Goal: Task Accomplishment & Management: Manage account settings

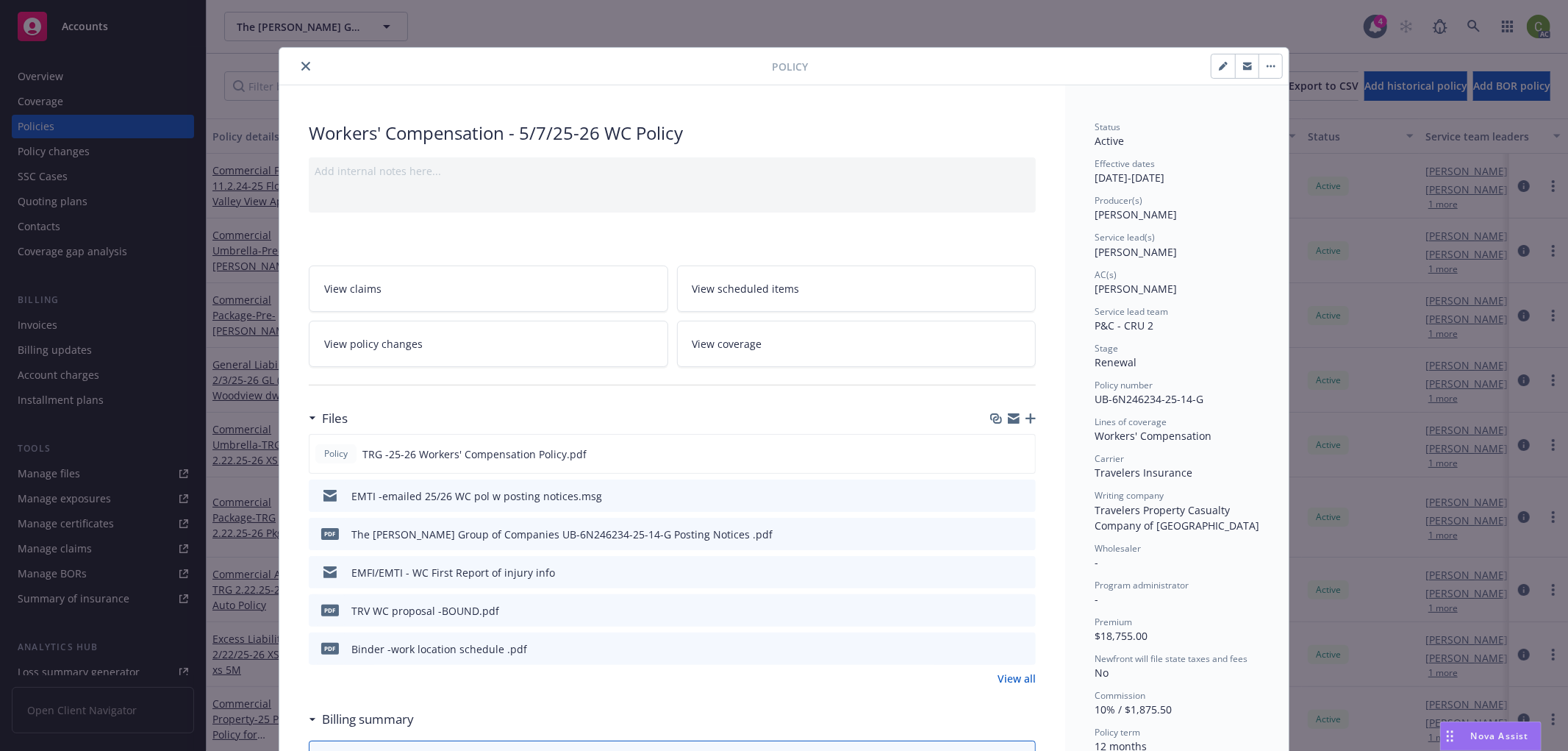
click at [303, 64] on icon "close" at bounding box center [305, 66] width 9 height 9
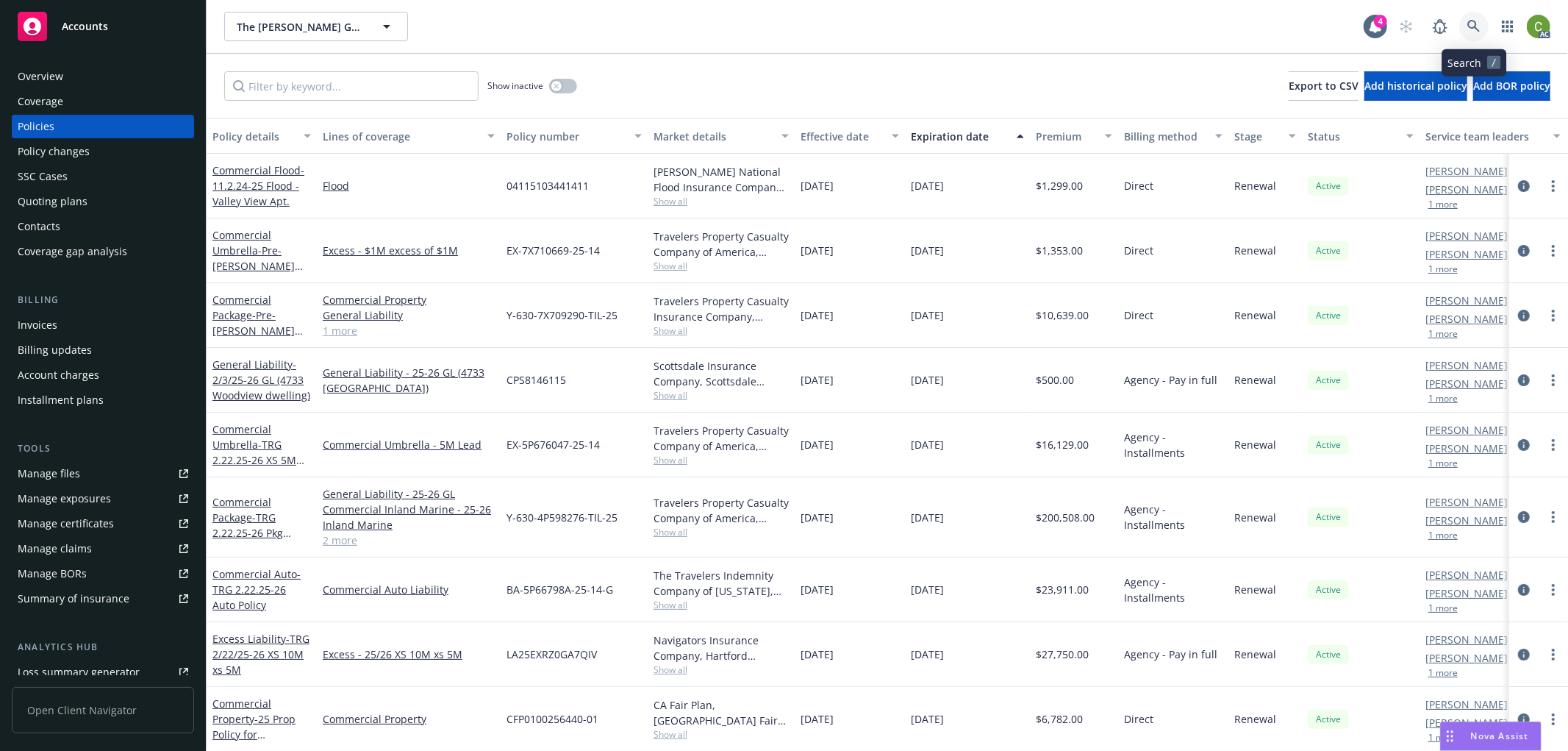
click at [1474, 28] on icon at bounding box center [1474, 26] width 13 height 13
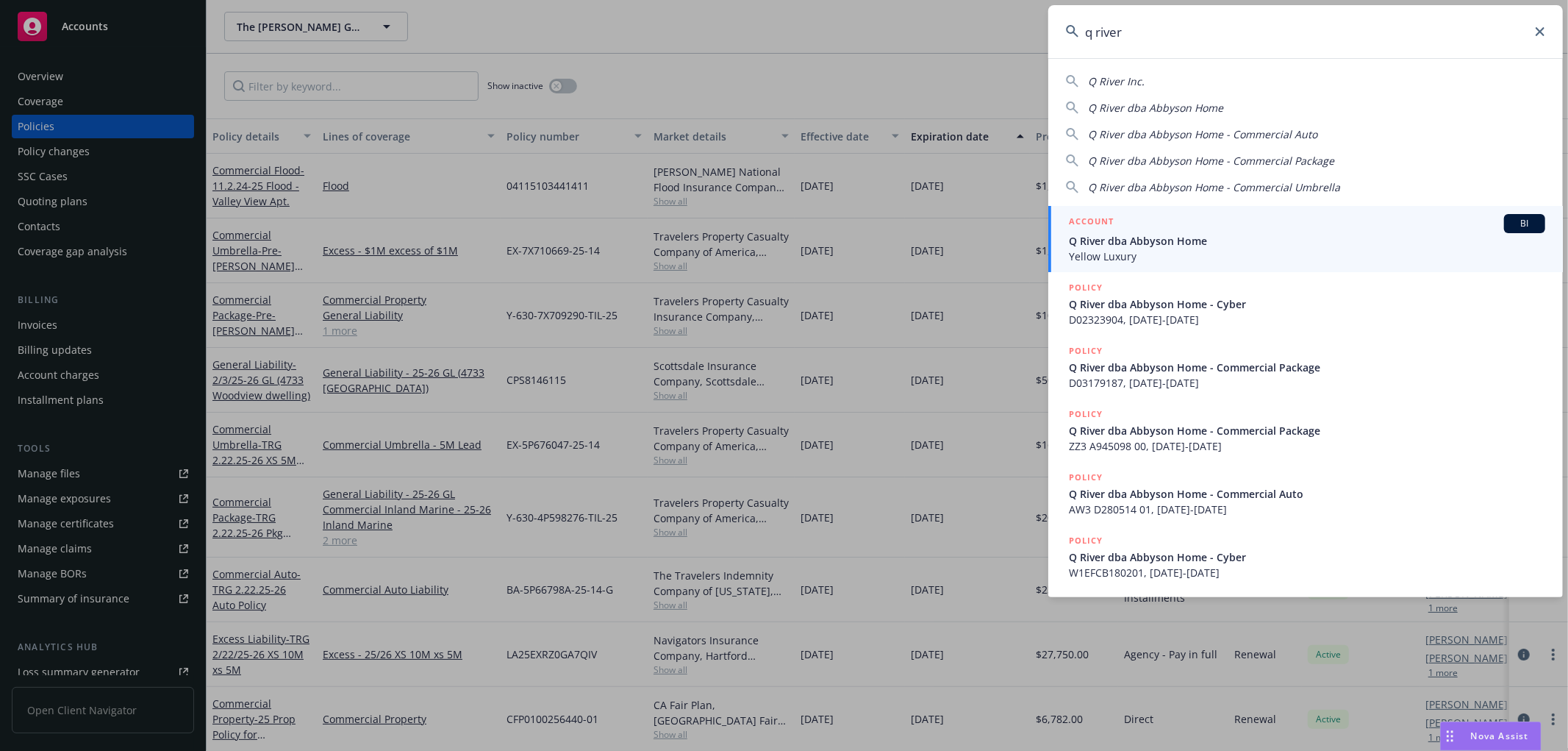
type input "q river"
click at [1122, 249] on span "Yellow Luxury" at bounding box center [1307, 256] width 477 height 16
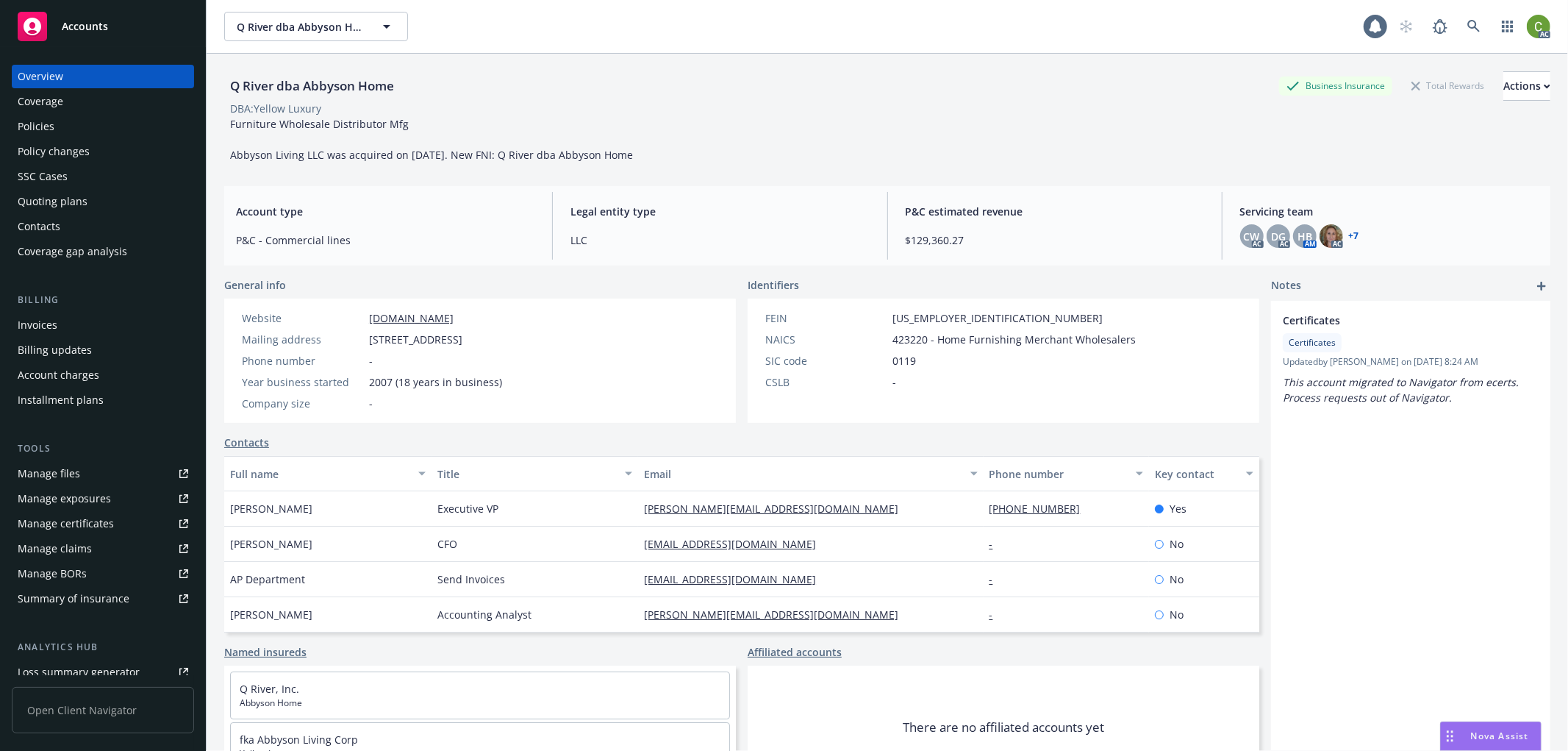
click at [114, 322] on div "Invoices" at bounding box center [103, 325] width 171 height 23
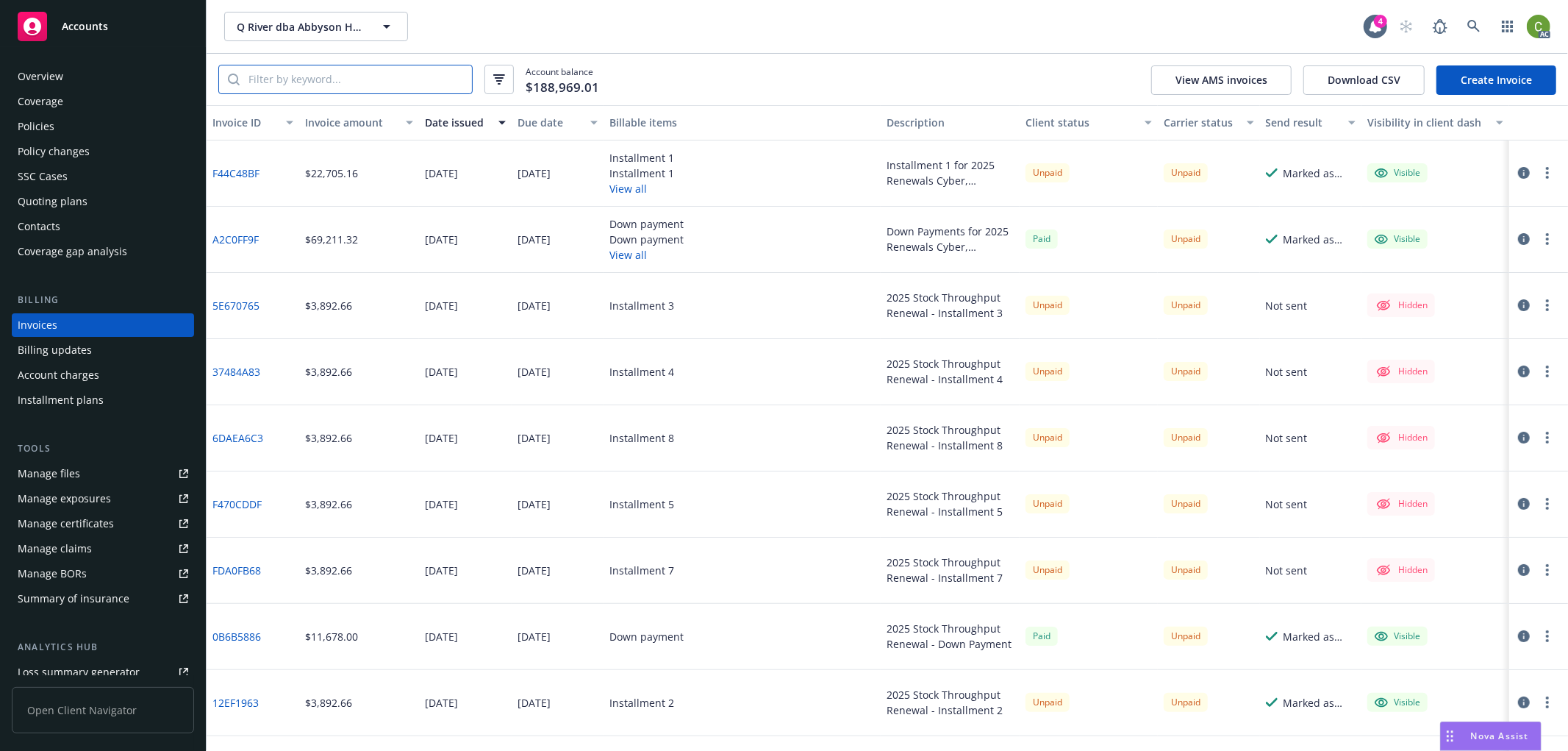
click at [404, 83] on input "search" at bounding box center [356, 79] width 232 height 28
click at [415, 78] on input "search" at bounding box center [356, 79] width 232 height 28
paste input "1691535"
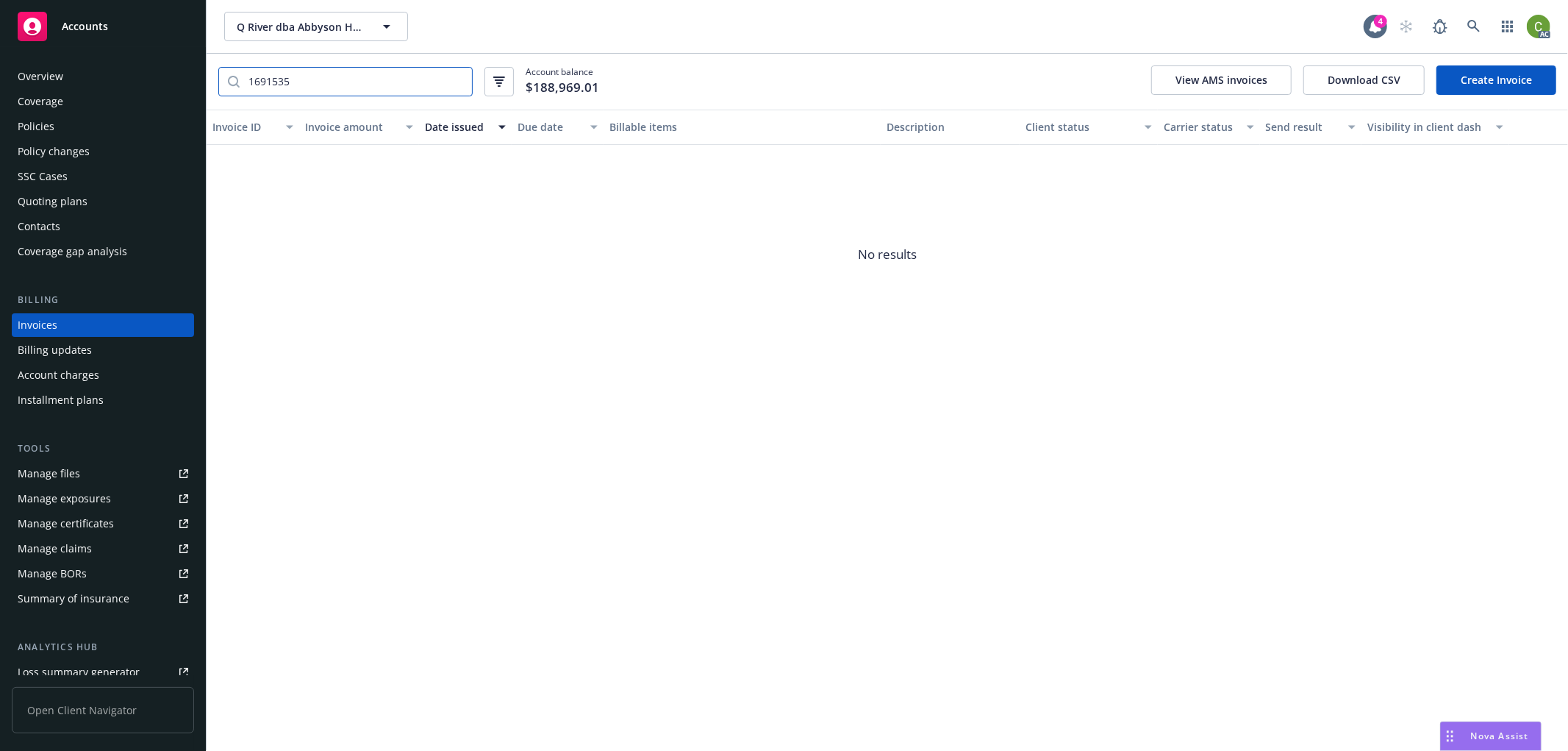
click at [335, 83] on input "1691535" at bounding box center [356, 82] width 232 height 28
drag, startPoint x: 360, startPoint y: 77, endPoint x: 218, endPoint y: 176, distance: 173.1
click at [0, 83] on div "Accounts Overview Coverage Policies Policy changes SSC Cases Quoting plans Cont…" at bounding box center [784, 375] width 1568 height 751
paste input "E80319C0"
click at [241, 172] on link "E80319C0" at bounding box center [237, 173] width 48 height 16
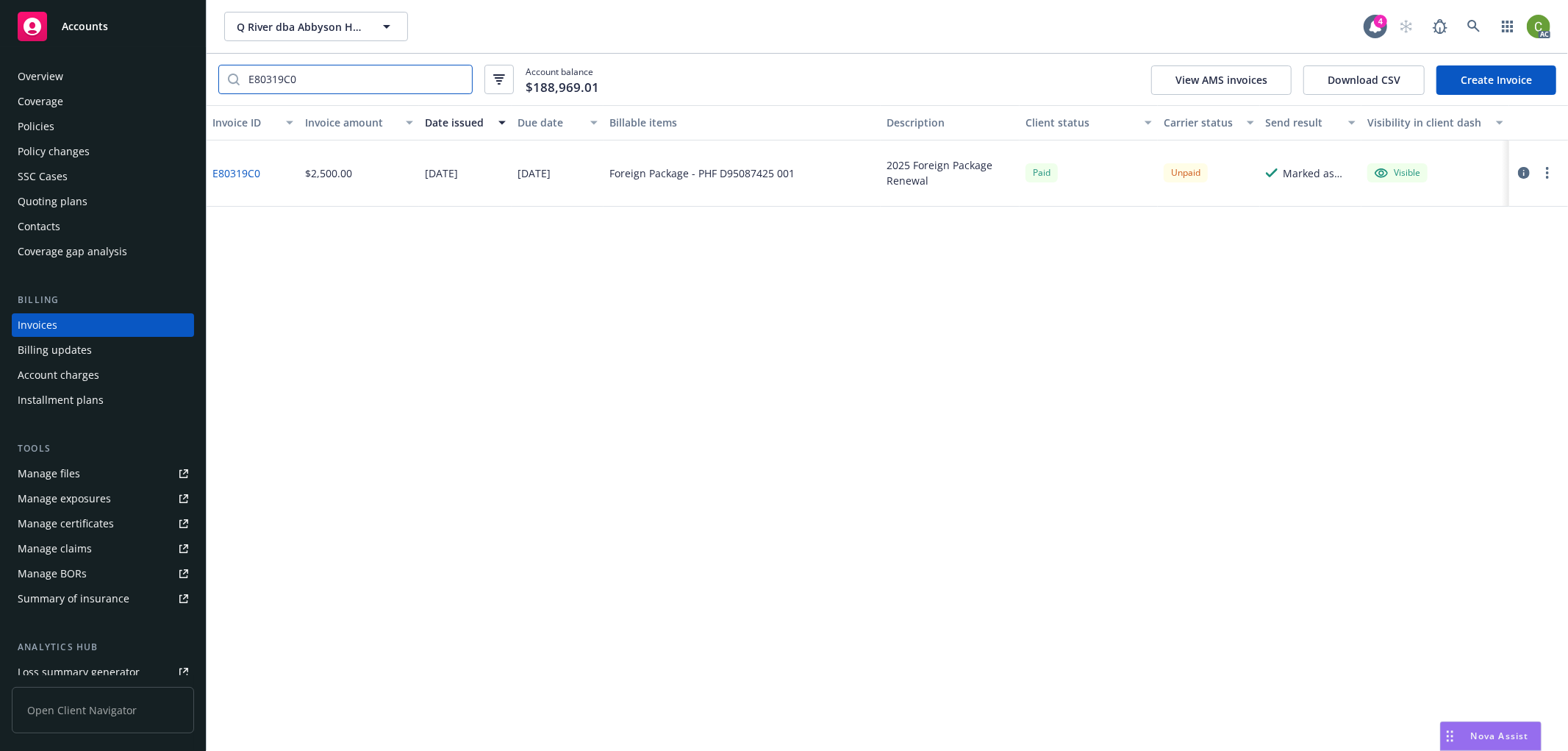
drag, startPoint x: 207, startPoint y: 78, endPoint x: 42, endPoint y: 104, distance: 167.0
click at [33, 79] on div "Accounts Overview Coverage Policies Policy changes SSC Cases Quoting plans Cont…" at bounding box center [784, 375] width 1568 height 751
paste input "A2C0FF9F"
type input "A2C0FF9F"
click at [244, 174] on link "A2C0FF9F" at bounding box center [236, 173] width 47 height 16
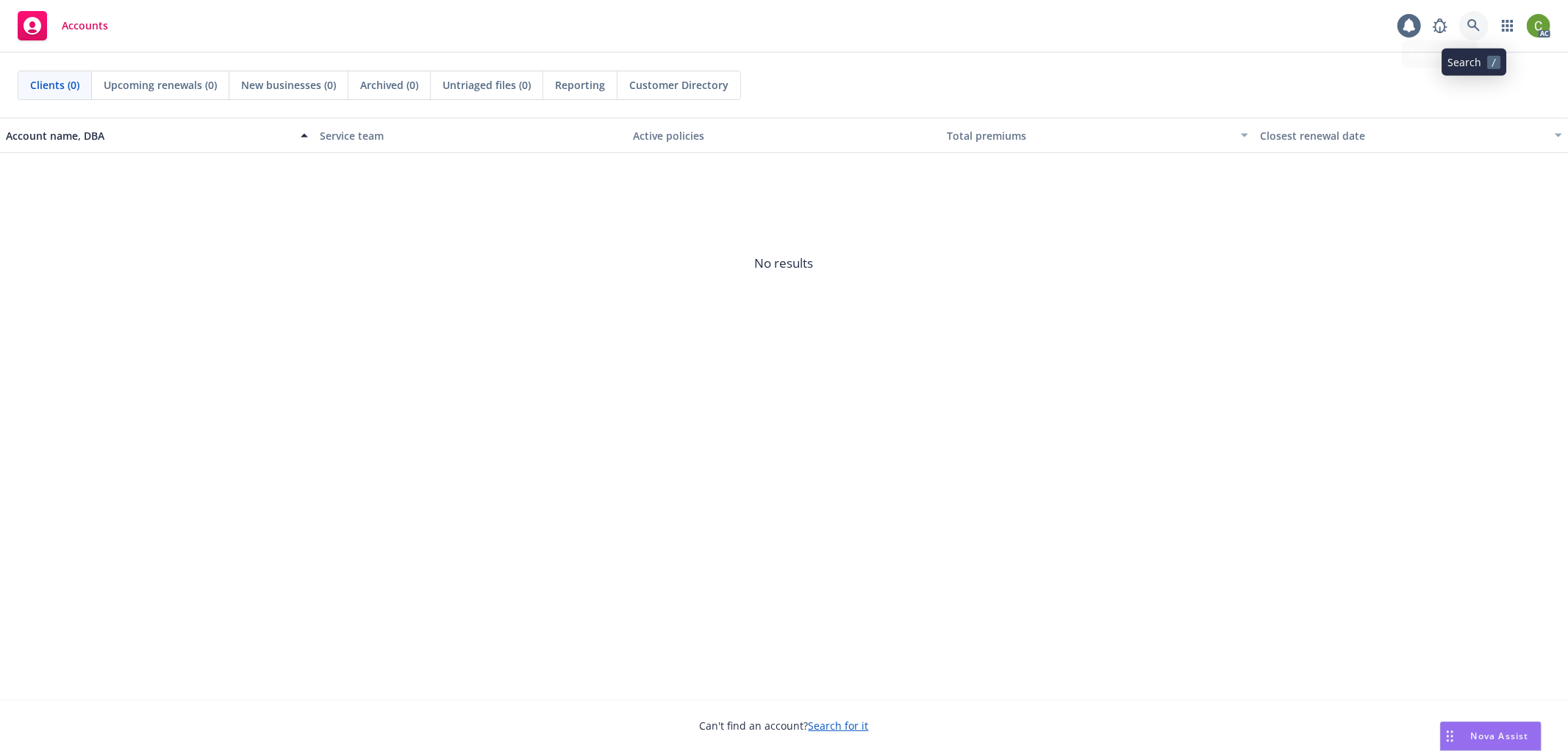
click at [1472, 24] on icon at bounding box center [1474, 26] width 13 height 13
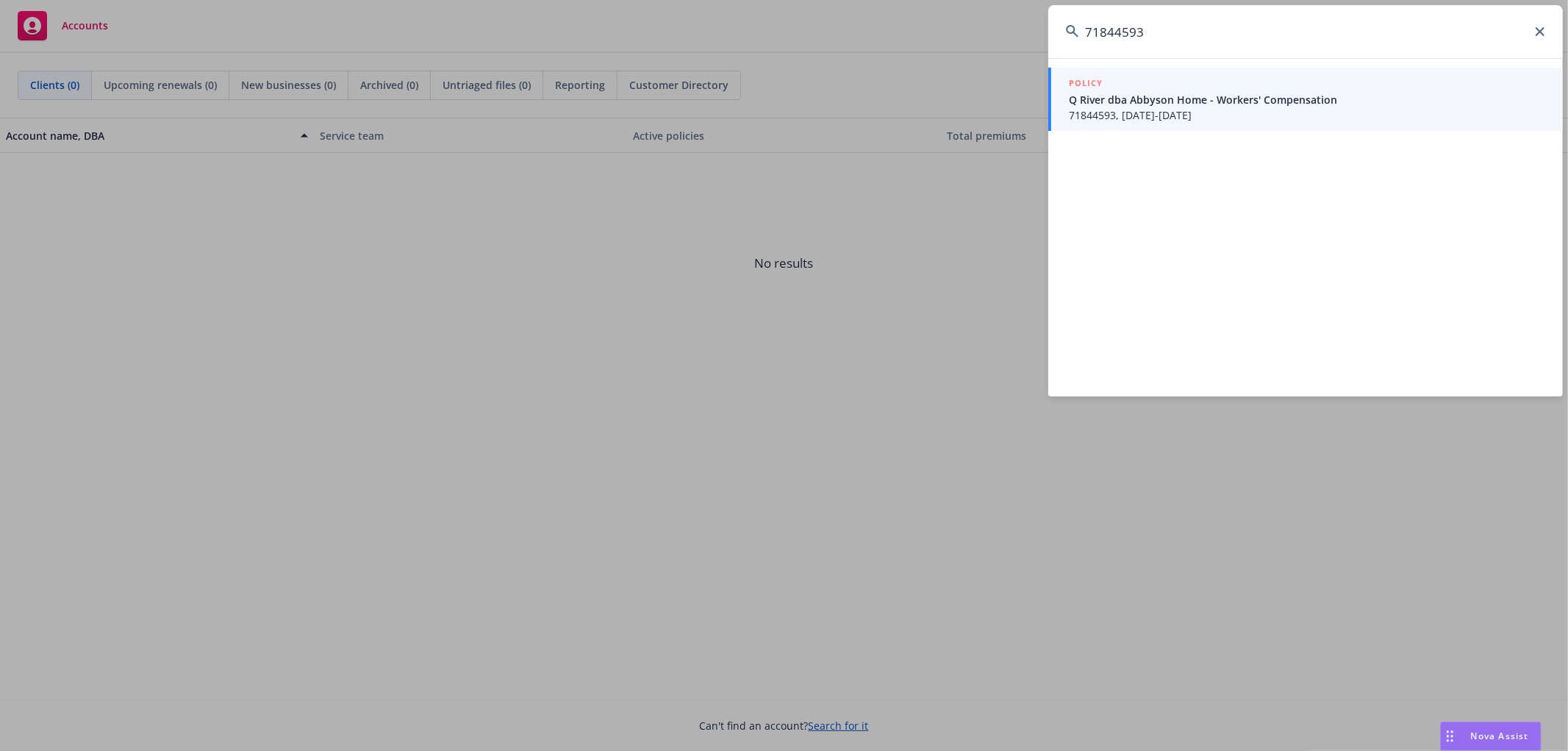
type input "71844593"
click at [1226, 110] on span "71844593, 07/01/2025-07/01/2026" at bounding box center [1307, 115] width 477 height 16
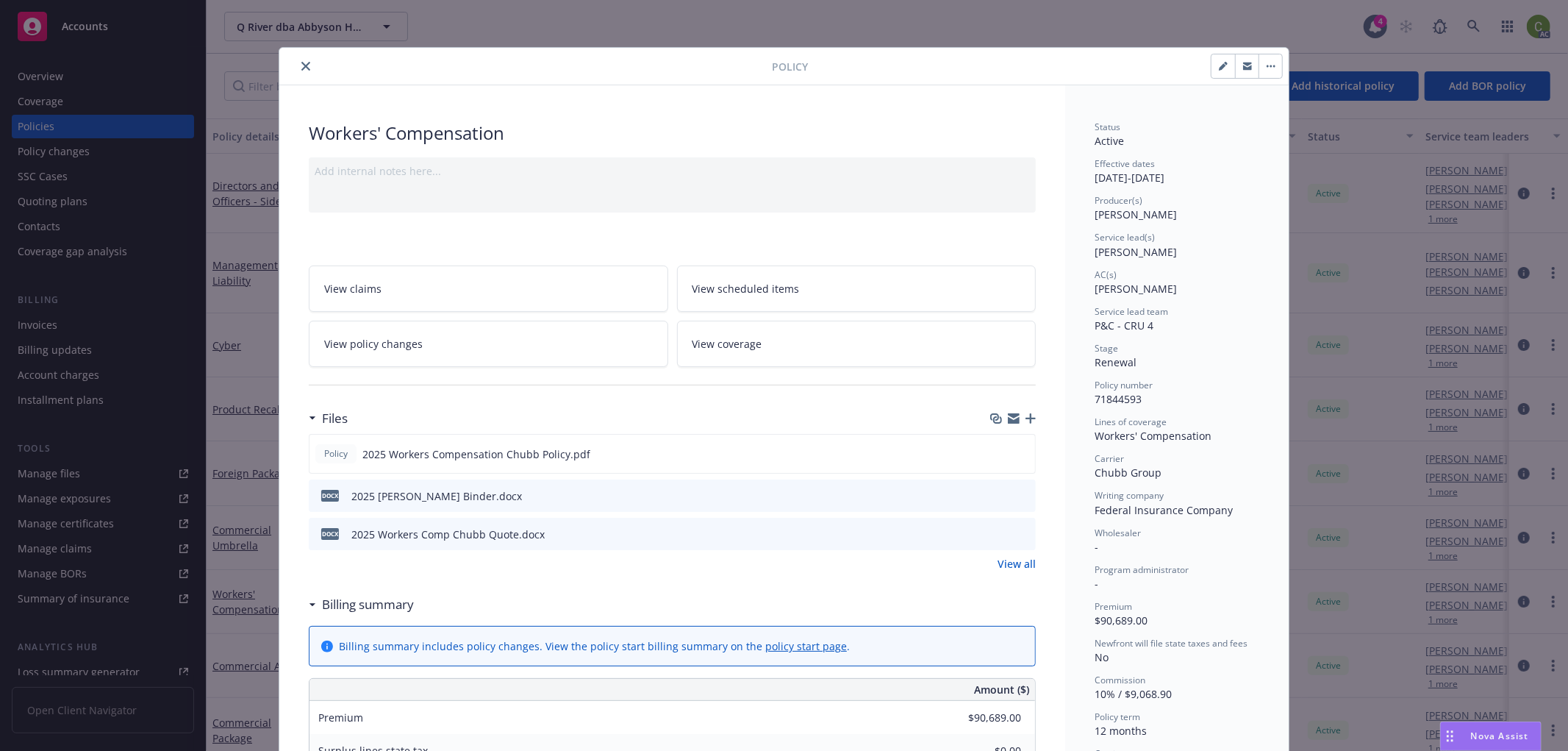
click at [1111, 399] on span "71844593" at bounding box center [1118, 399] width 47 height 14
copy span "71844593"
drag, startPoint x: 301, startPoint y: 64, endPoint x: 192, endPoint y: 238, distance: 205.3
click at [301, 63] on icon "close" at bounding box center [305, 66] width 9 height 9
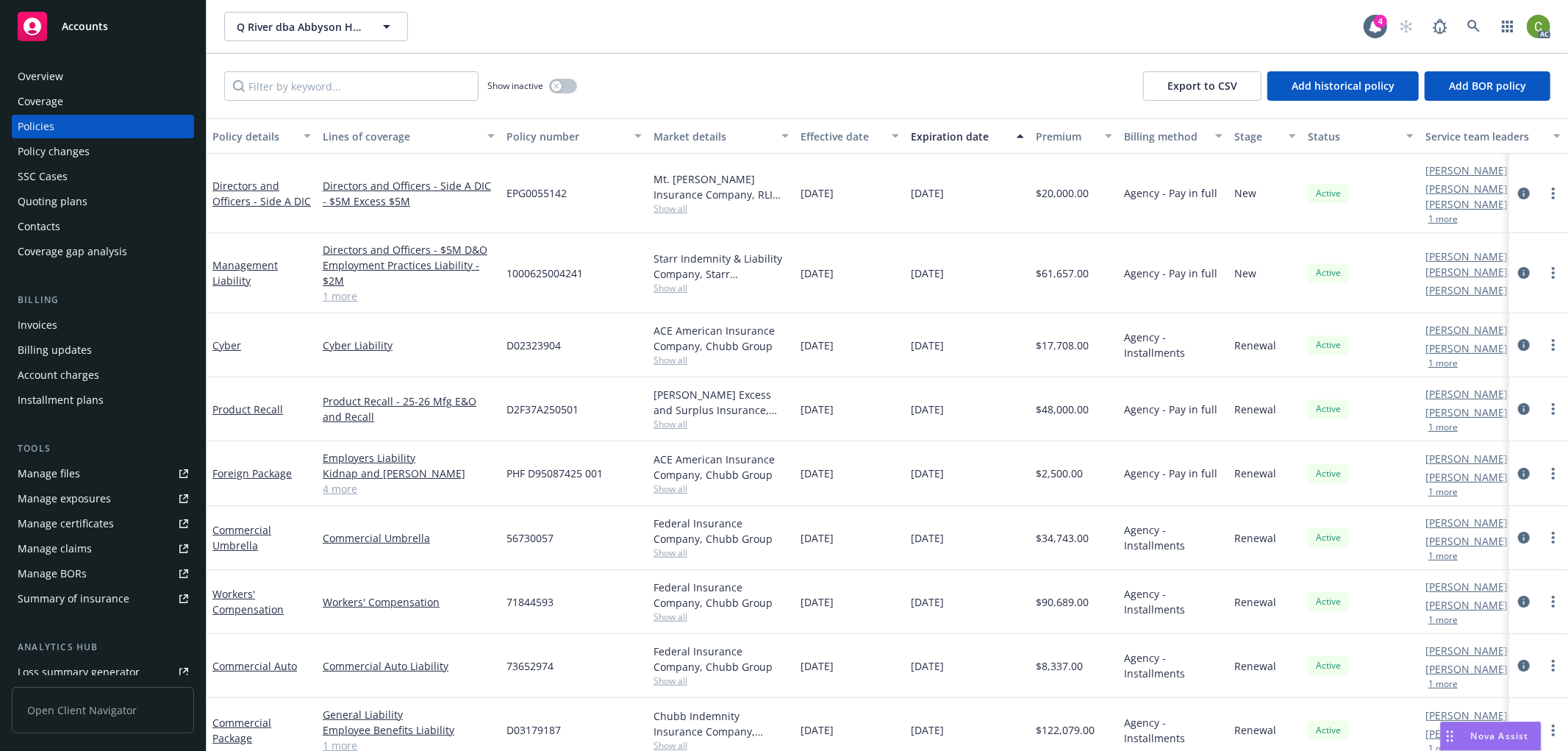
click at [110, 320] on div "Invoices" at bounding box center [103, 325] width 171 height 23
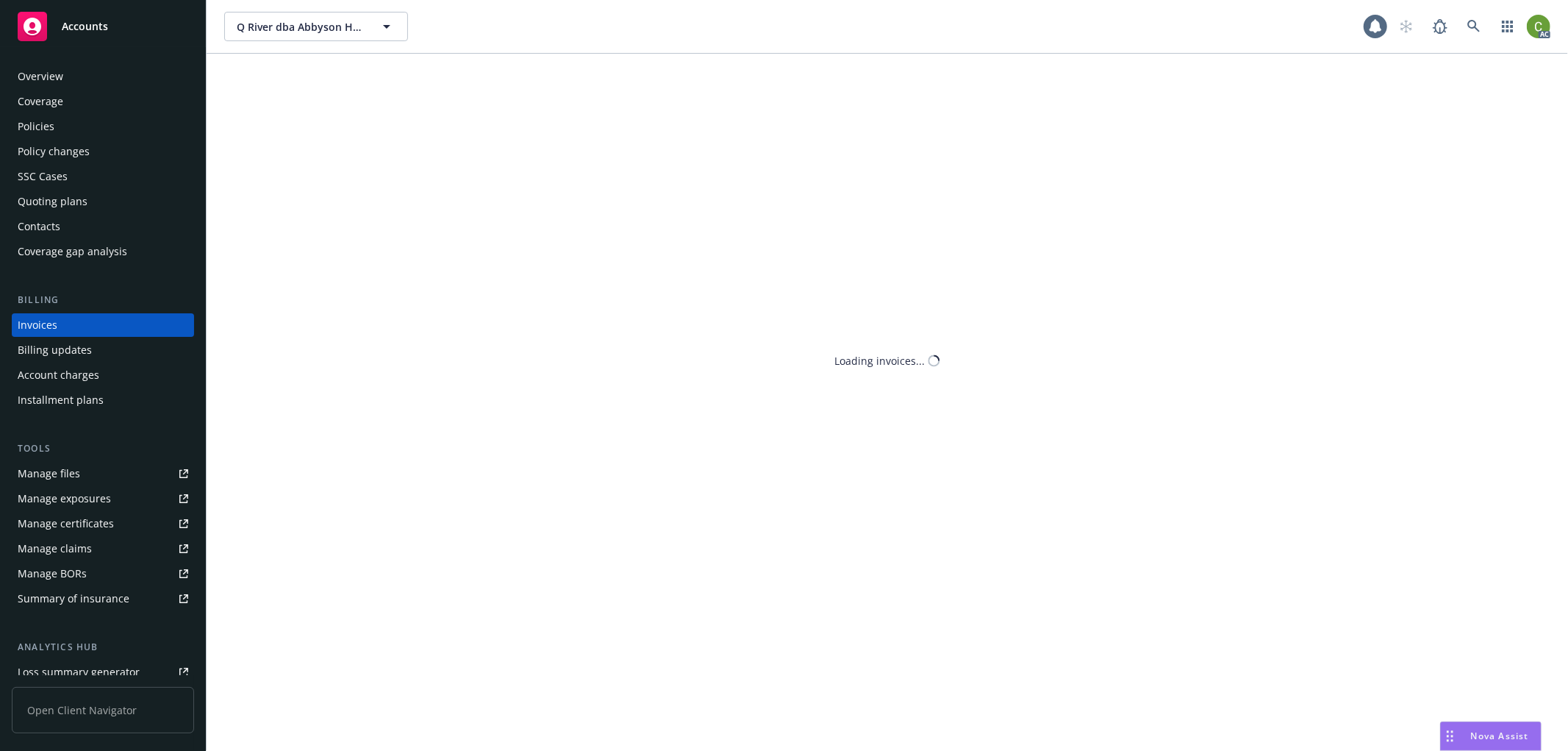
click at [107, 321] on div "Invoices" at bounding box center [103, 325] width 171 height 23
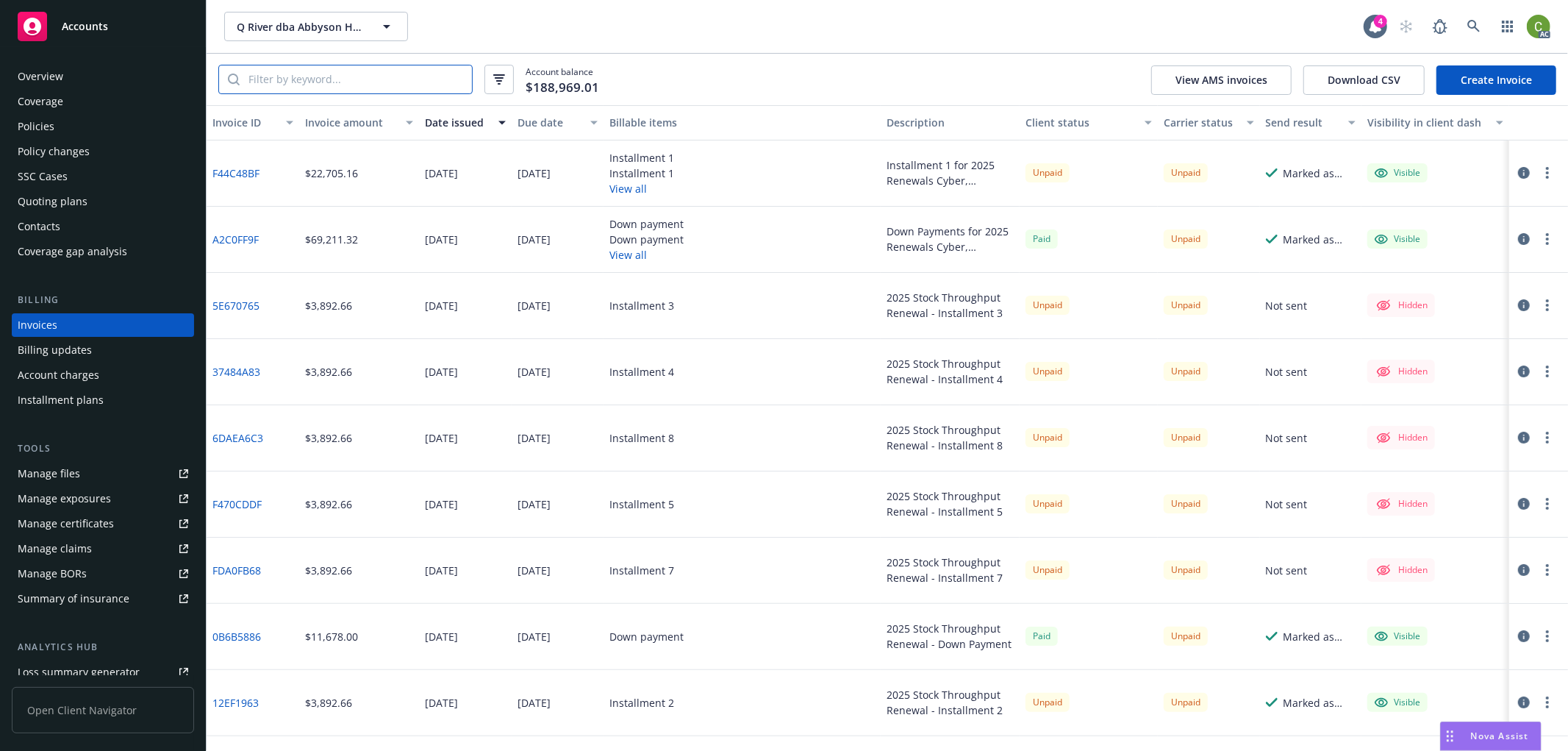
click at [350, 78] on input "search" at bounding box center [356, 79] width 232 height 28
paste input "71844593"
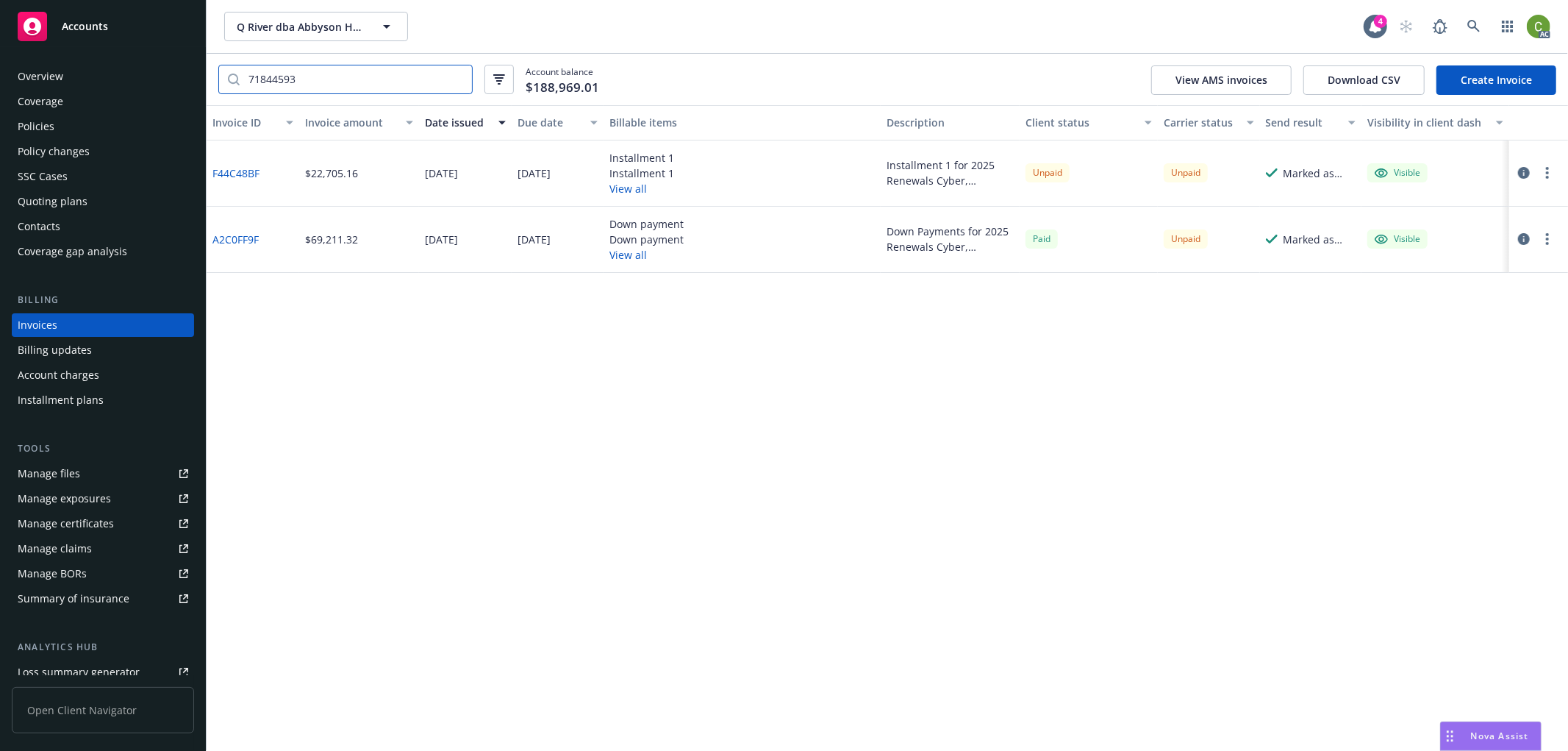
type input "71844593"
click at [1524, 241] on icon "button" at bounding box center [1524, 238] width 12 height 12
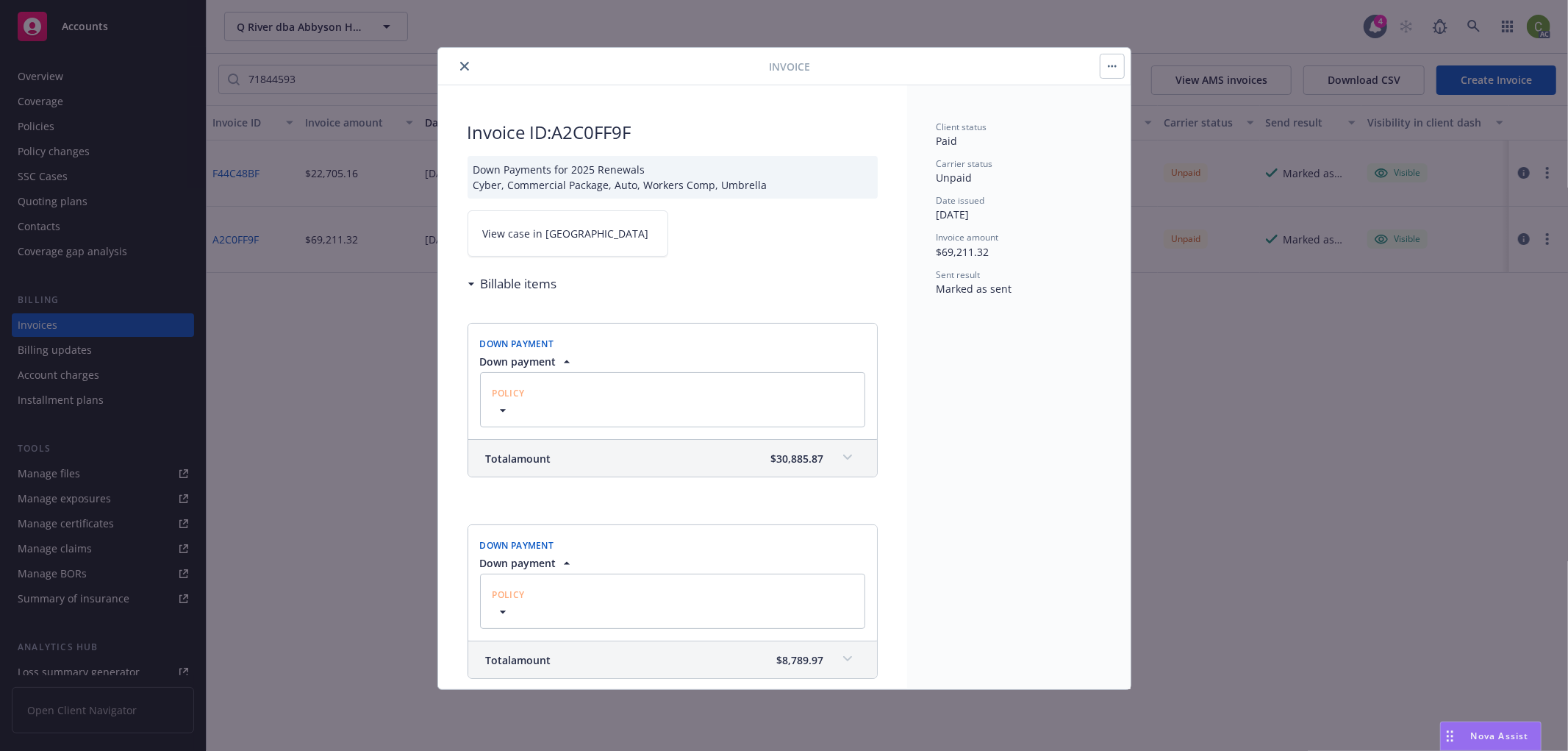
click at [557, 247] on link "View case in [GEOGRAPHIC_DATA]" at bounding box center [567, 234] width 201 height 47
click at [467, 63] on icon "close" at bounding box center [464, 66] width 9 height 9
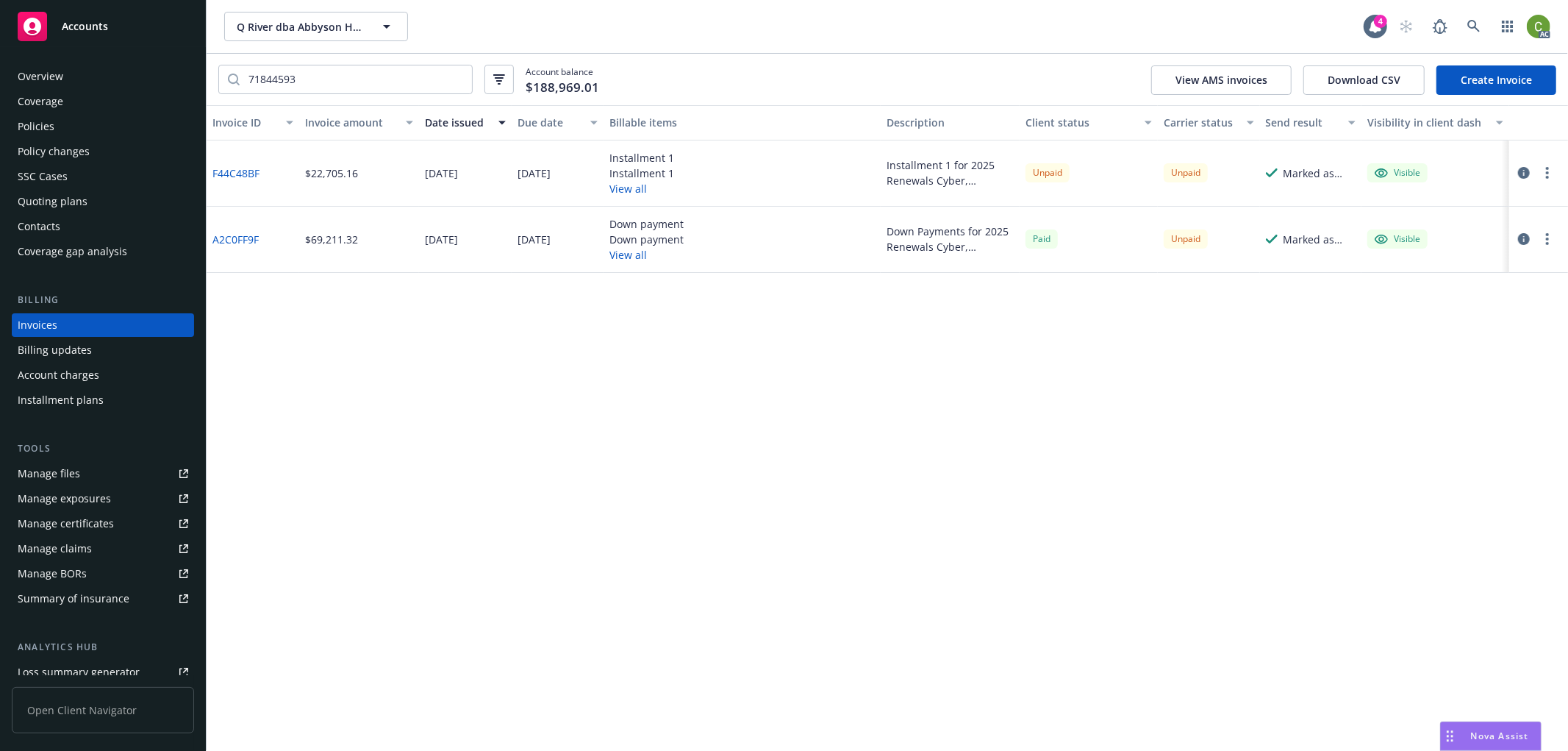
click at [74, 121] on div "Policies" at bounding box center [103, 127] width 171 height 23
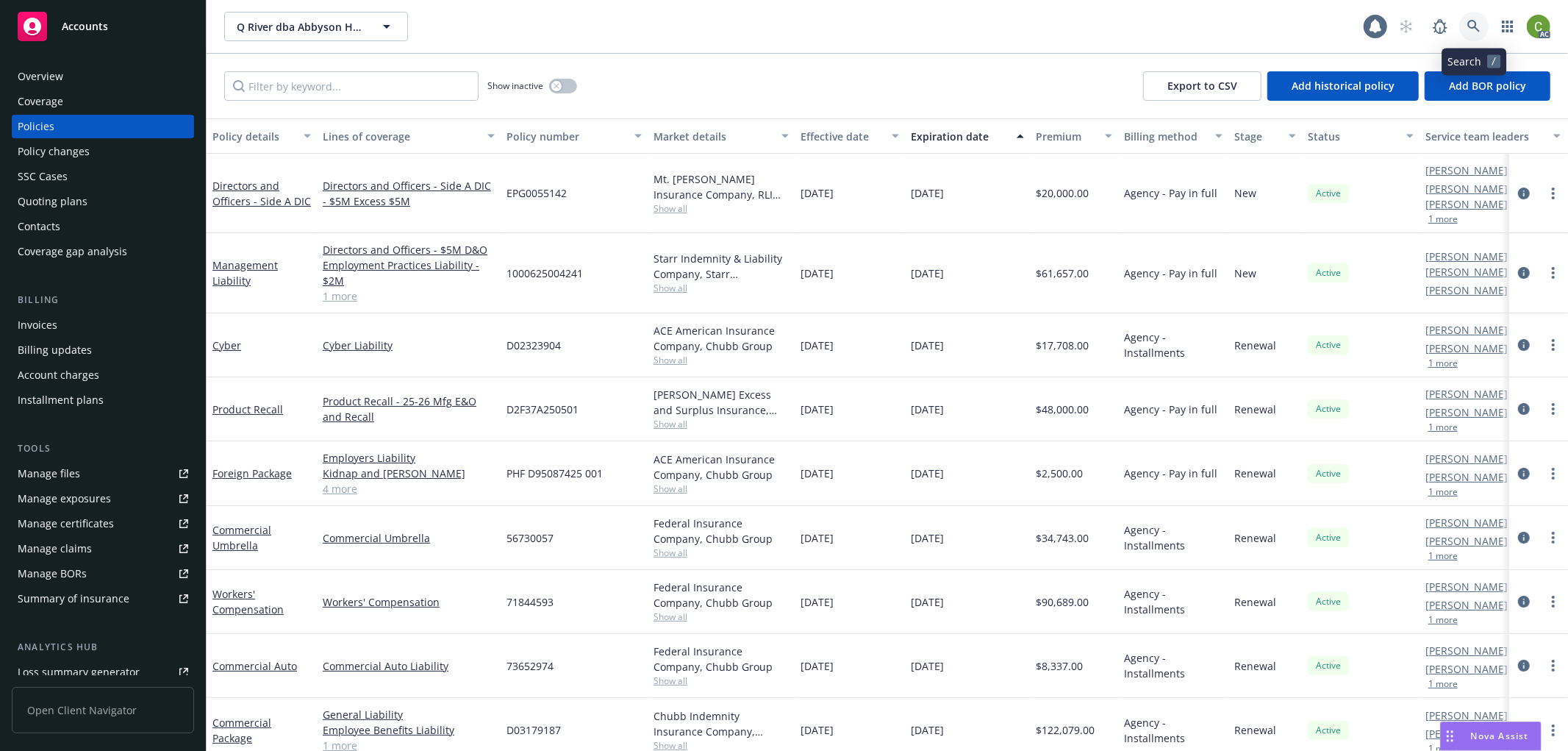
click at [1469, 23] on icon at bounding box center [1474, 26] width 12 height 12
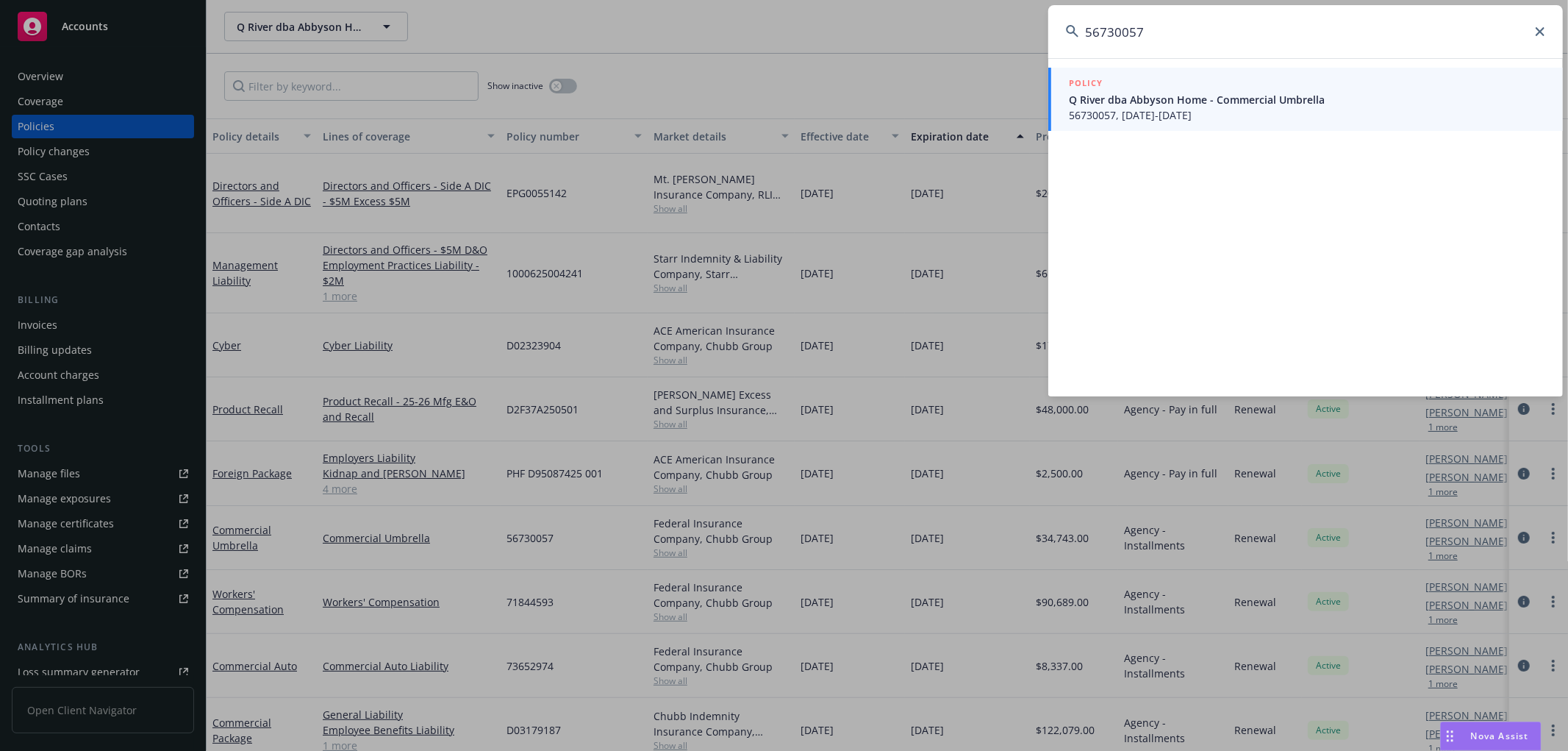
type input "56730057"
click at [1205, 111] on span "56730057, 07/01/2025-07/01/2026" at bounding box center [1307, 115] width 477 height 16
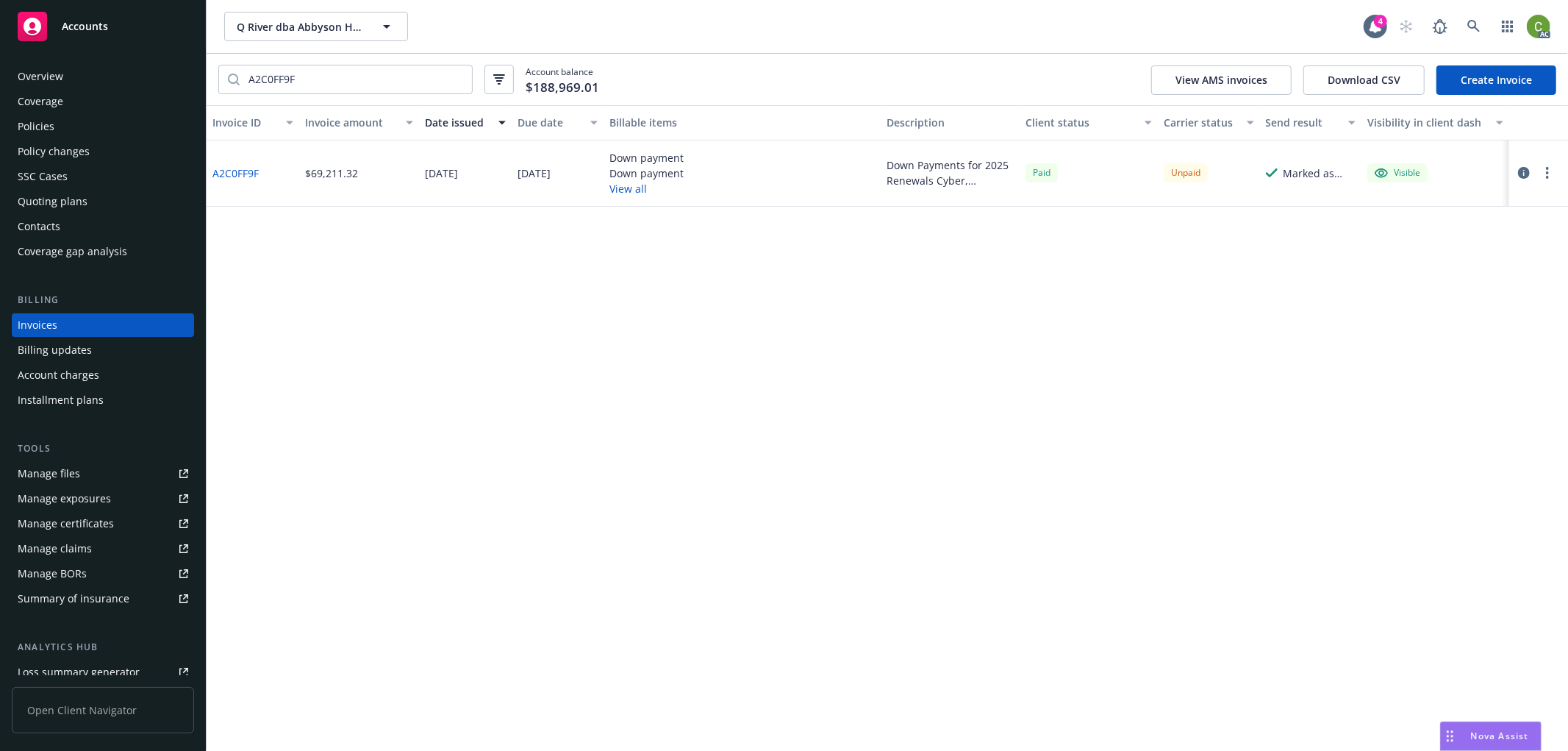
click at [123, 128] on div "Policies" at bounding box center [103, 127] width 171 height 23
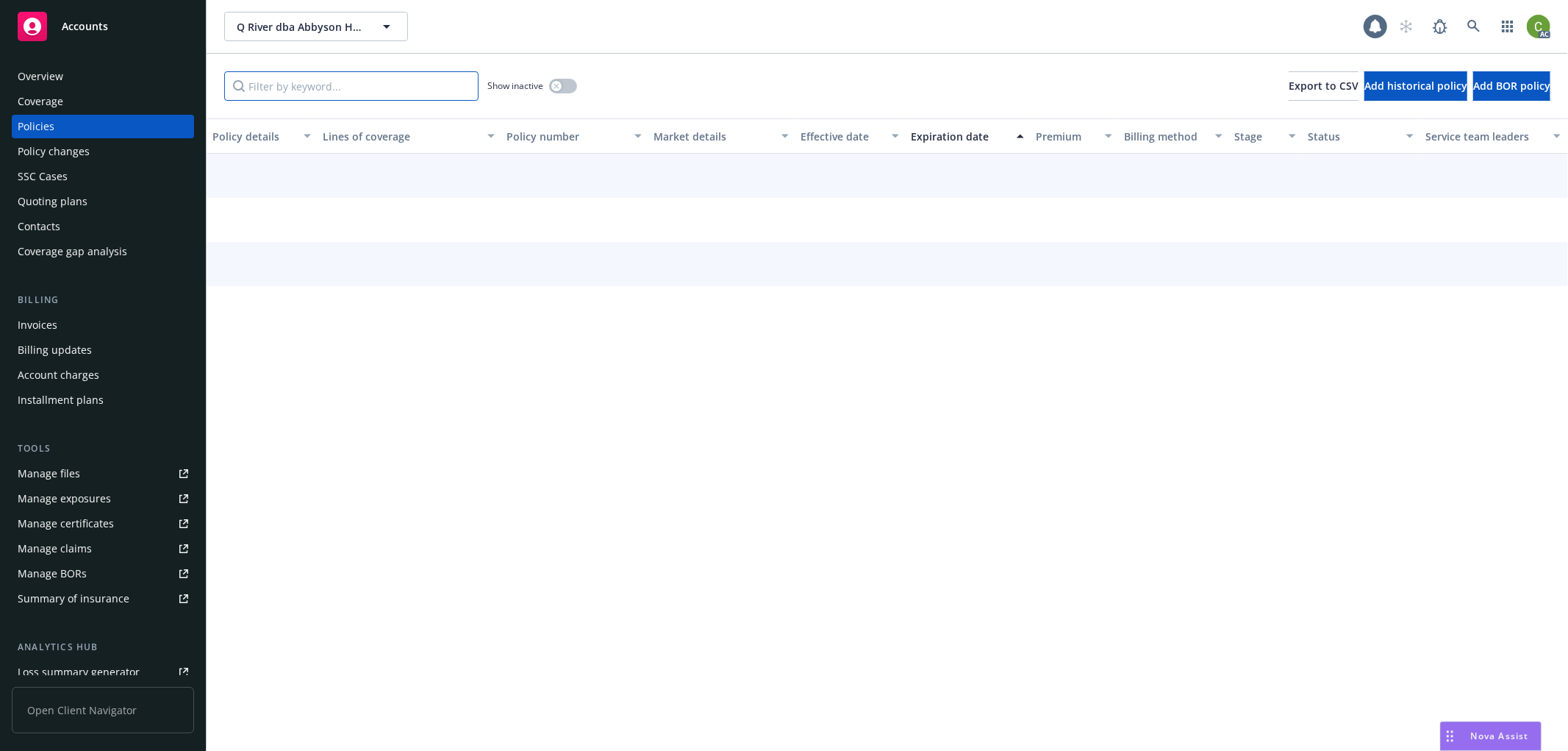
click at [293, 85] on input "Filter by keyword..." at bounding box center [352, 86] width 255 height 30
paste input "71844593"
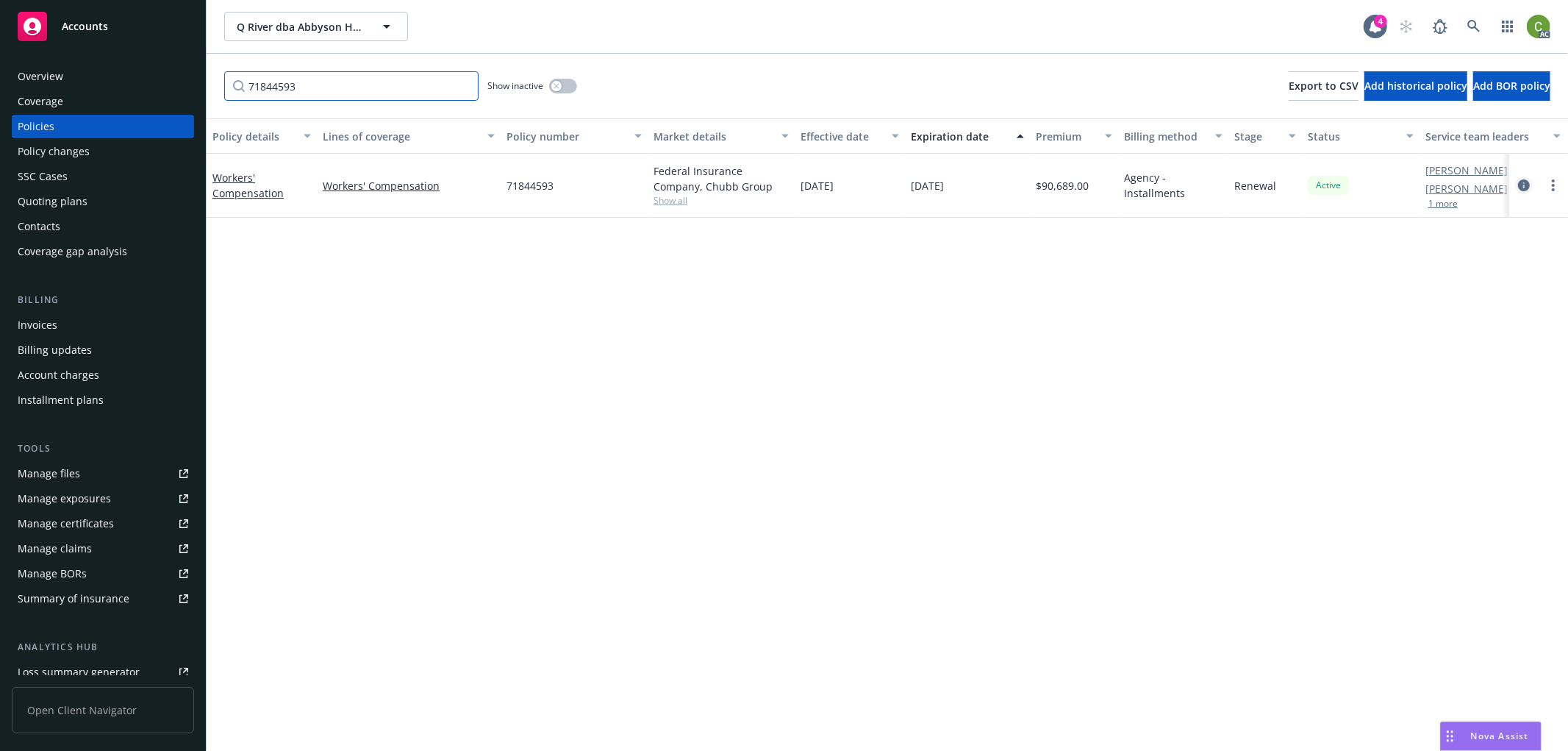
type input "71844593"
click at [1524, 188] on icon "circleInformation" at bounding box center [1524, 185] width 12 height 12
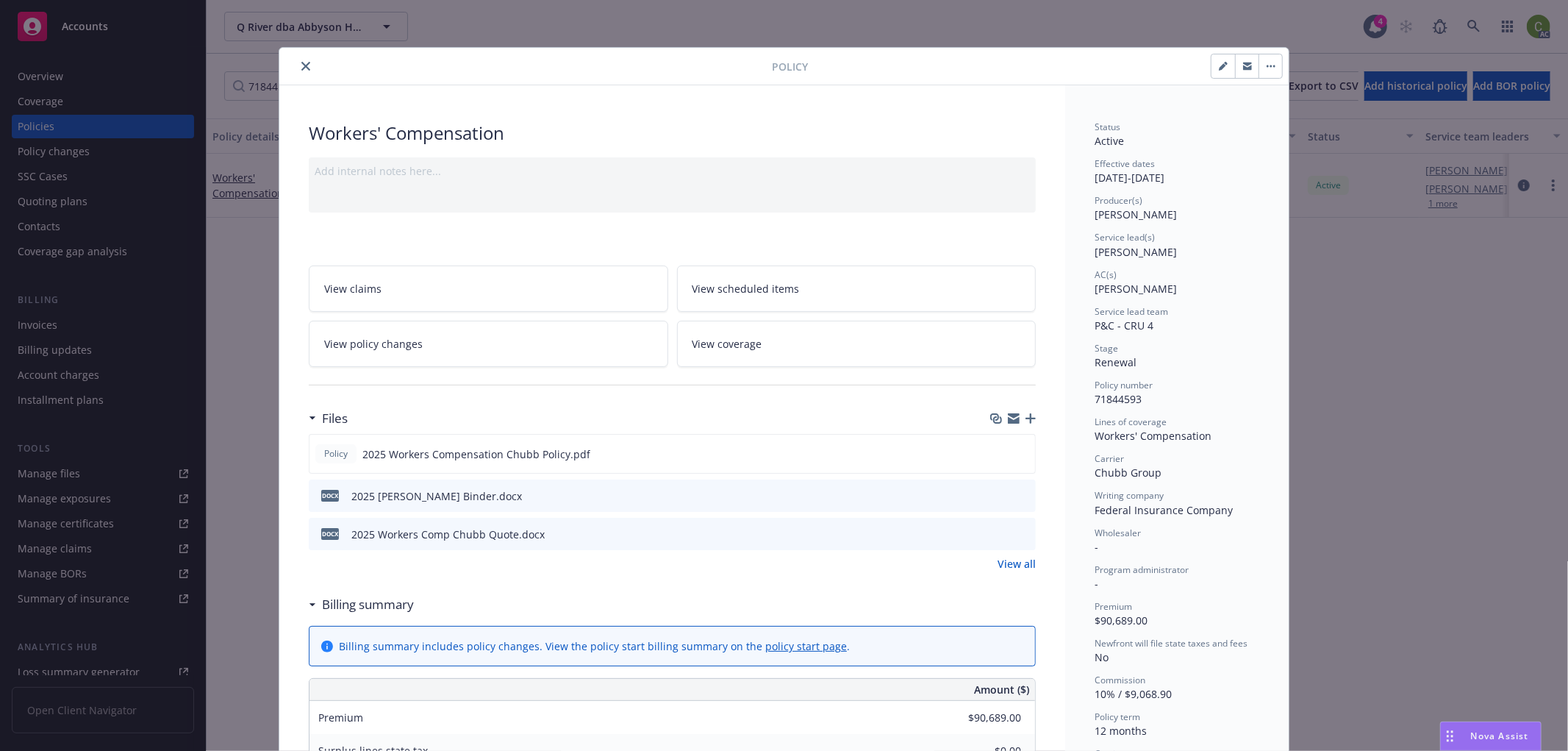
click at [301, 64] on icon "close" at bounding box center [305, 66] width 9 height 9
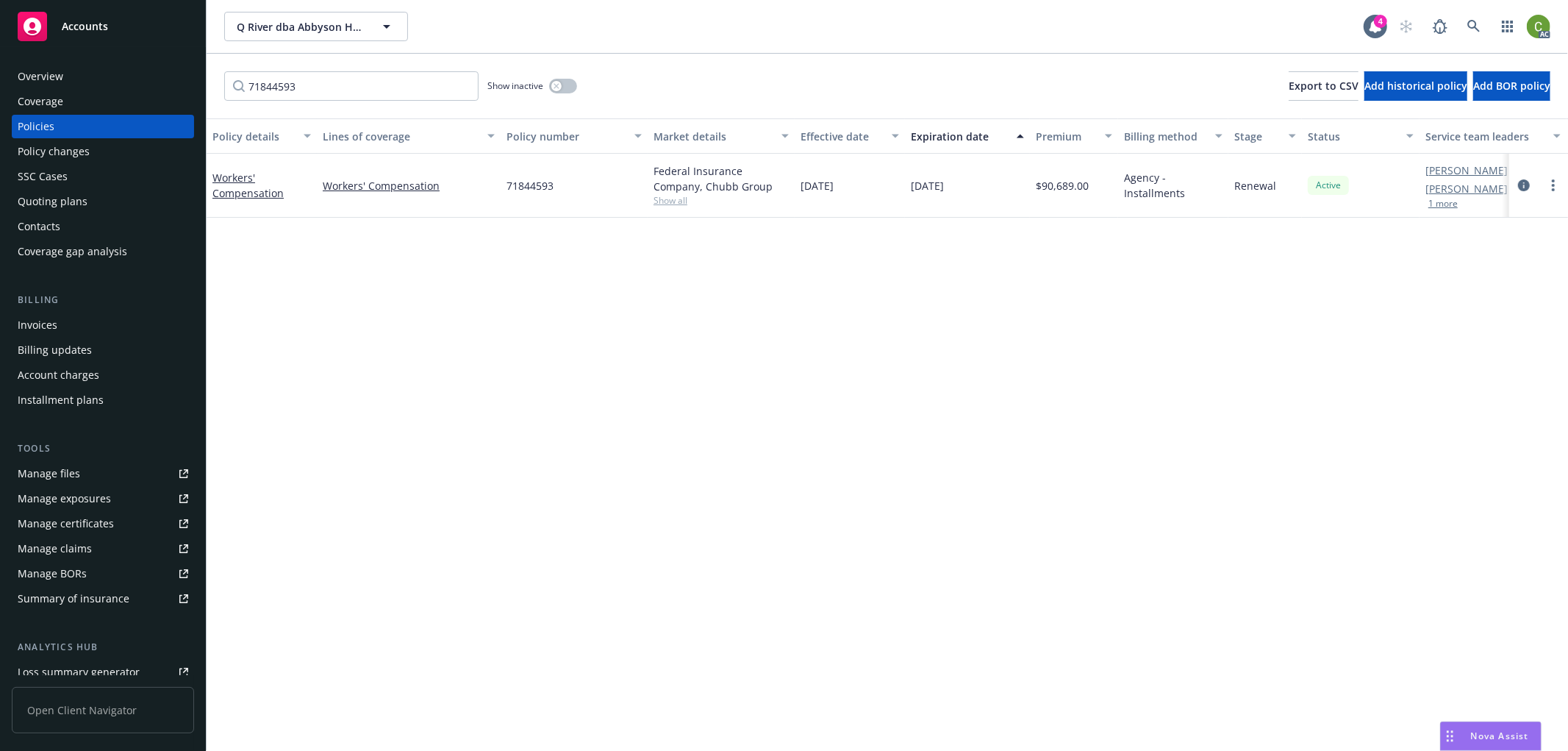
click at [78, 318] on div "Invoices" at bounding box center [103, 325] width 171 height 23
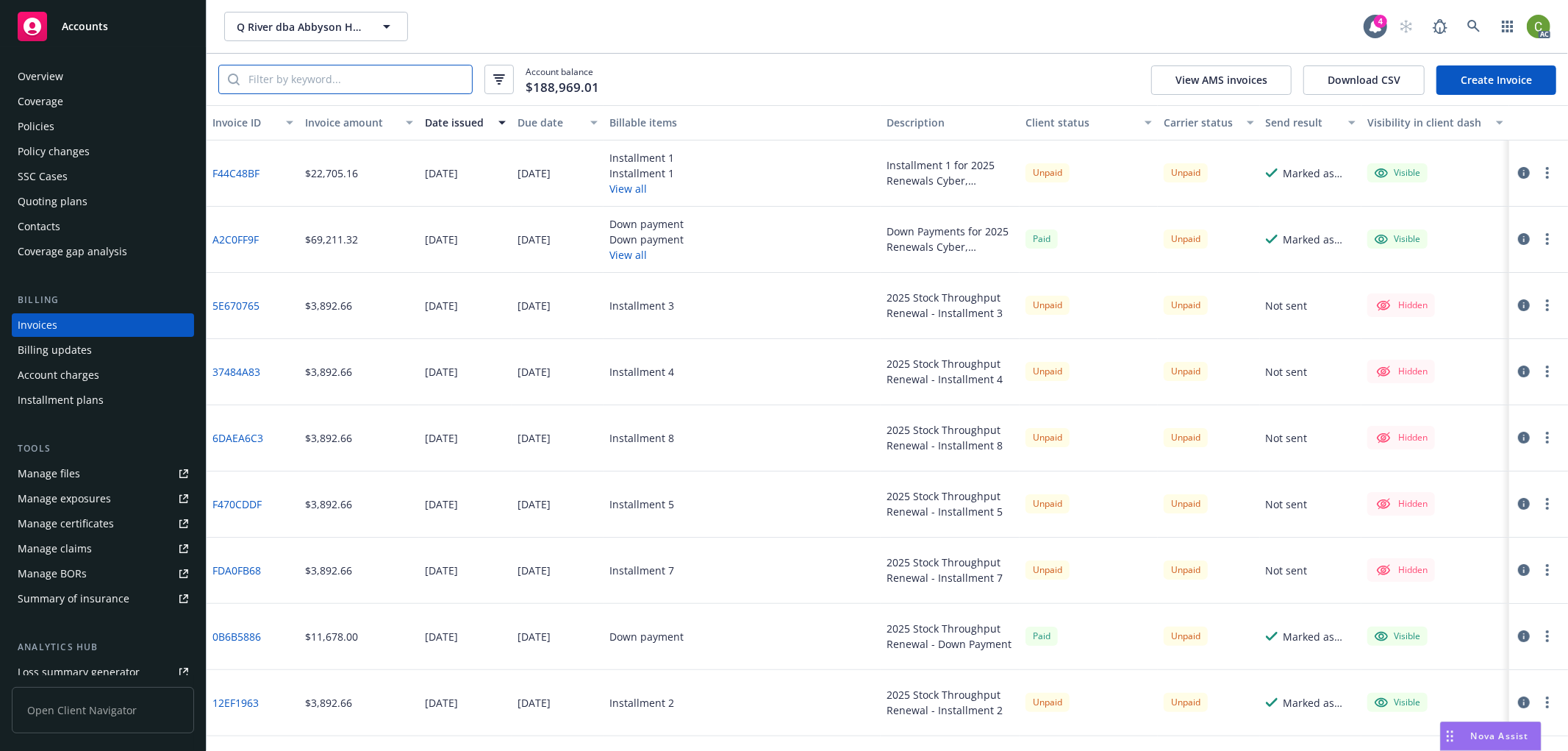
click at [344, 78] on input "search" at bounding box center [356, 79] width 232 height 28
paste input "71844593"
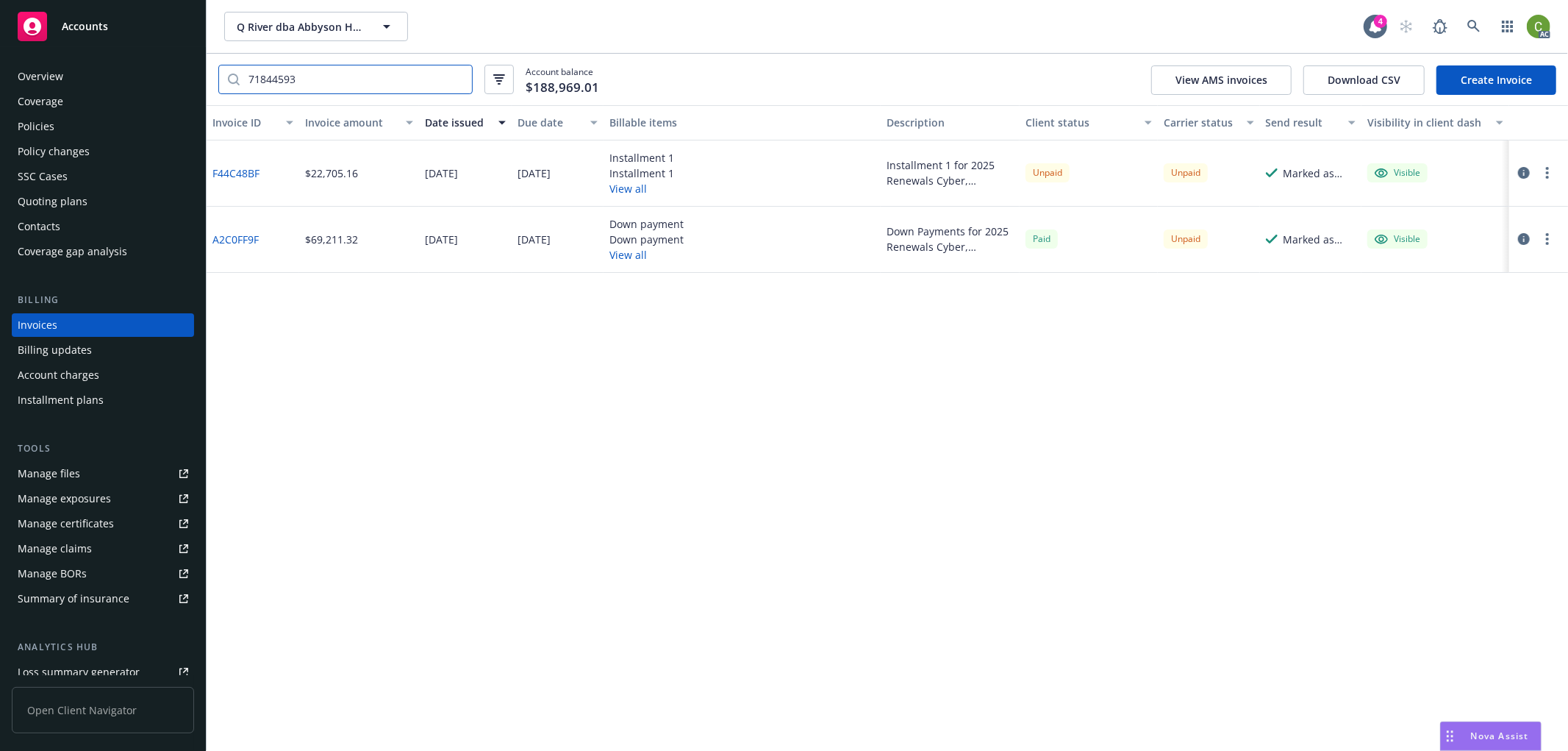
type input "71844593"
click at [1521, 237] on icon "button" at bounding box center [1524, 238] width 12 height 12
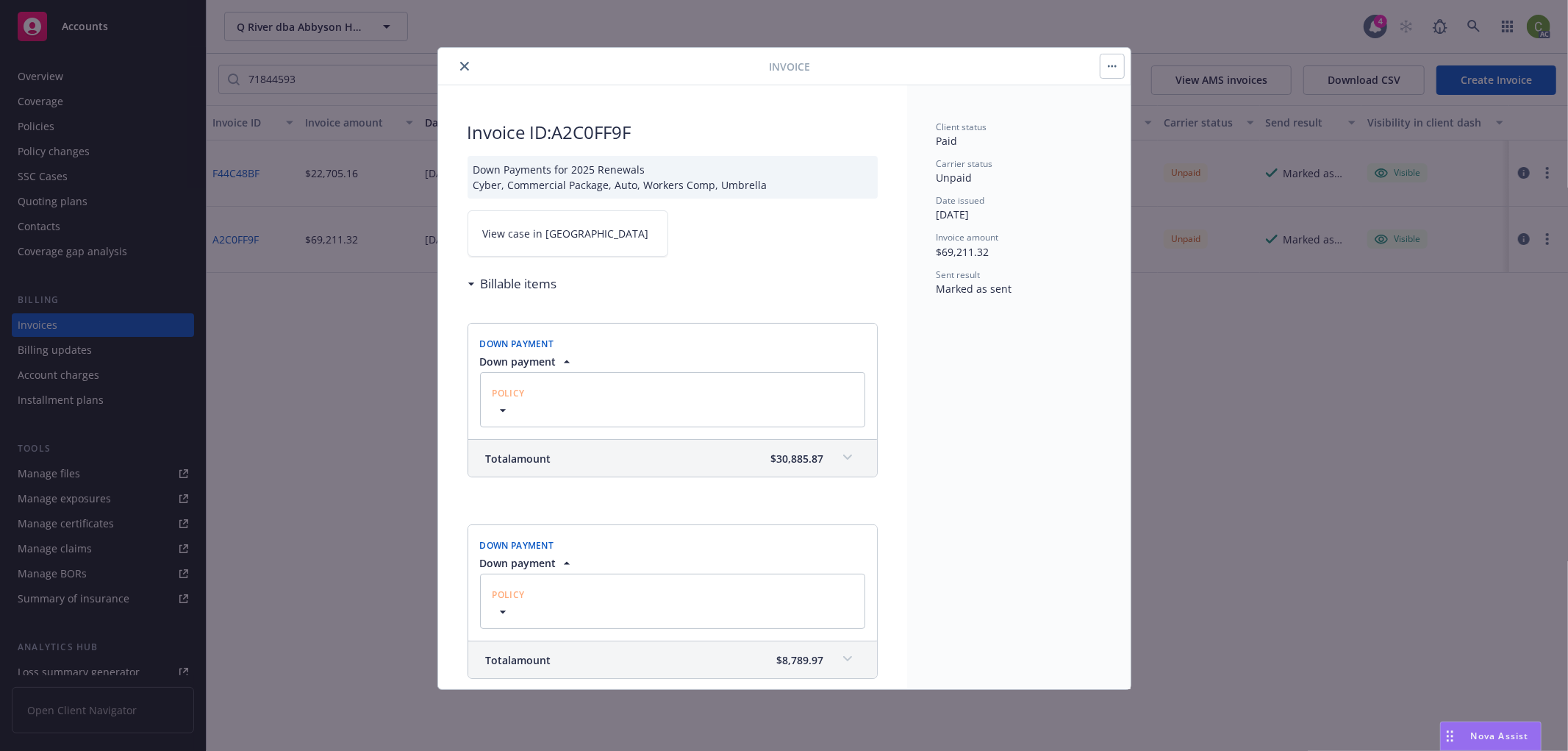
click at [551, 221] on link "View case in [GEOGRAPHIC_DATA]" at bounding box center [567, 234] width 201 height 47
click at [464, 69] on icon "close" at bounding box center [464, 66] width 9 height 9
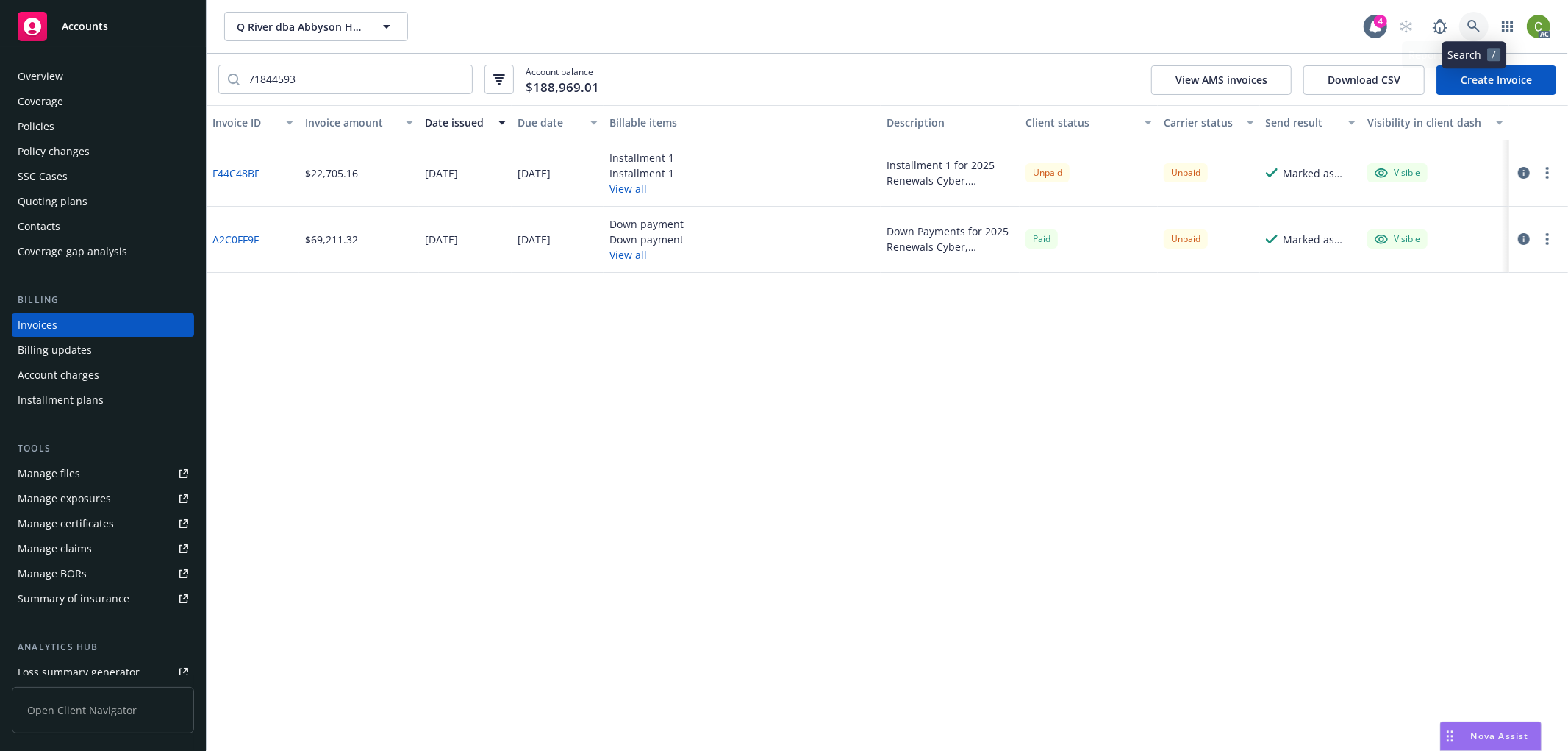
click at [1485, 28] on link at bounding box center [1474, 26] width 29 height 30
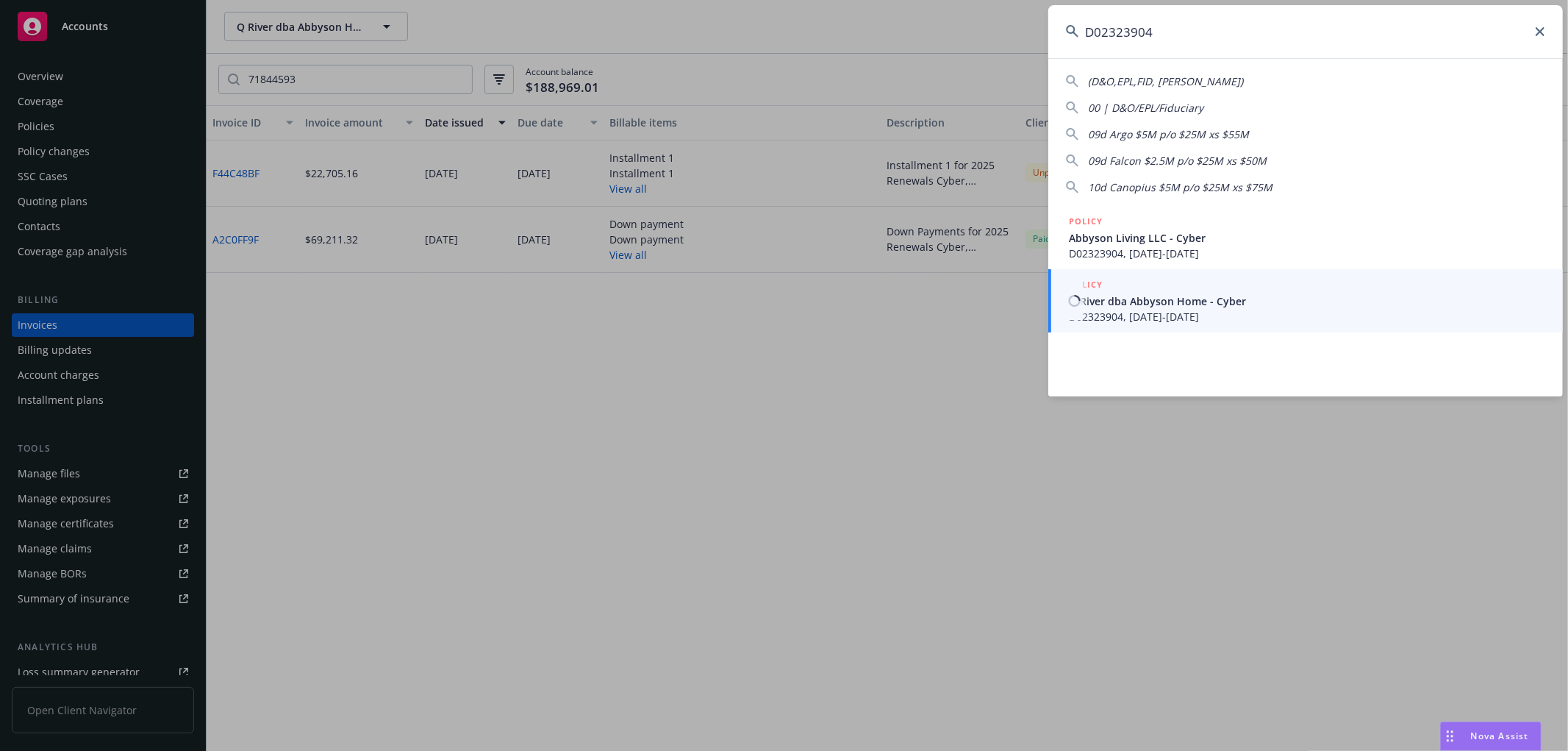
type input "D02323904"
click at [1219, 311] on span "D02323904, [DATE]-[DATE]" at bounding box center [1307, 317] width 477 height 16
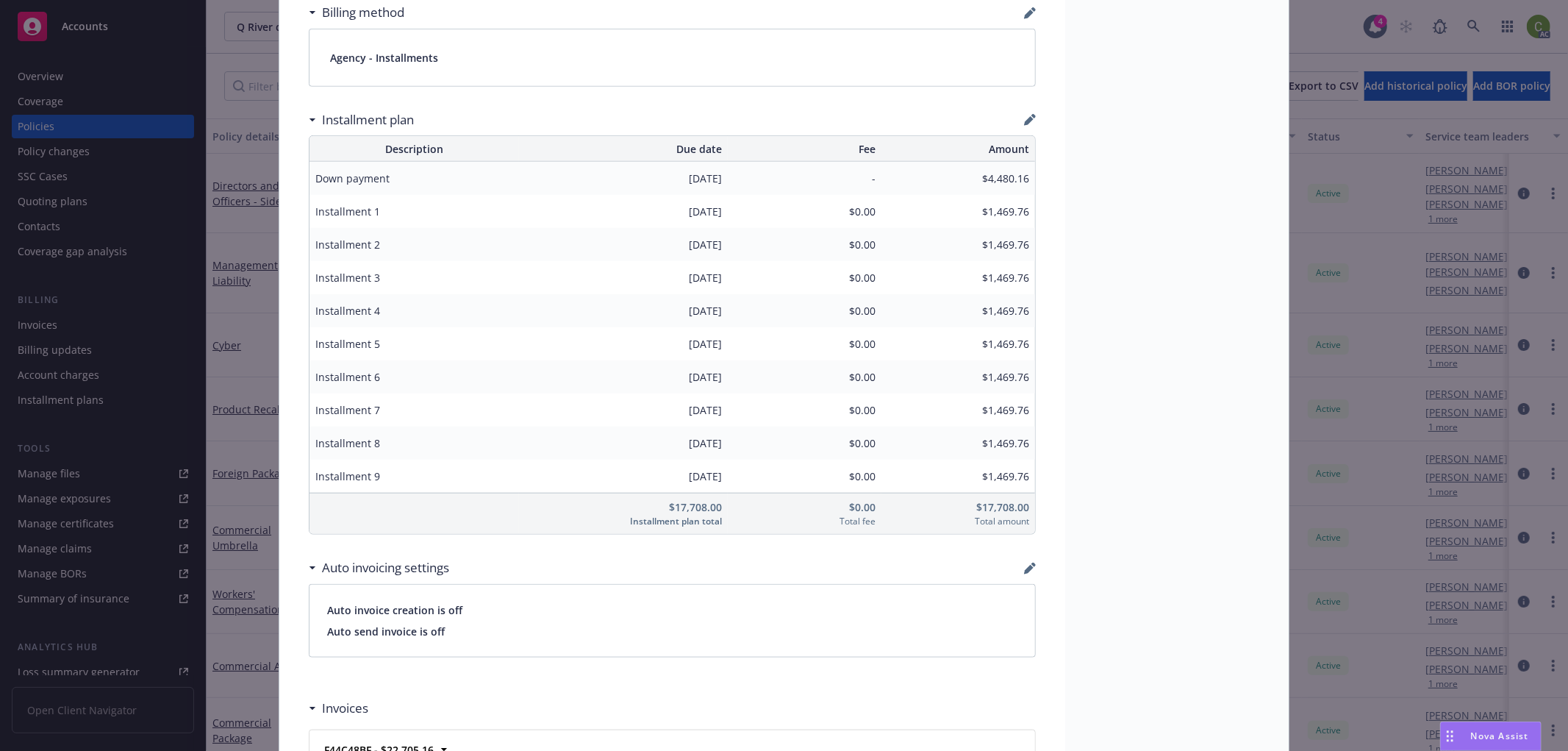
scroll to position [1062, 0]
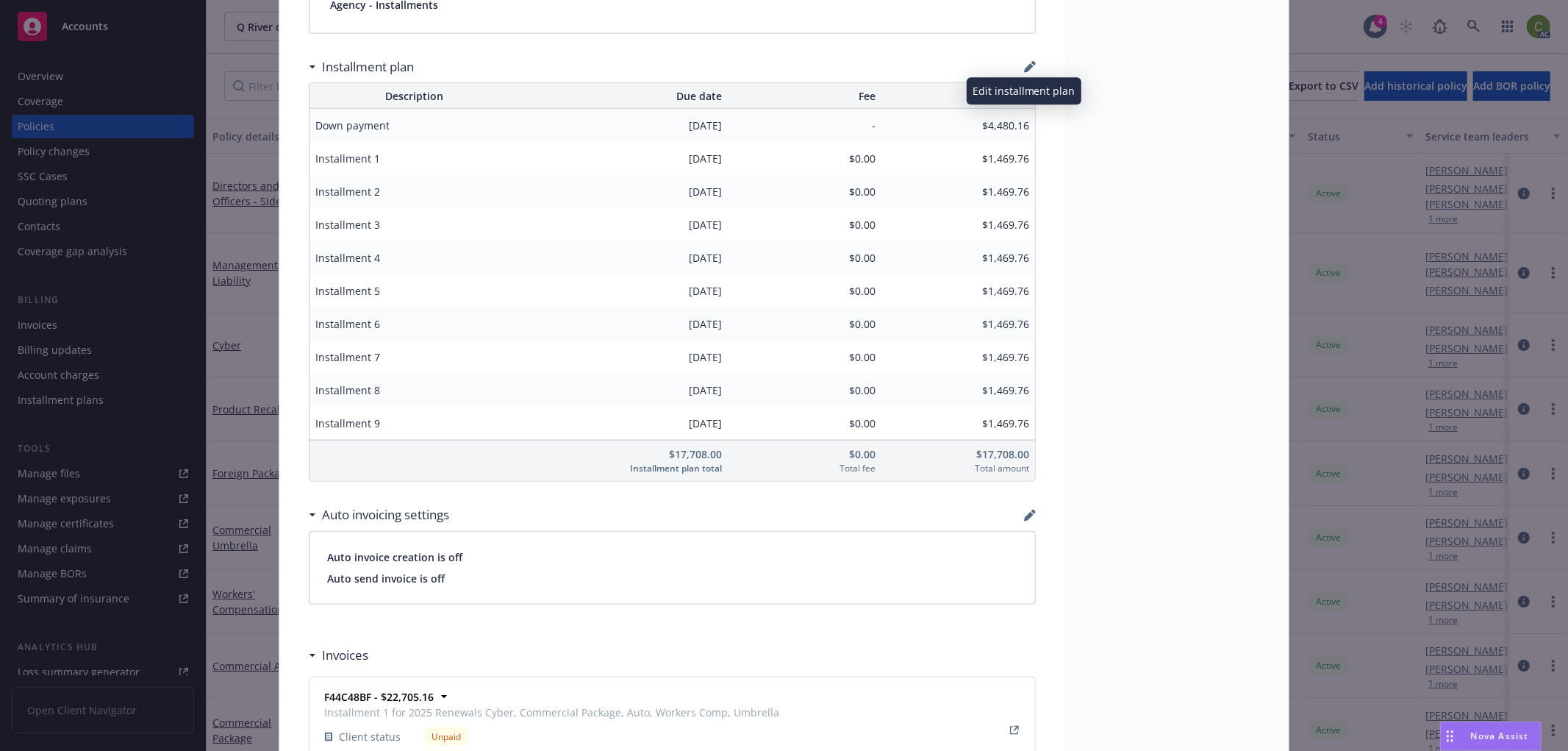
click at [1024, 68] on icon "button" at bounding box center [1029, 68] width 9 height 9
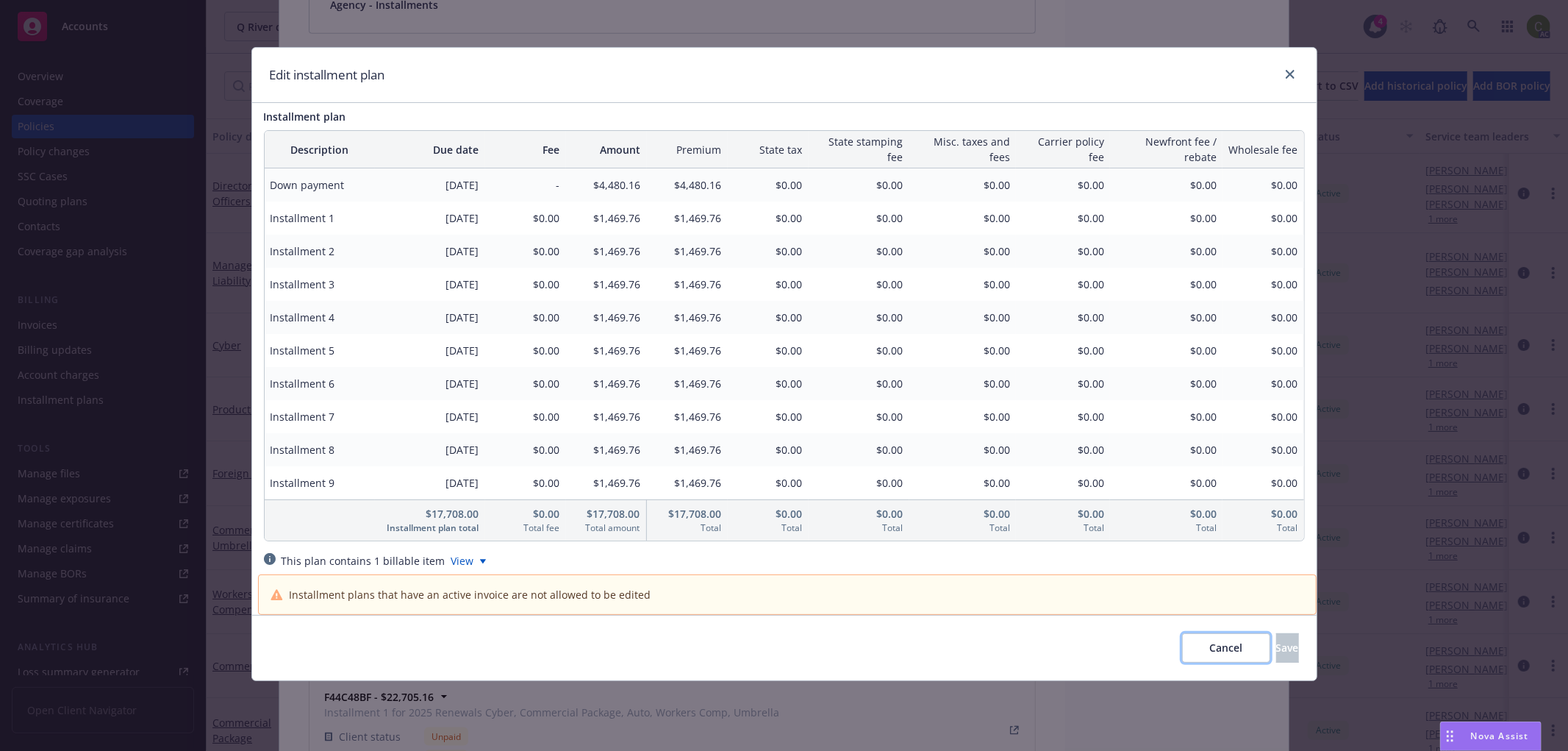
click at [1209, 652] on span "Cancel" at bounding box center [1226, 648] width 33 height 14
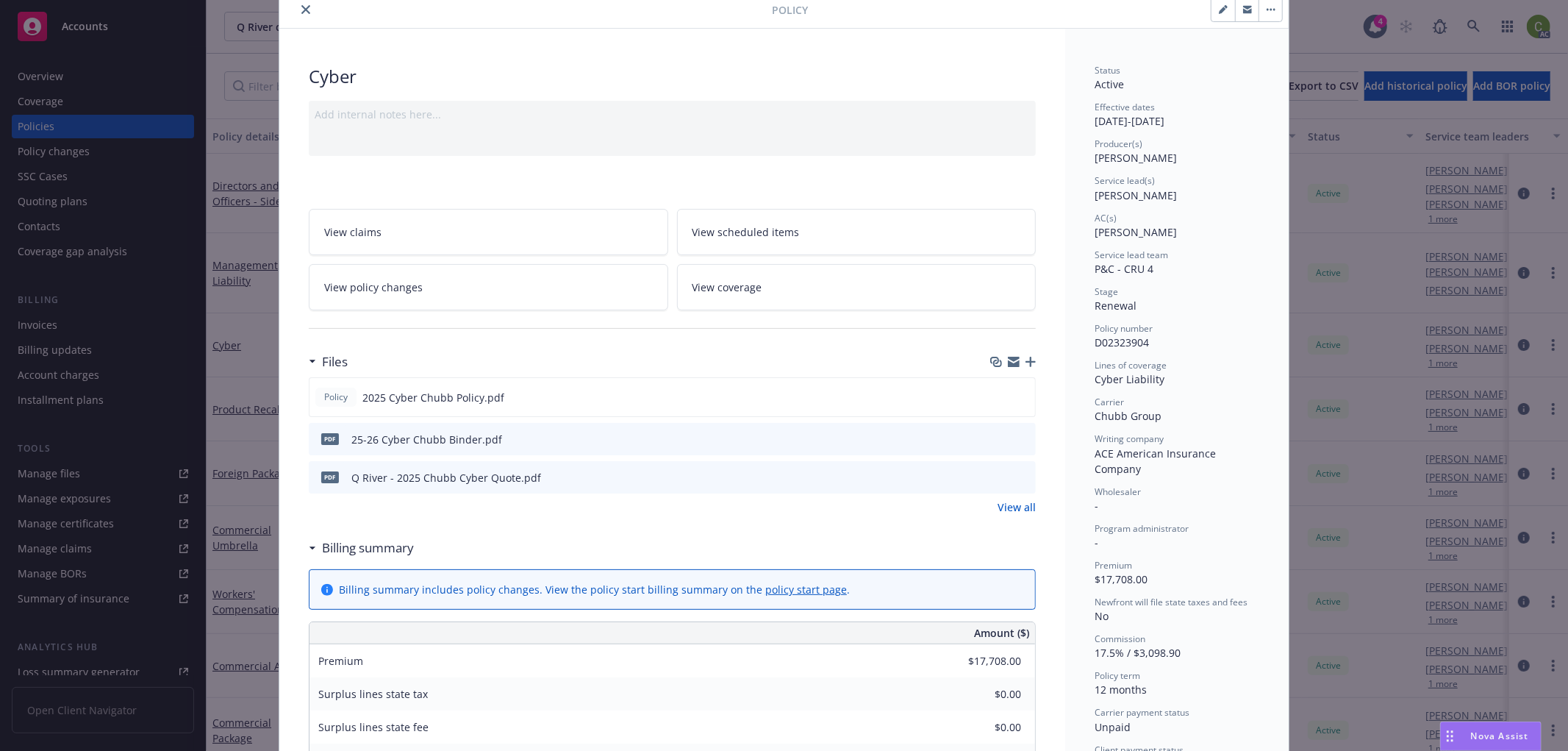
scroll to position [0, 0]
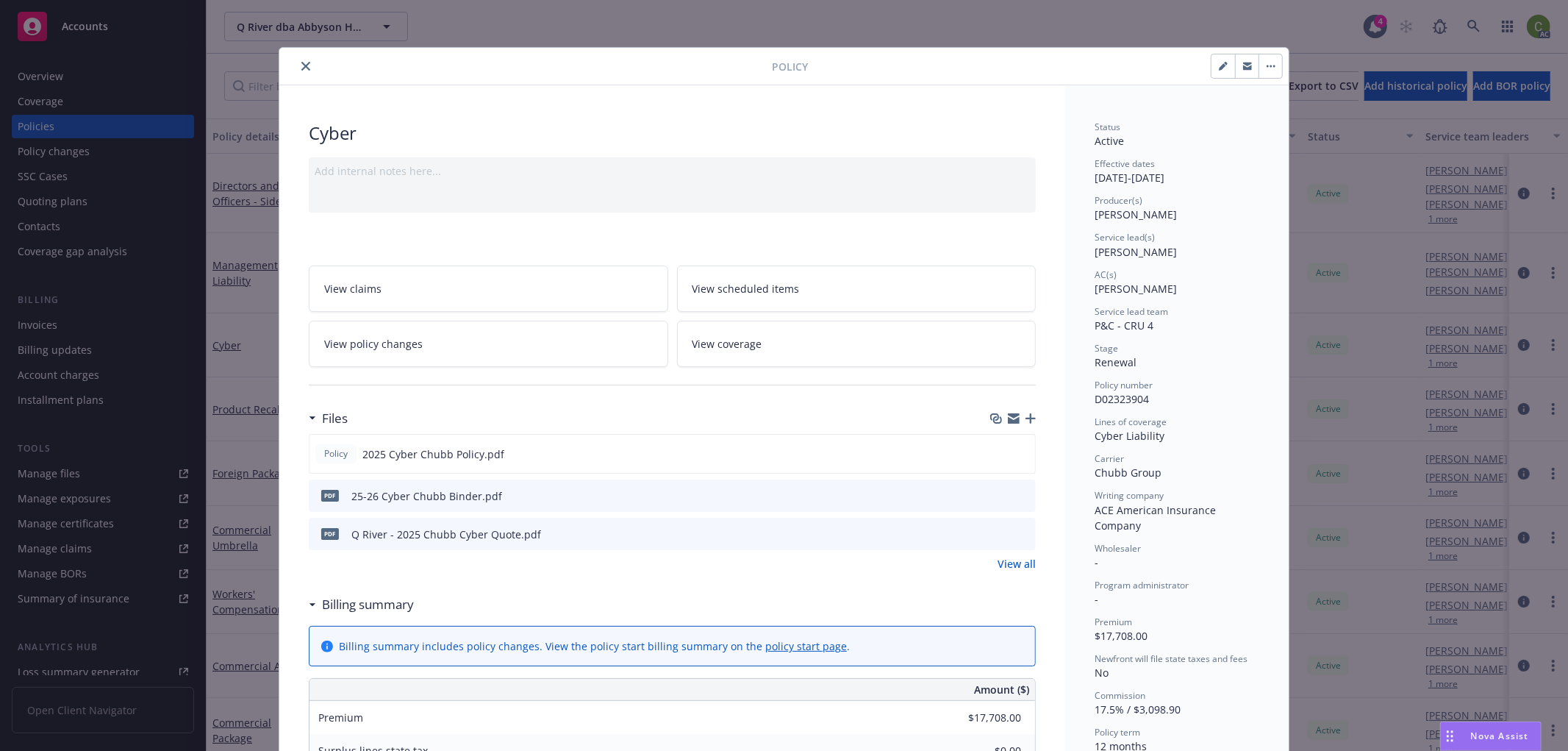
drag, startPoint x: 300, startPoint y: 64, endPoint x: 994, endPoint y: 69, distance: 694.0
click at [301, 63] on icon "close" at bounding box center [305, 66] width 9 height 9
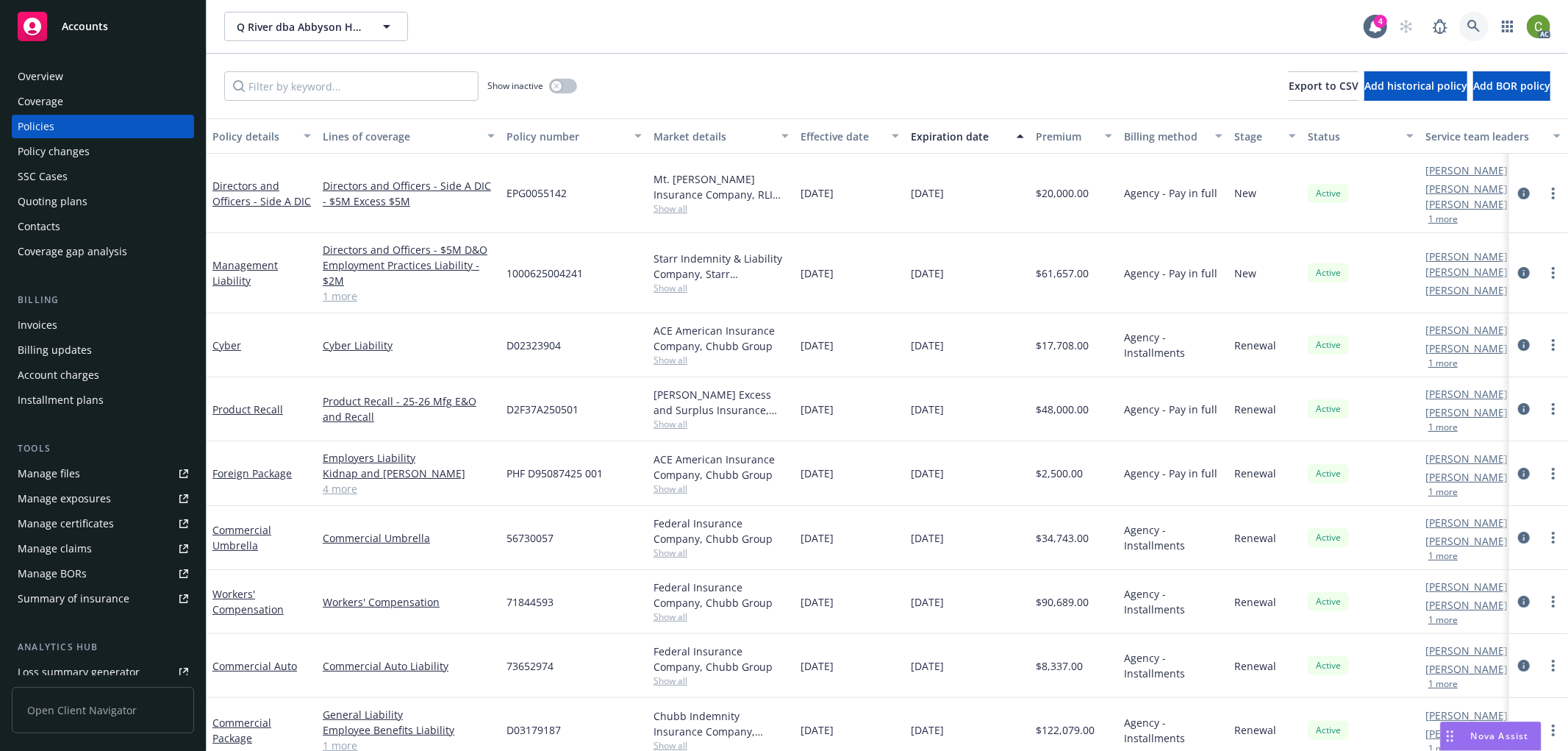
click at [1473, 21] on icon at bounding box center [1474, 26] width 13 height 13
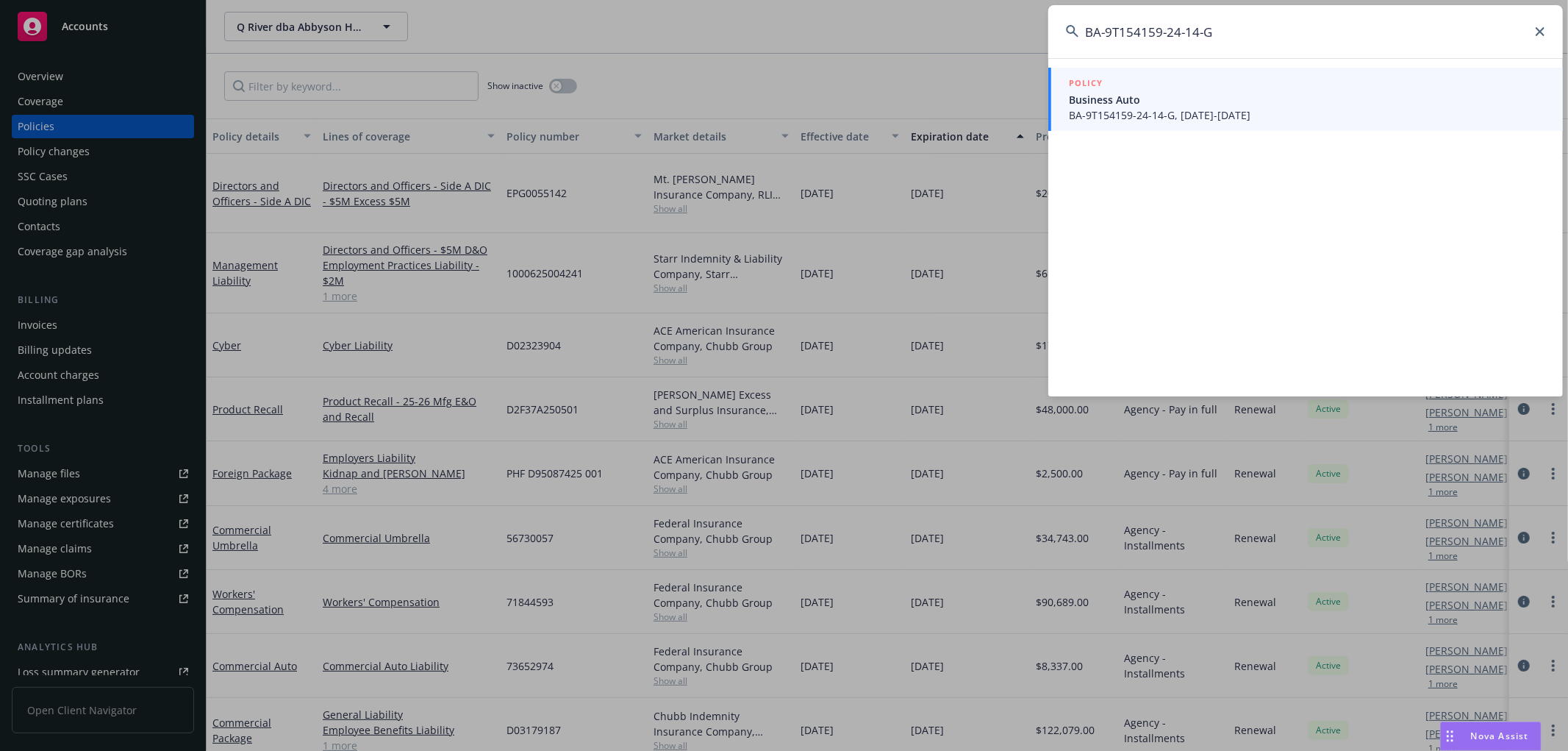
type input "BA-9T154159-24-14-G"
click at [1216, 115] on span "BA-9T154159-24-14-G, [DATE]-[DATE]" at bounding box center [1307, 115] width 477 height 16
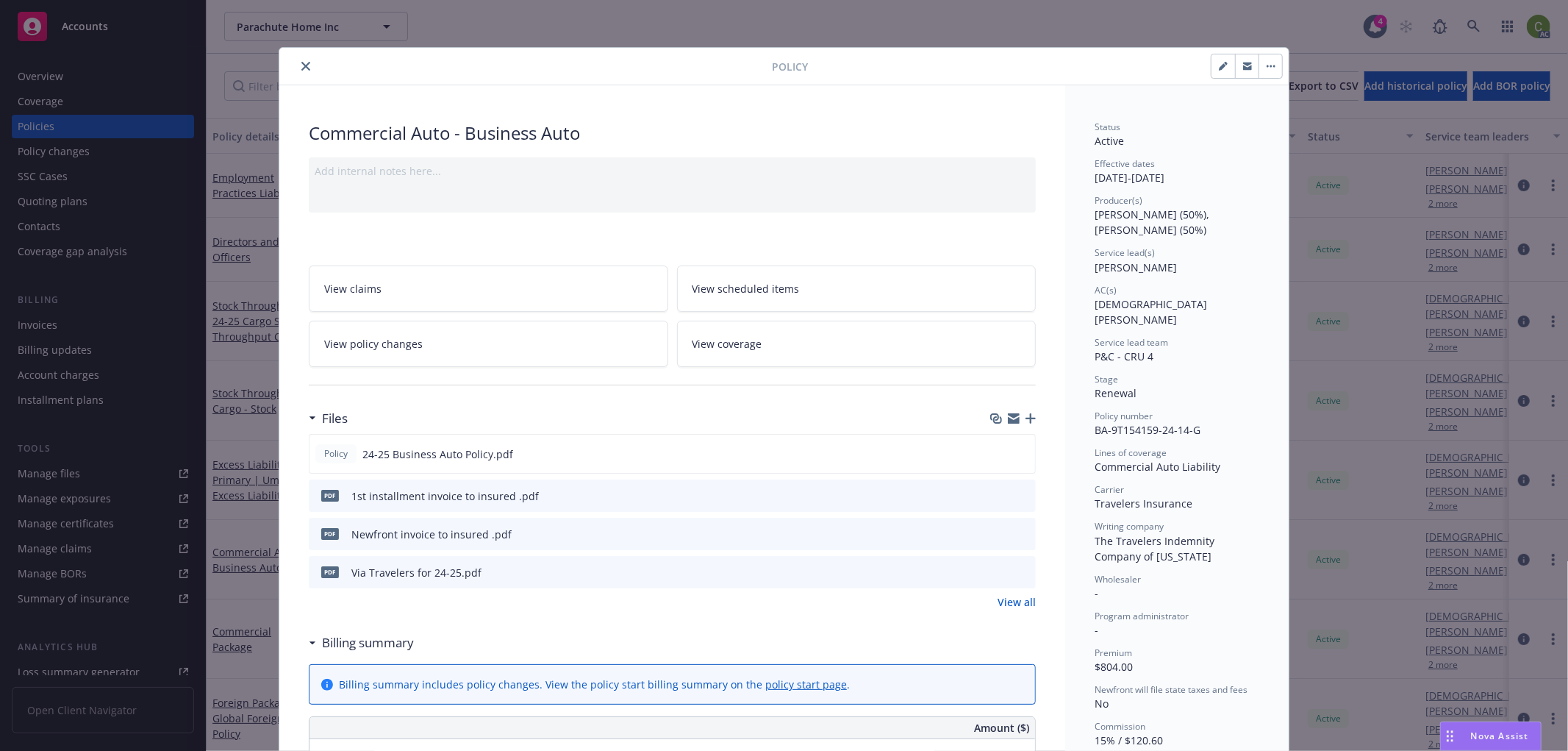
click at [301, 63] on icon "close" at bounding box center [305, 66] width 9 height 9
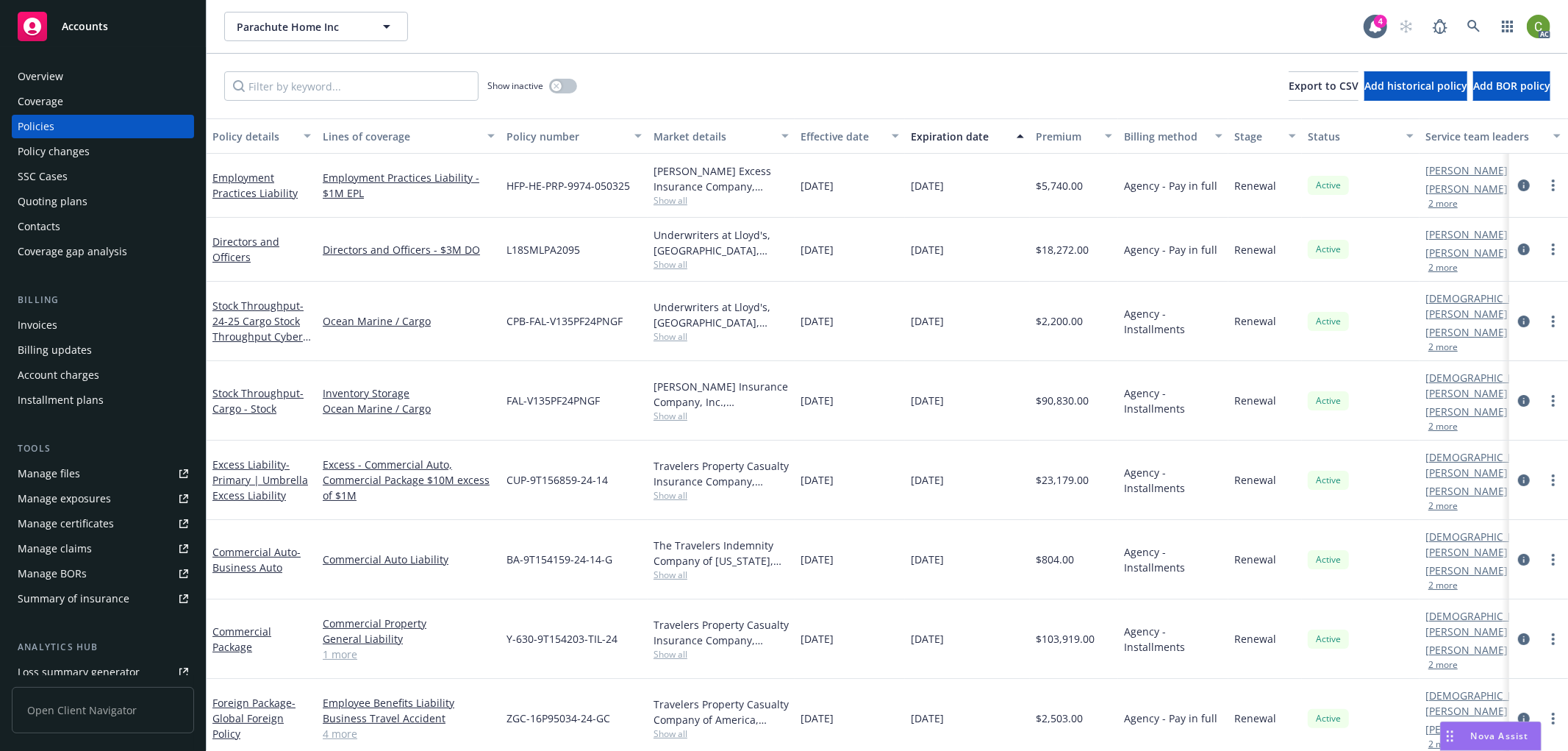
click at [71, 328] on div "Invoices" at bounding box center [103, 325] width 171 height 23
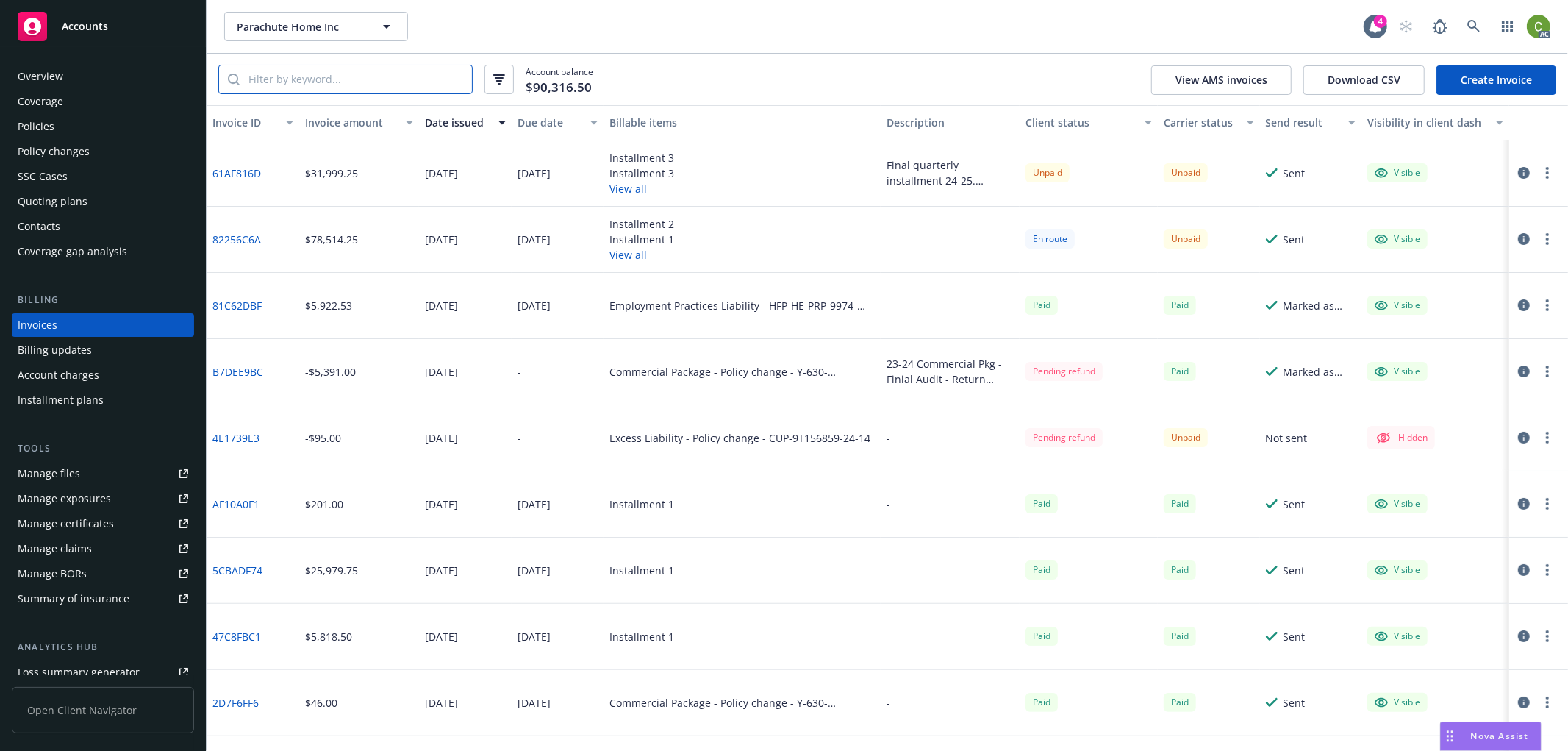
click at [298, 92] on input "search" at bounding box center [356, 79] width 232 height 28
paste input "CUP‐9T156859‐24‐14"
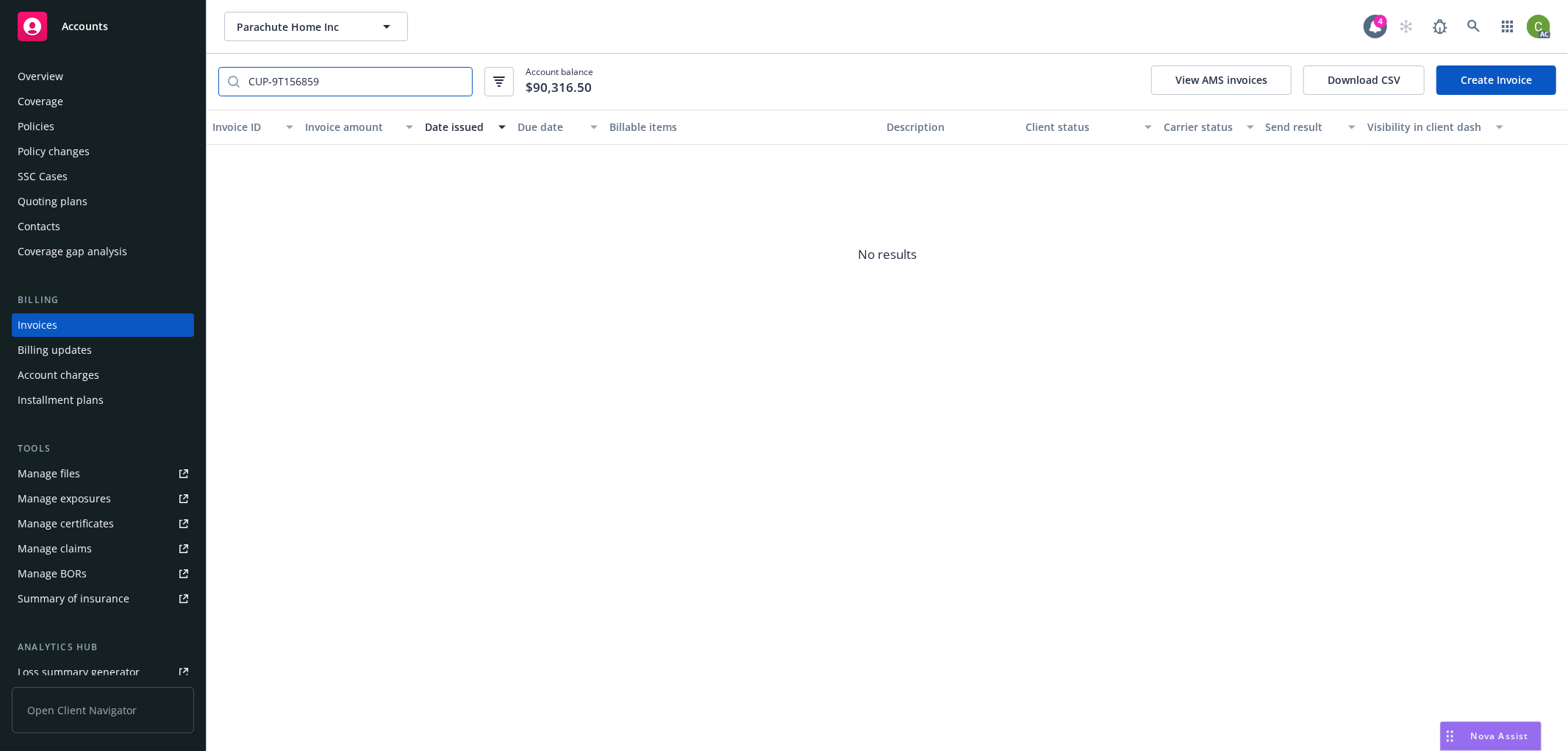
drag, startPoint x: 274, startPoint y: 86, endPoint x: 140, endPoint y: 114, distance: 136.9
click at [130, 108] on div "Accounts Overview Coverage Policies Policy changes SSC Cases Quoting plans Cont…" at bounding box center [784, 375] width 1568 height 751
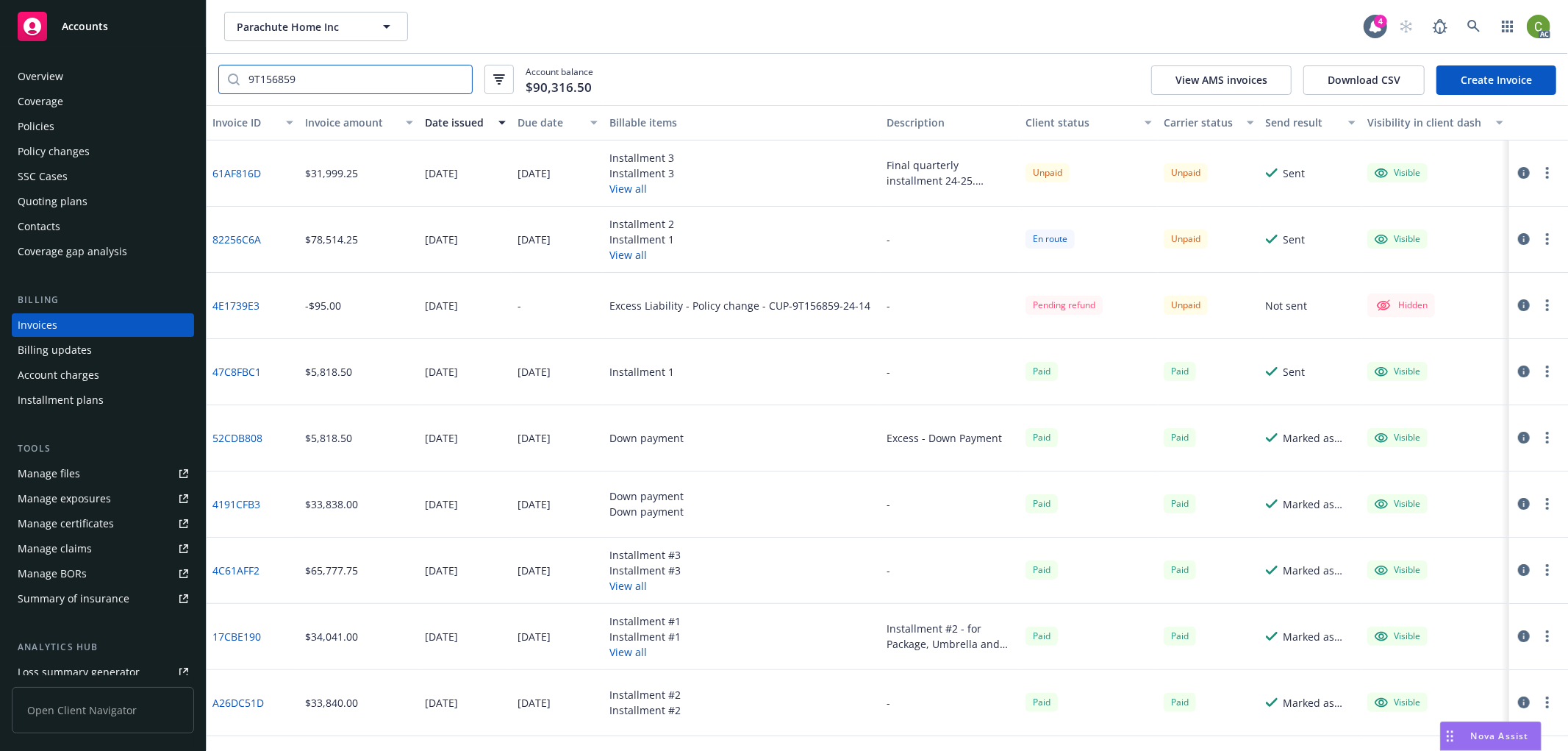
type input "9T156859"
click at [546, 128] on div "Due date" at bounding box center [550, 123] width 64 height 16
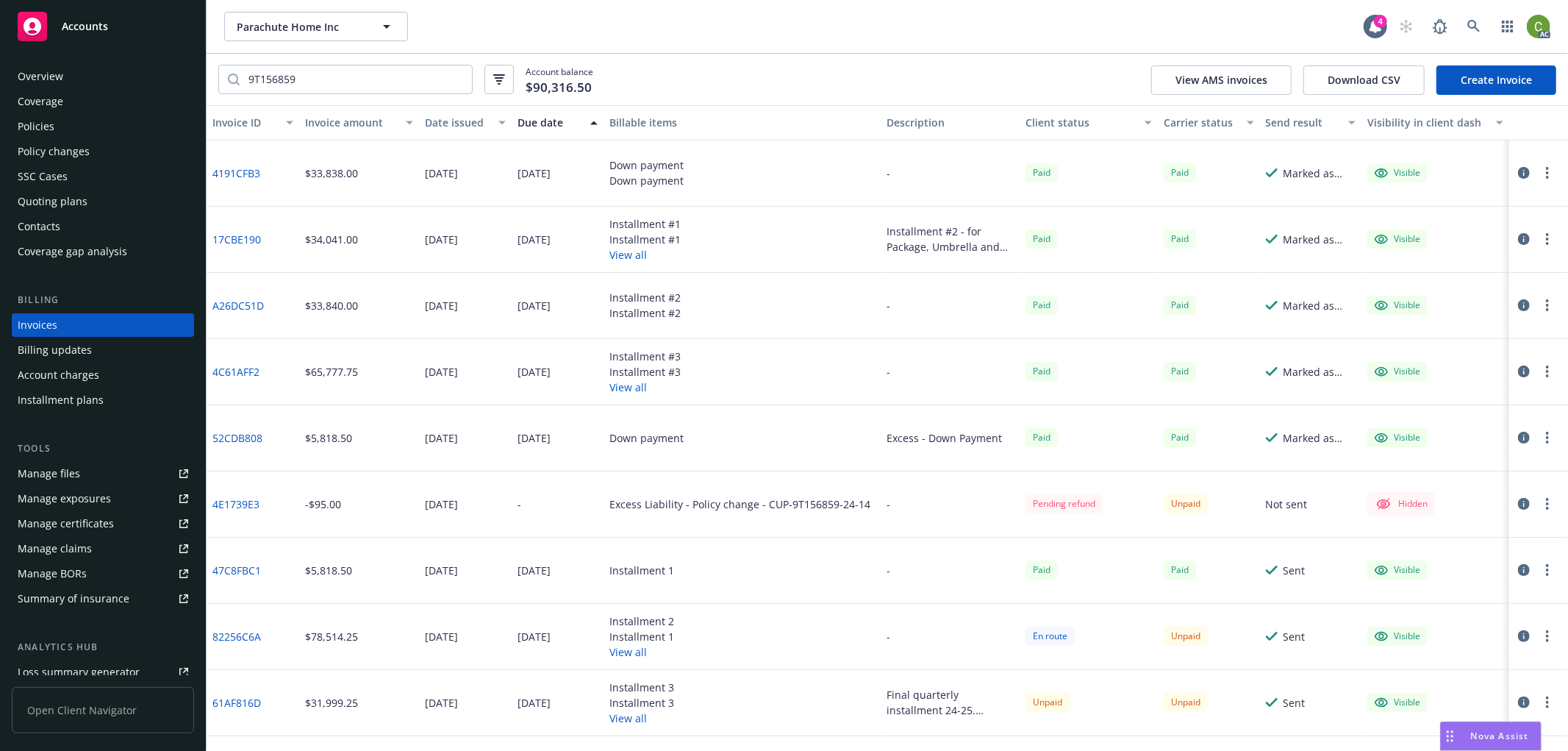
click at [546, 127] on div "Due date" at bounding box center [550, 123] width 64 height 16
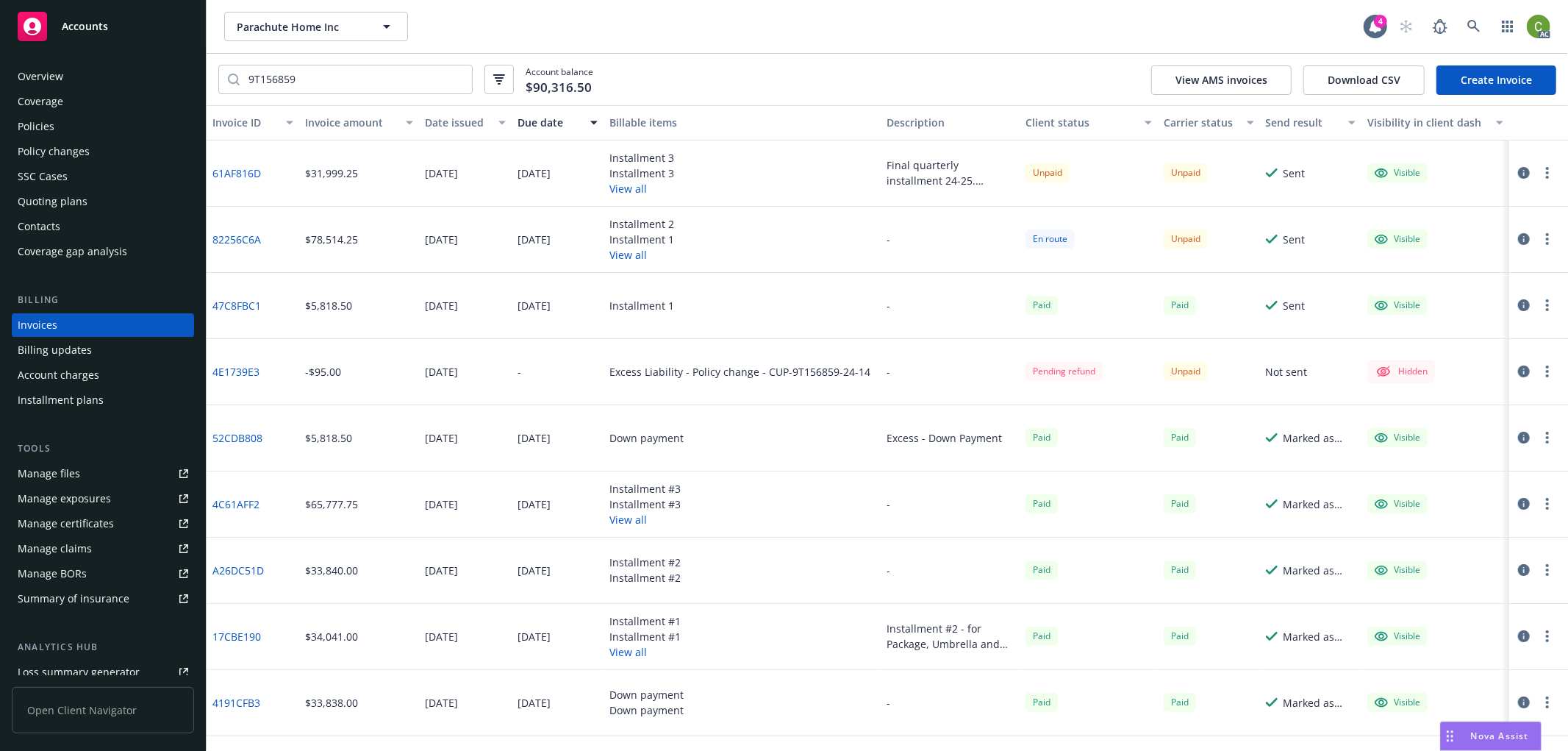
click at [1517, 169] on button "button" at bounding box center [1524, 172] width 18 height 18
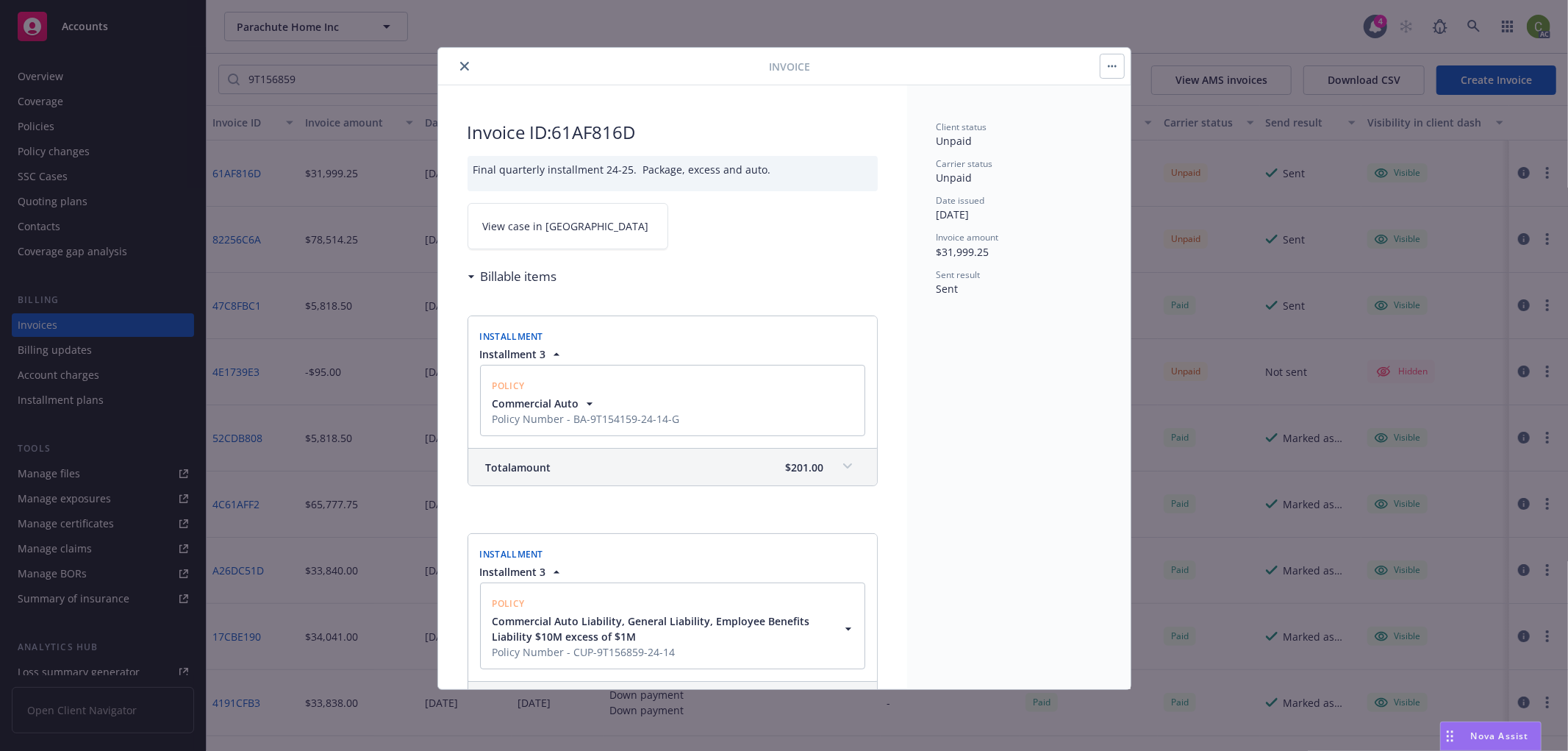
click at [543, 222] on span "View case in [GEOGRAPHIC_DATA]" at bounding box center [566, 226] width 166 height 16
click at [807, 272] on div "Billable items" at bounding box center [672, 276] width 411 height 31
click at [583, 224] on link "View case in [GEOGRAPHIC_DATA]" at bounding box center [567, 226] width 201 height 47
click at [463, 66] on icon "close" at bounding box center [464, 66] width 9 height 9
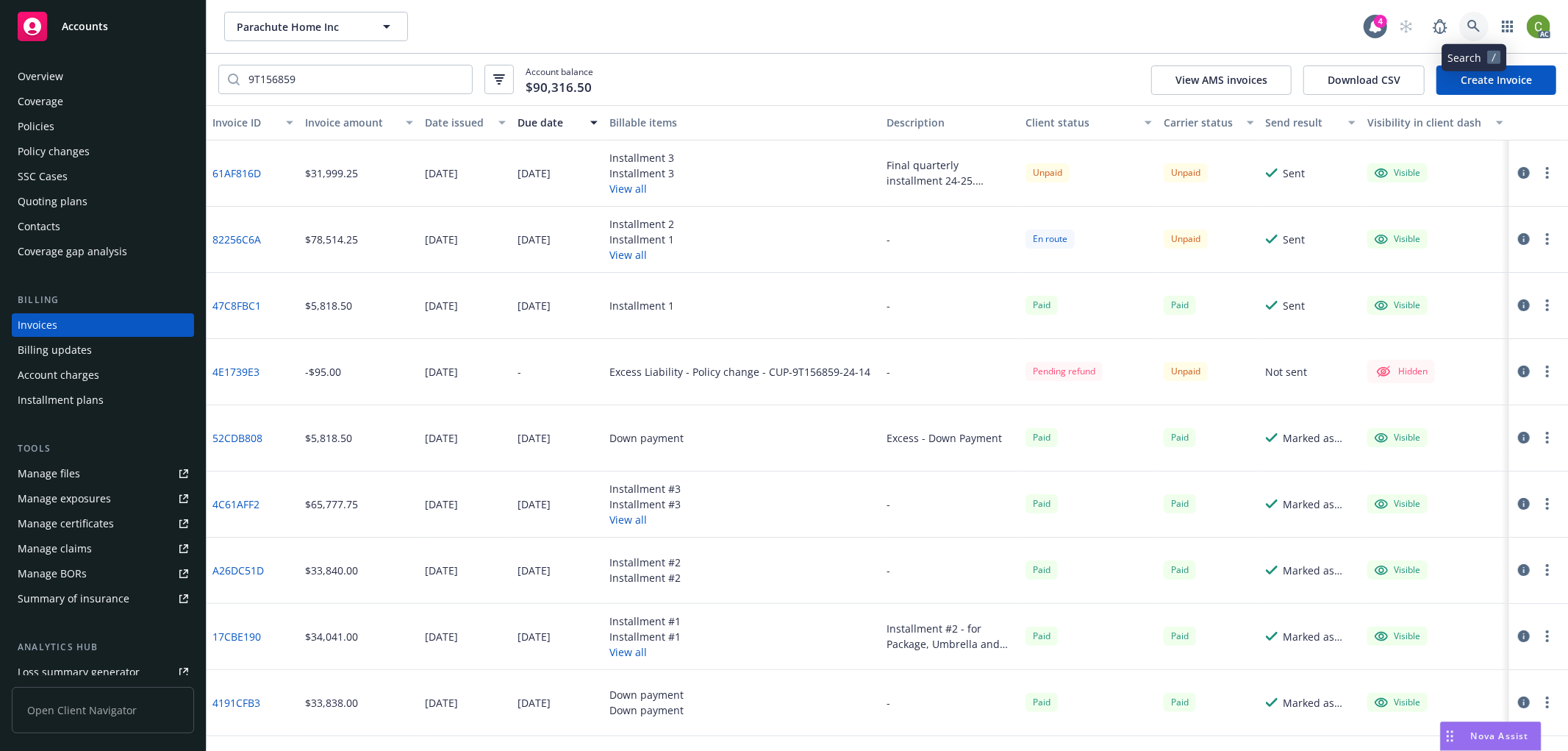
click at [1469, 25] on icon at bounding box center [1474, 26] width 12 height 12
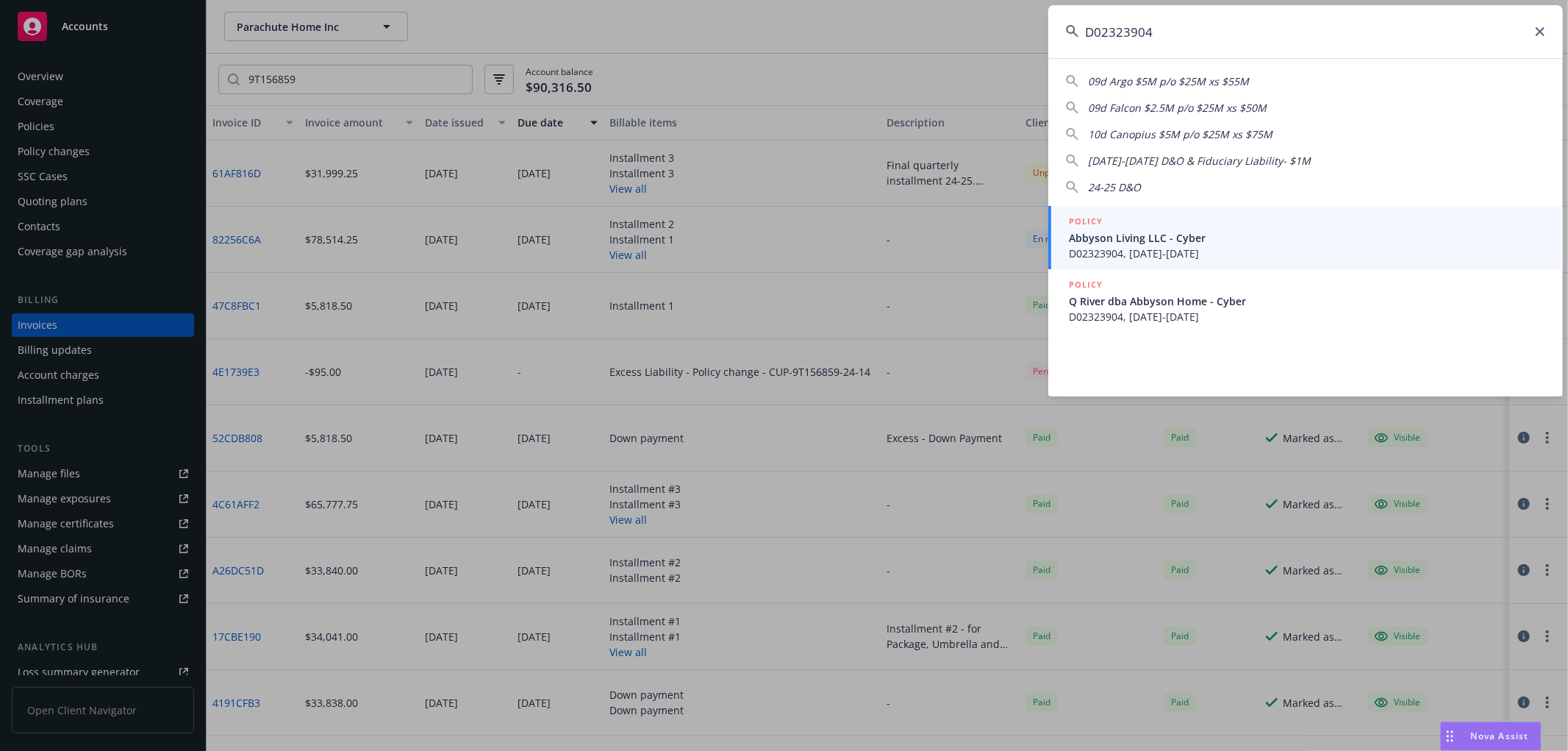
type input "D02323904"
click at [1188, 302] on span "Q River dba Abbyson Home - Cyber" at bounding box center [1307, 301] width 477 height 16
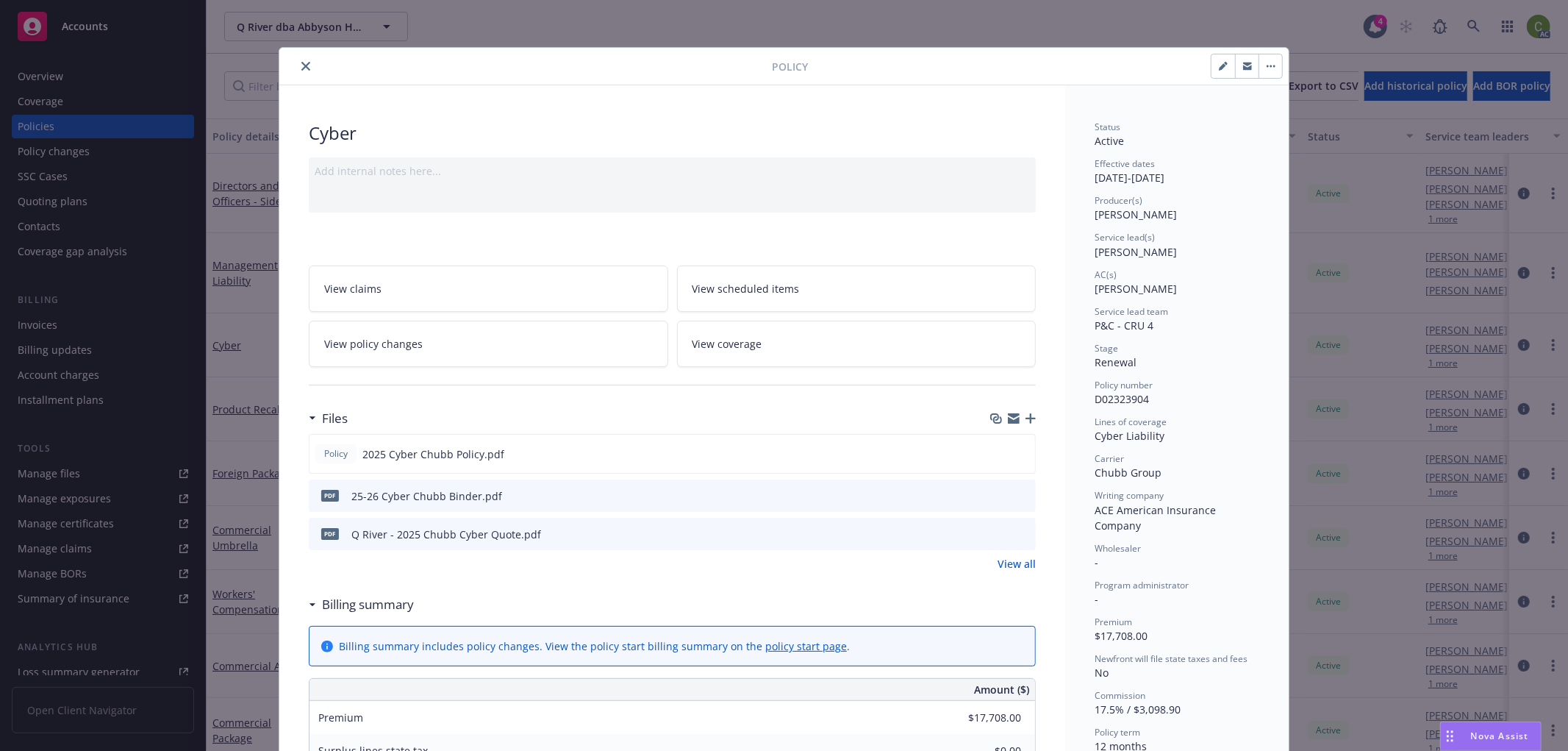
click at [301, 64] on icon "close" at bounding box center [305, 66] width 9 height 9
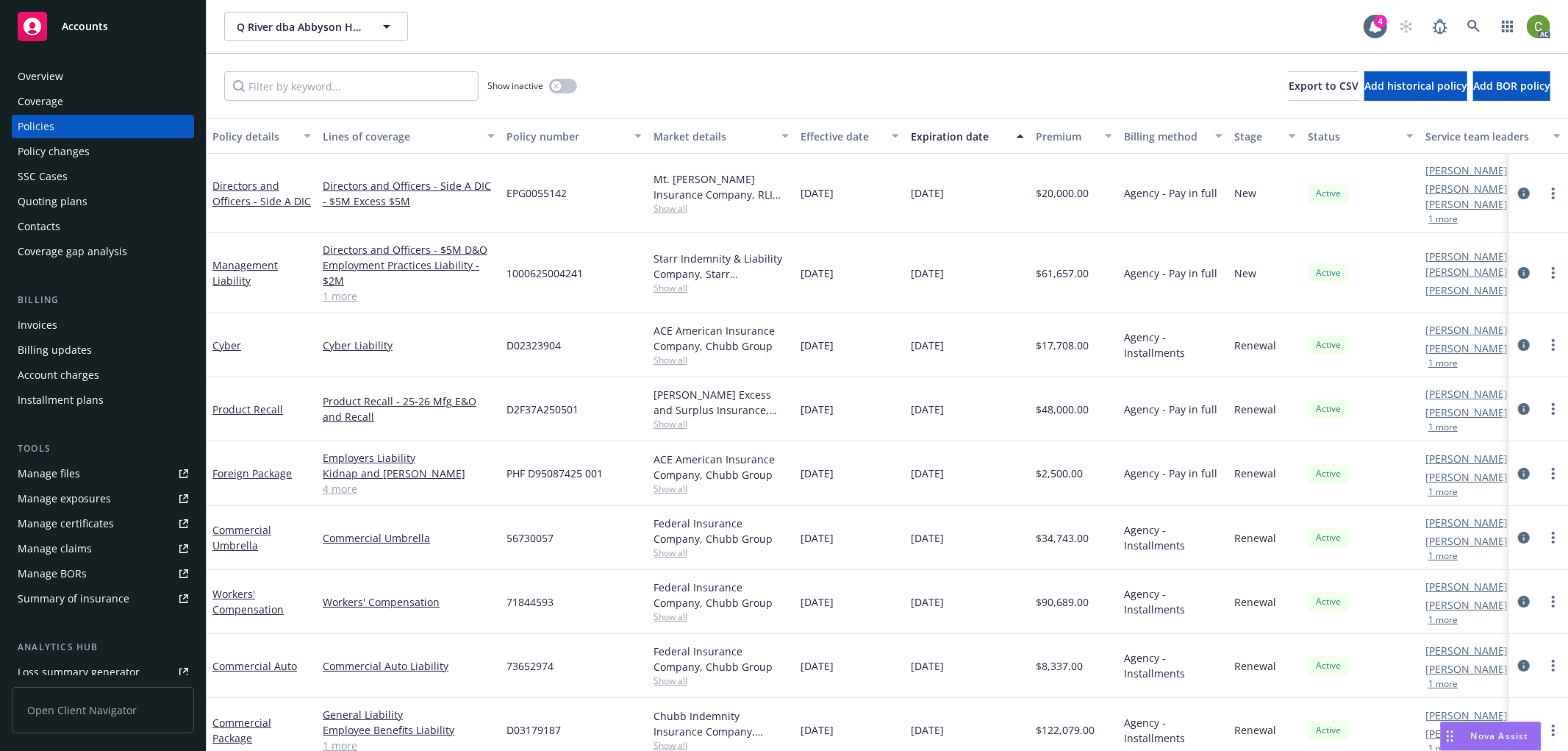
click at [47, 325] on div "Invoices" at bounding box center [37, 325] width 40 height 23
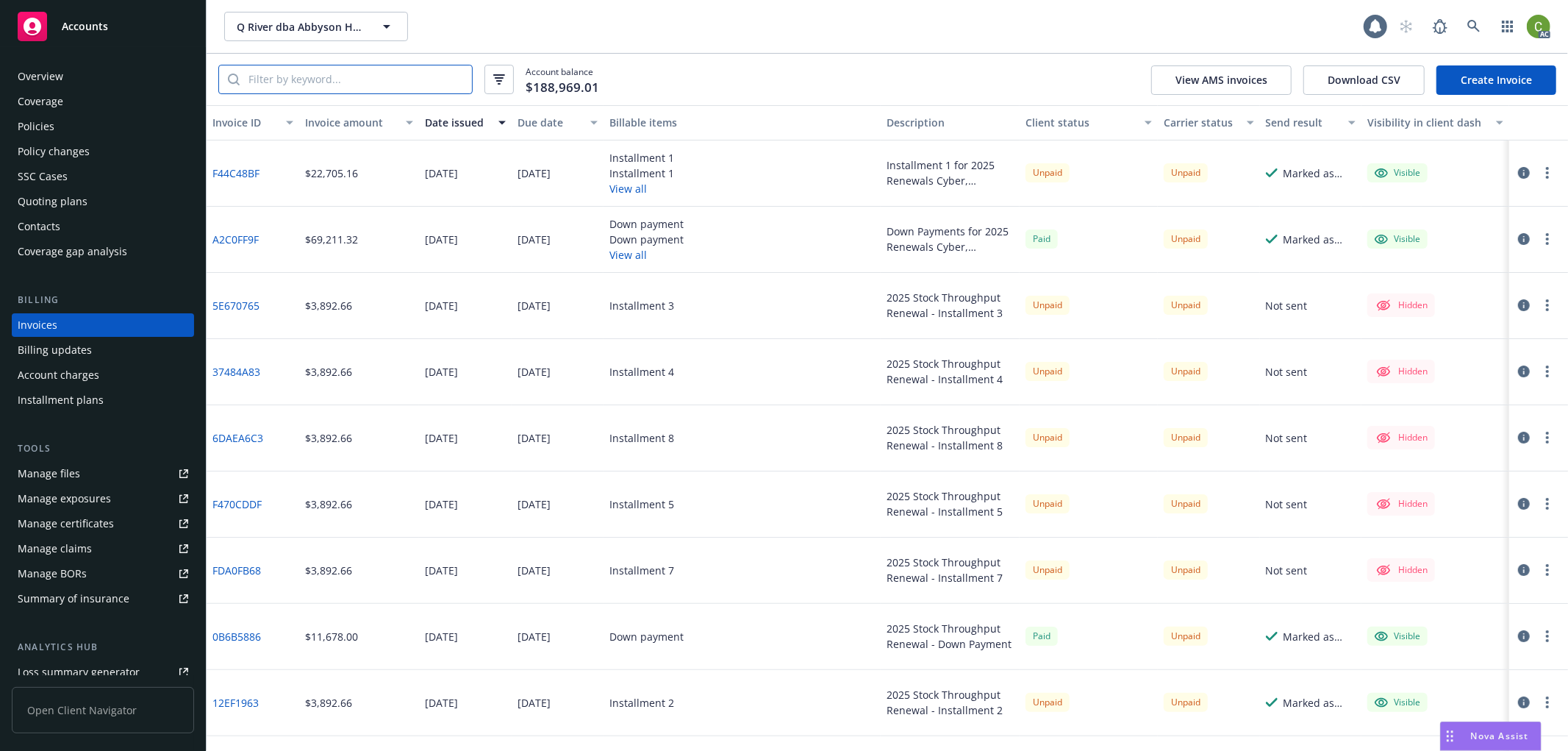
click at [338, 82] on input "search" at bounding box center [356, 79] width 232 height 28
paste input "D02323904"
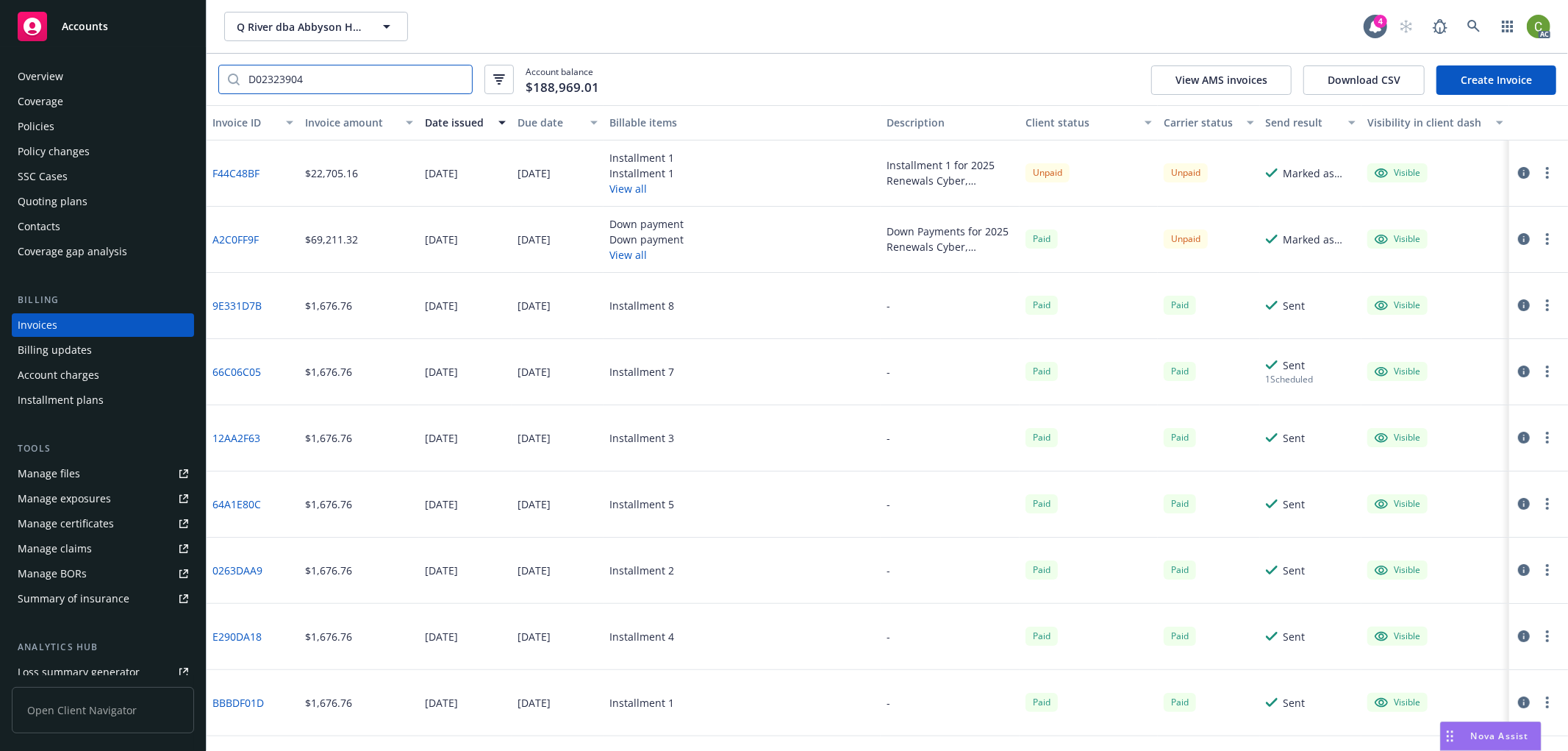
type input "D02323904"
click at [539, 122] on div "Due date" at bounding box center [550, 123] width 64 height 16
click at [1518, 238] on icon "button" at bounding box center [1524, 238] width 12 height 12
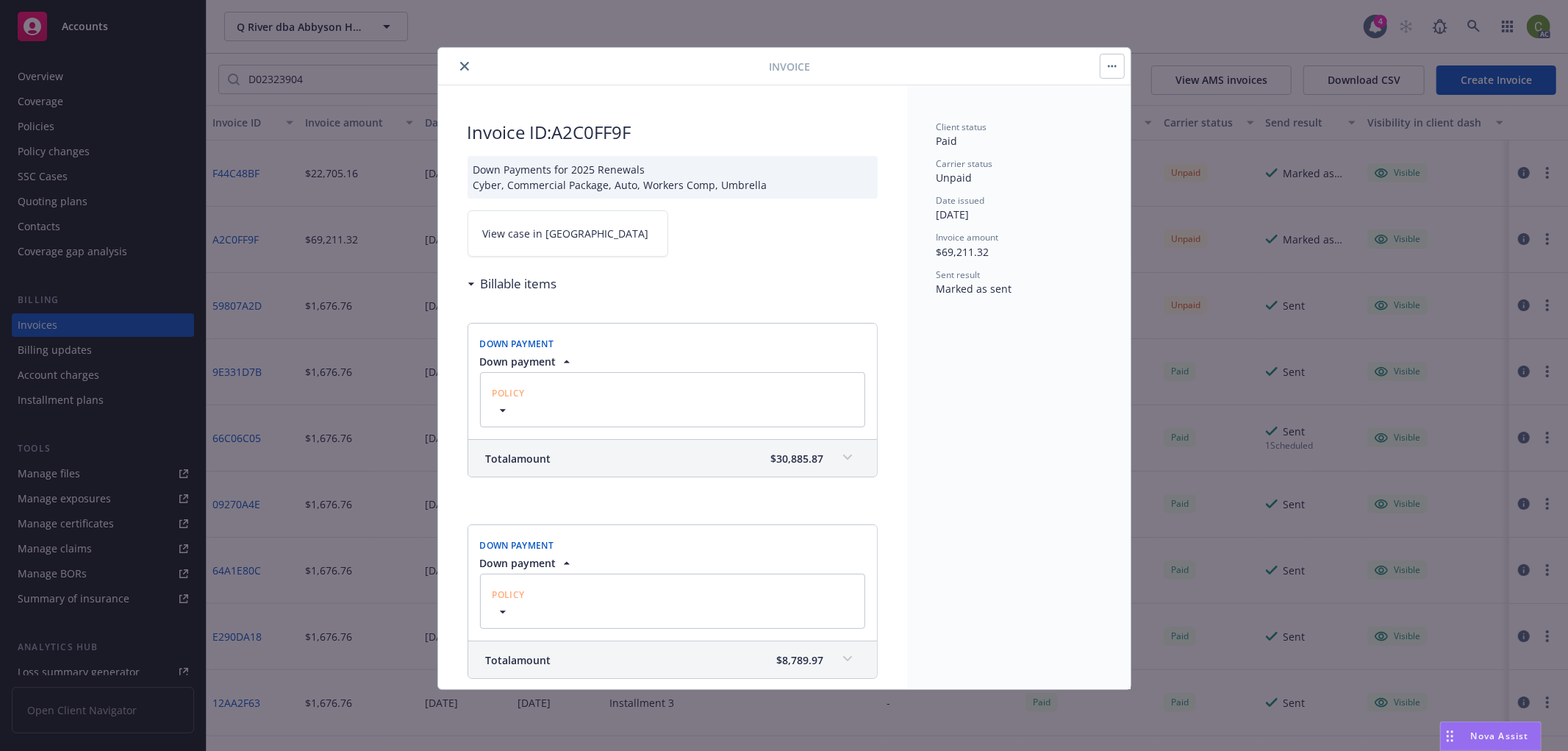
click at [949, 458] on div "Client status Paid Carrier status Unpaid Date issued [DATE] Invoice amount $69,…" at bounding box center [1019, 388] width 224 height 604
drag, startPoint x: 467, startPoint y: 67, endPoint x: 551, endPoint y: 106, distance: 92.6
click at [467, 66] on icon "close" at bounding box center [464, 66] width 9 height 9
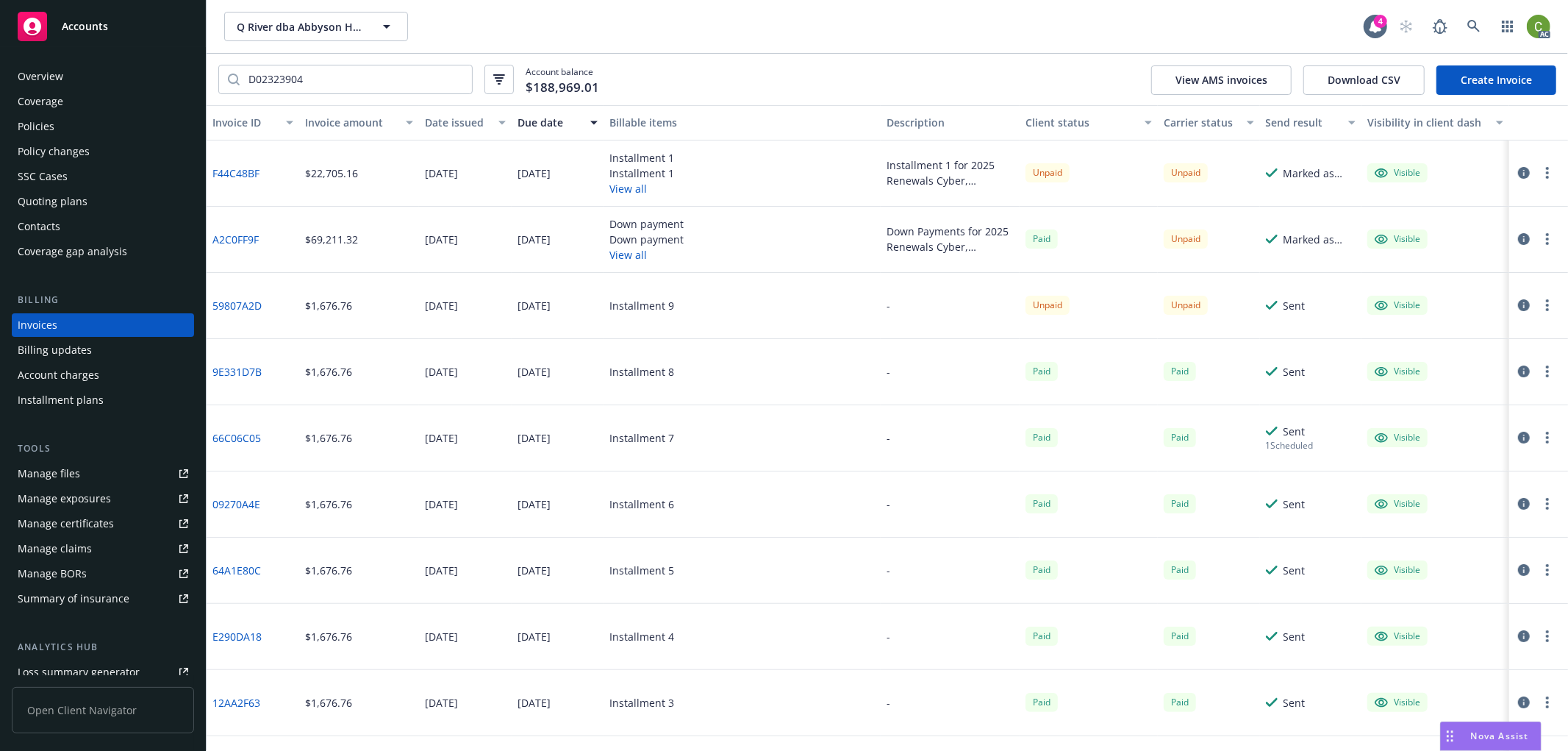
click at [1518, 169] on icon "button" at bounding box center [1524, 172] width 12 height 12
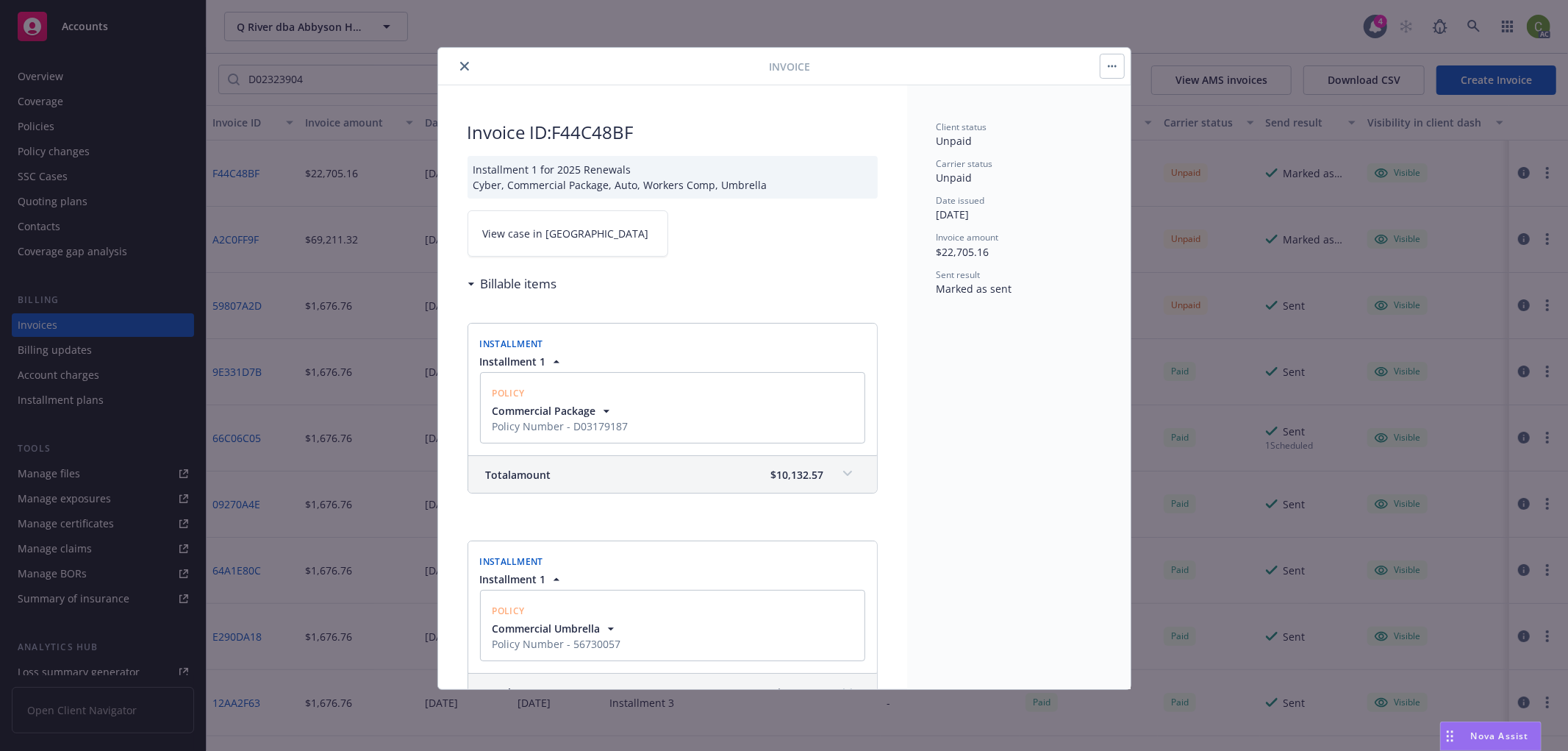
click at [578, 238] on link "View case in [GEOGRAPHIC_DATA]" at bounding box center [567, 234] width 201 height 47
click at [468, 64] on button "close" at bounding box center [464, 66] width 18 height 18
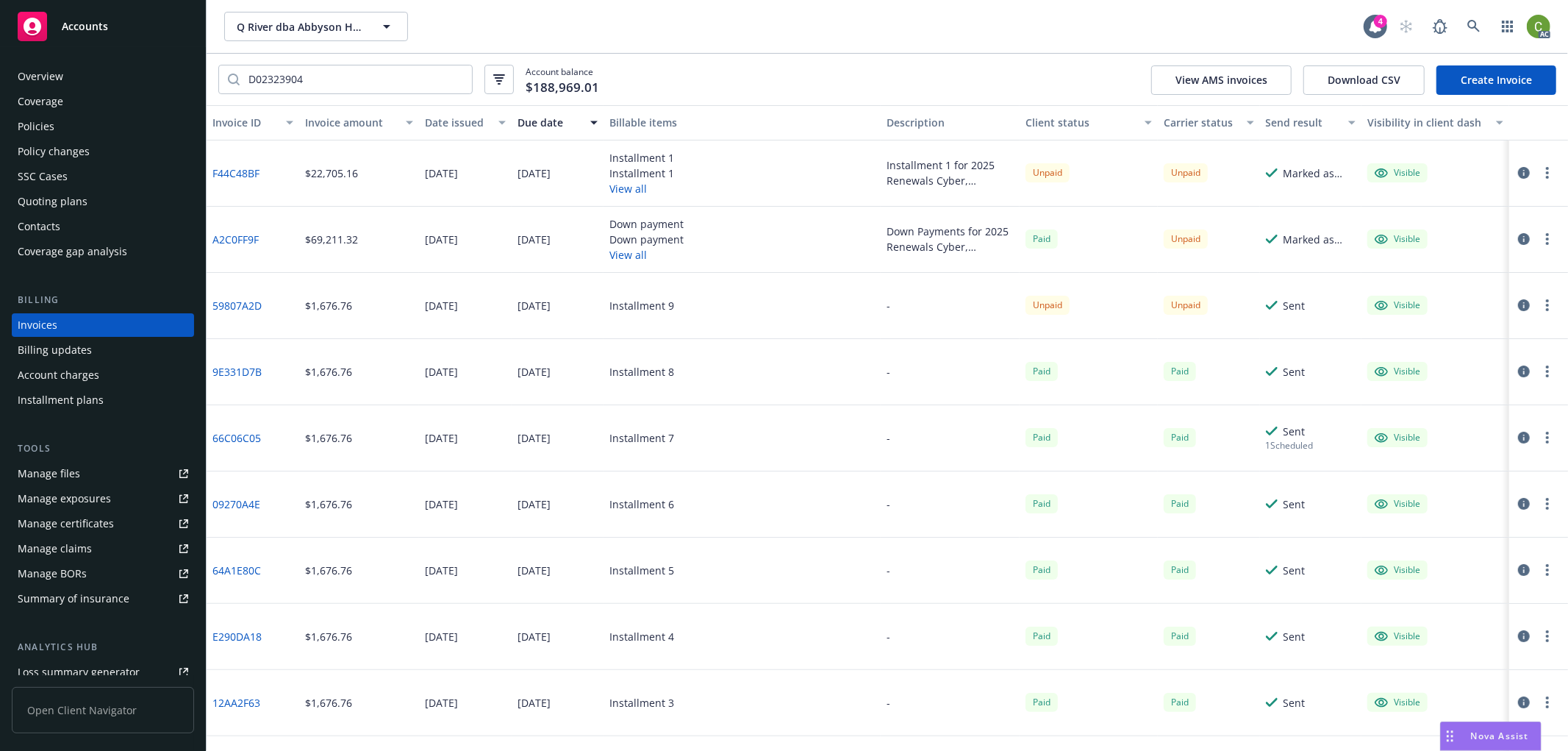
click at [105, 128] on div "Policies" at bounding box center [103, 127] width 171 height 23
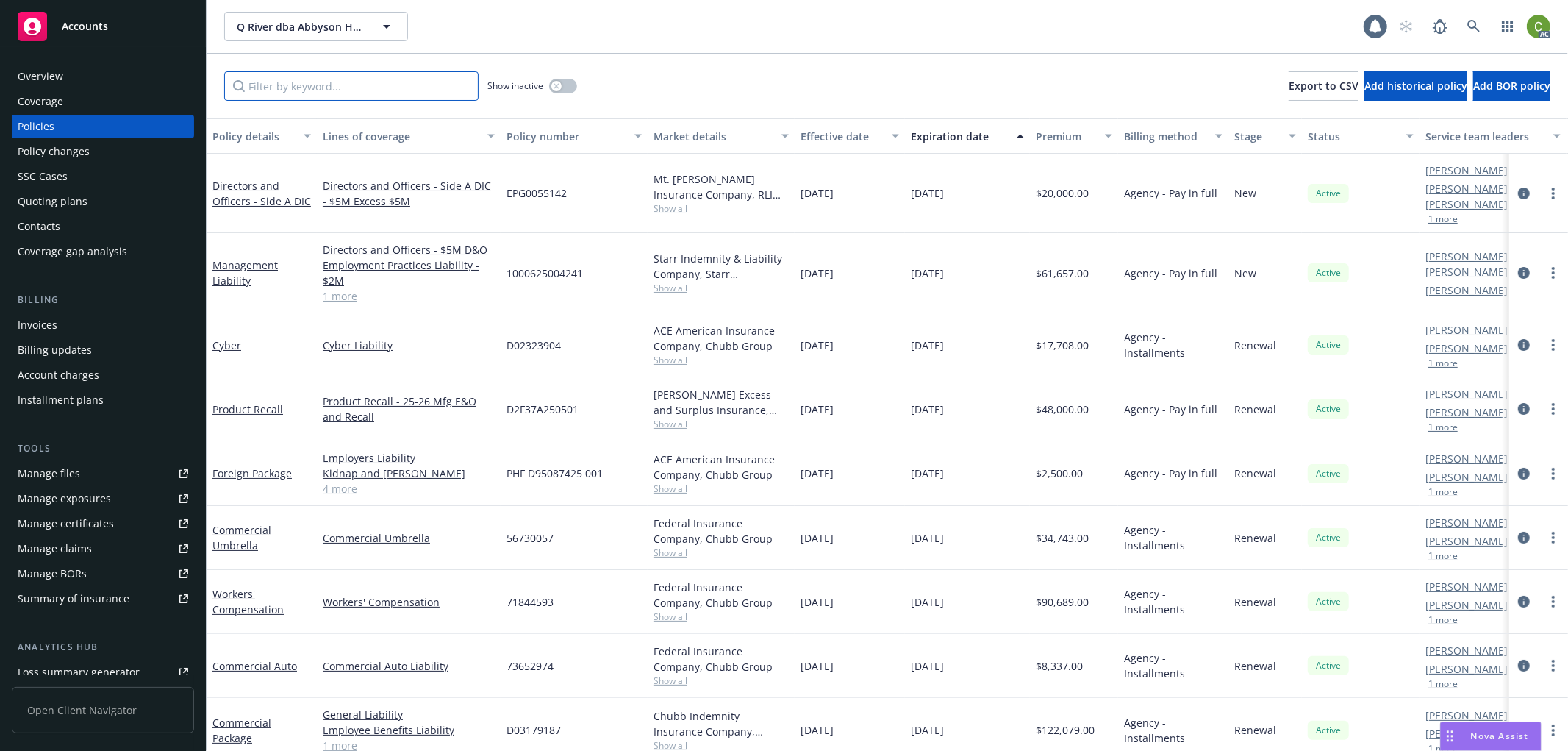
click at [348, 90] on input "Filter by keyword..." at bounding box center [352, 86] width 255 height 30
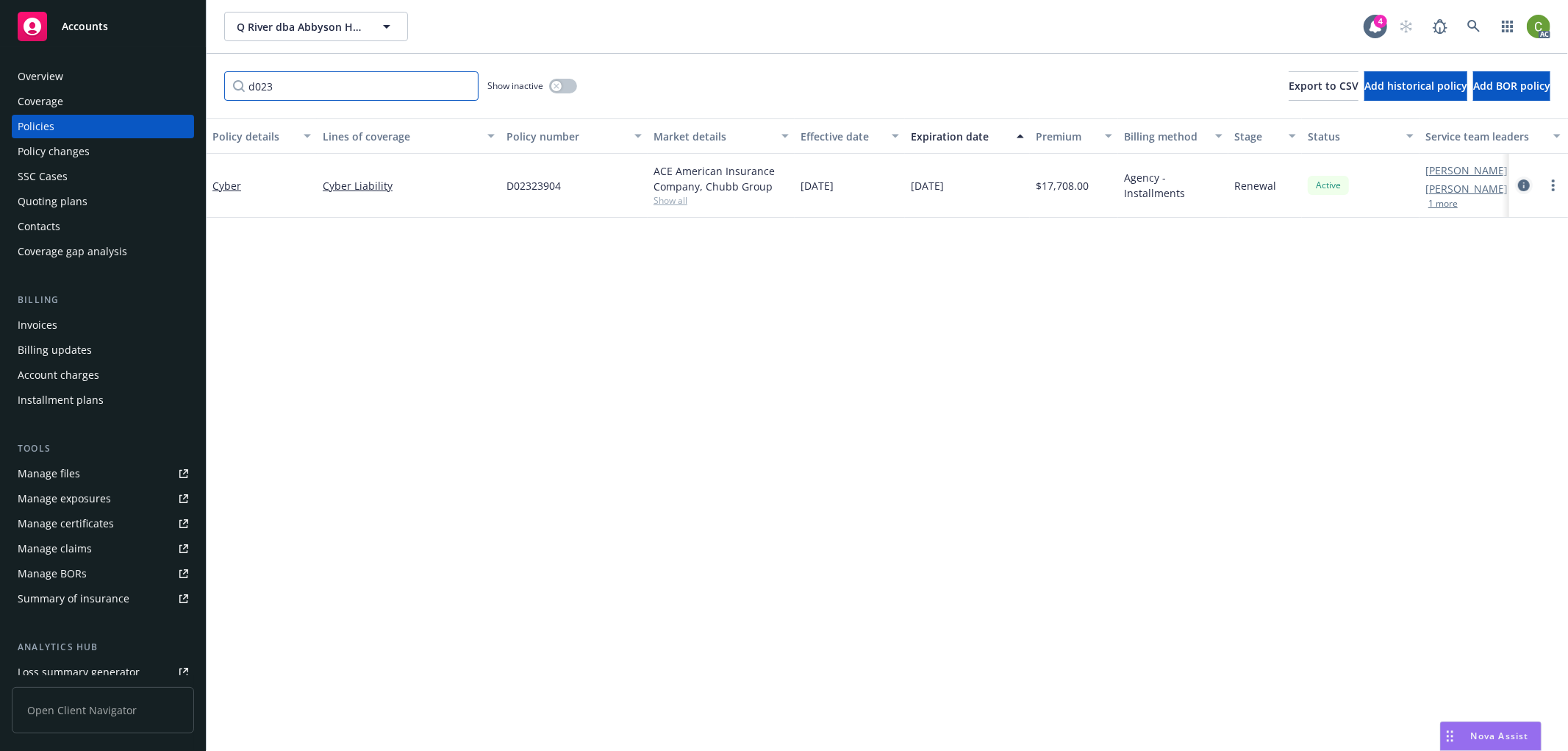
type input "d023"
click at [1520, 186] on icon "circleInformation" at bounding box center [1524, 185] width 12 height 12
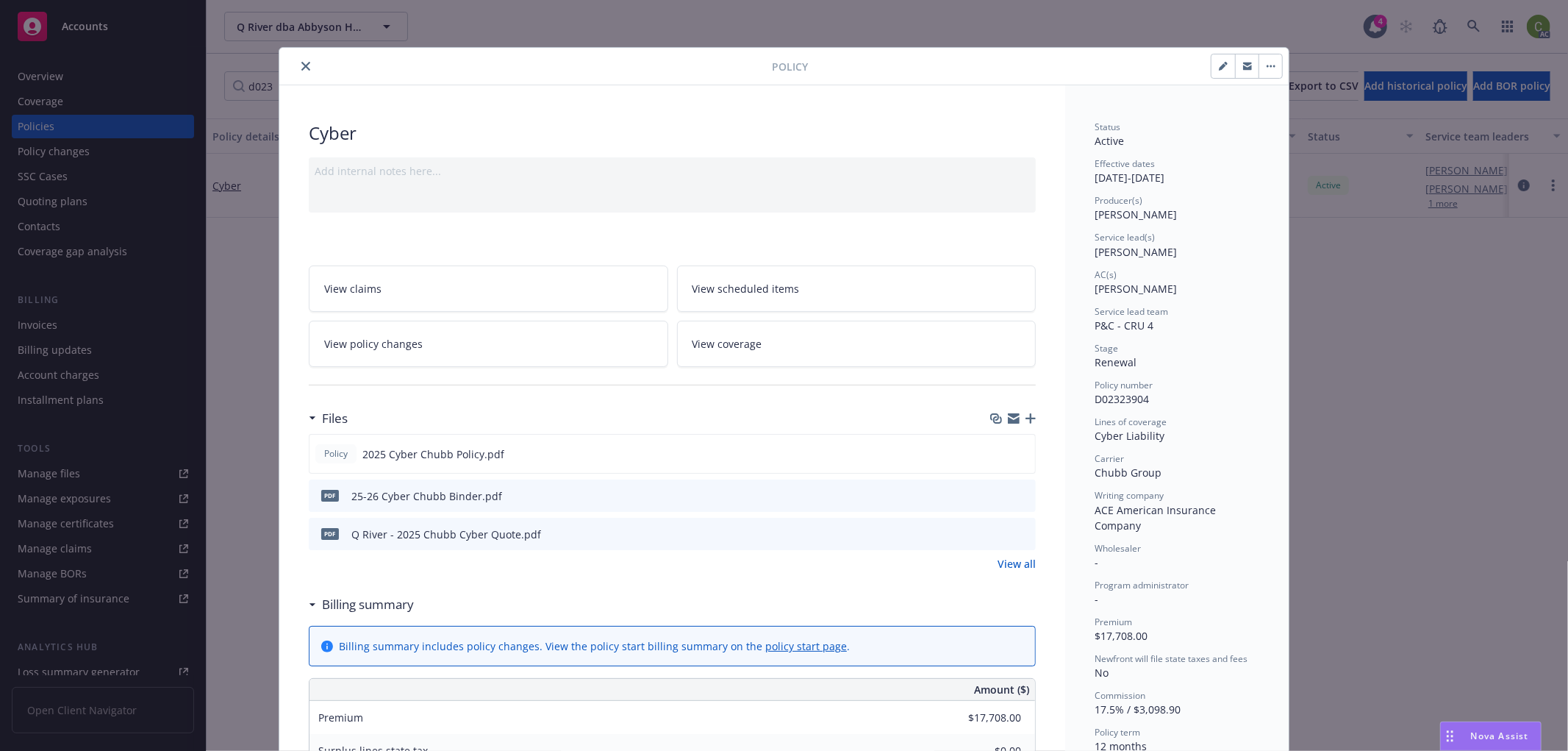
click at [301, 63] on icon "close" at bounding box center [305, 66] width 9 height 9
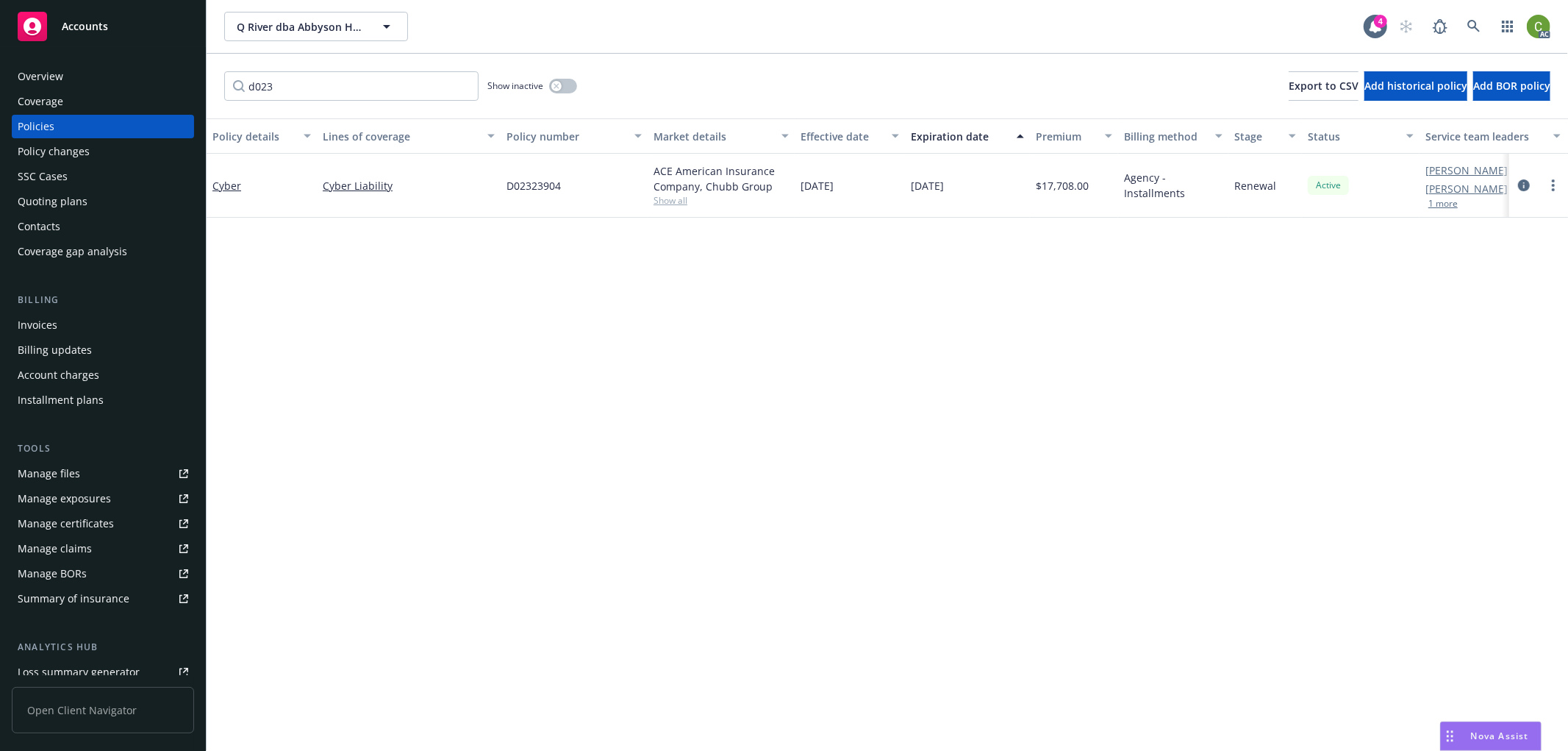
click at [98, 322] on div "Invoices" at bounding box center [103, 325] width 171 height 23
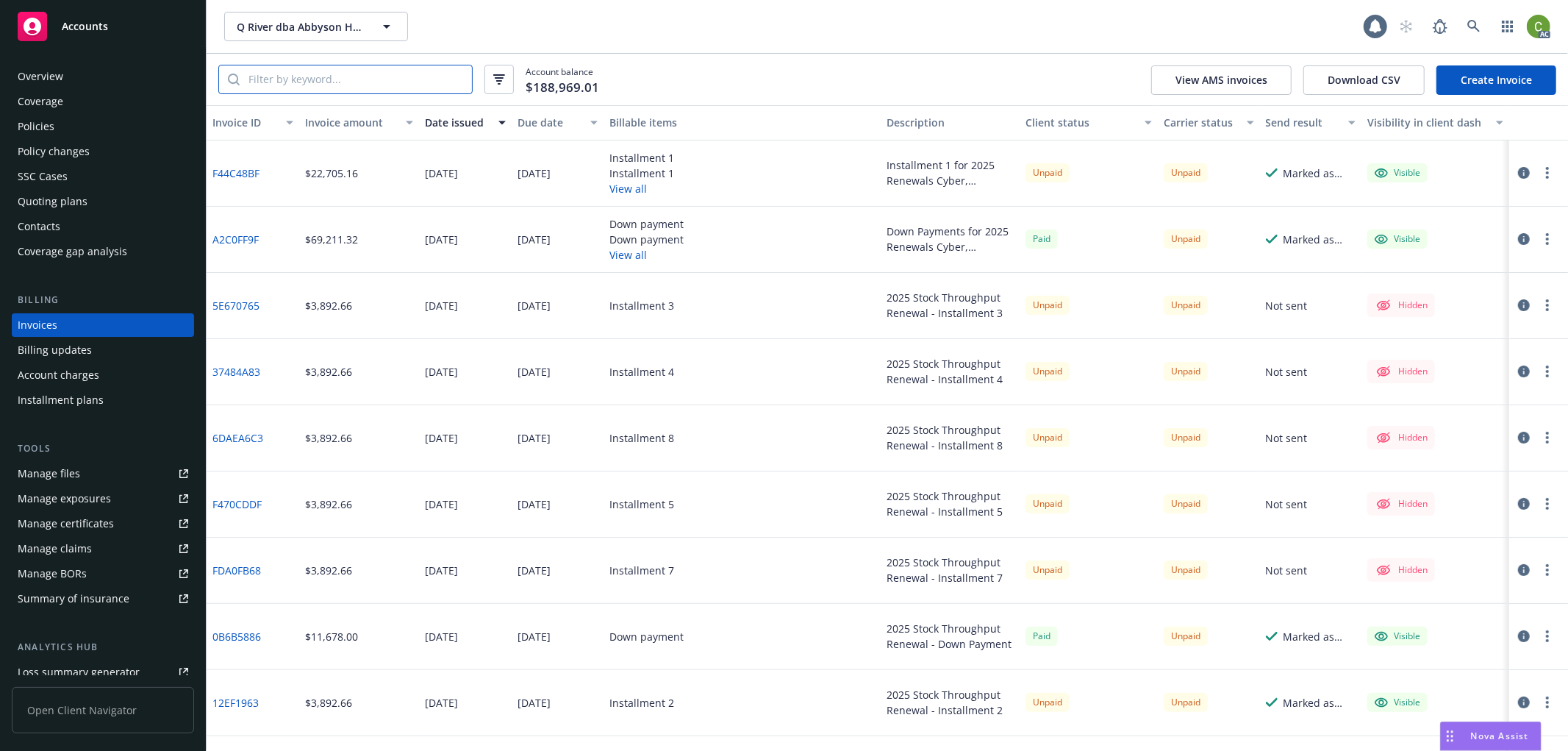
click at [383, 78] on input "search" at bounding box center [356, 79] width 232 height 28
paste input "01729410"
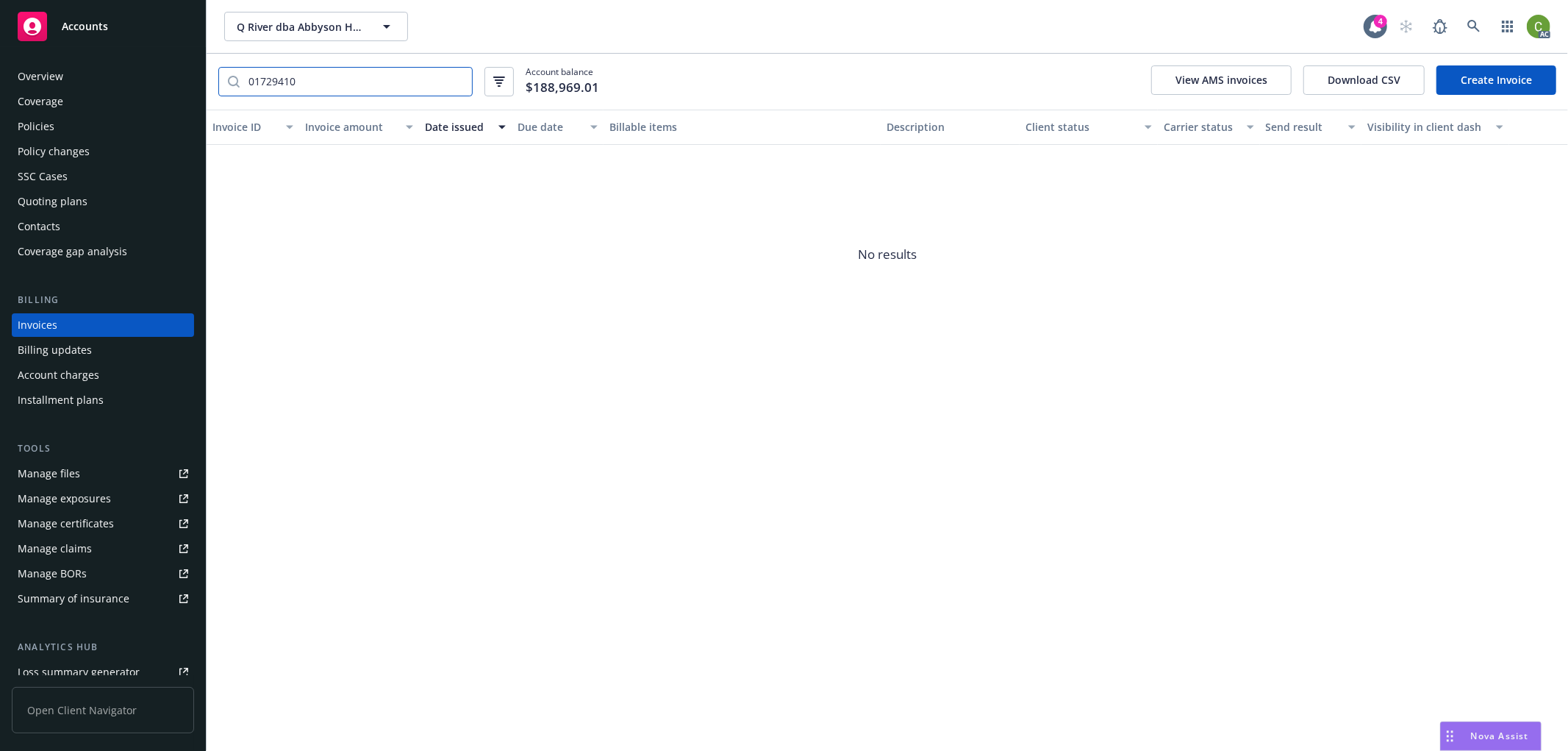
drag, startPoint x: 154, startPoint y: 75, endPoint x: 293, endPoint y: 216, distance: 198.0
click at [0, 85] on div "Accounts Overview Coverage Policies Policy changes SSC Cases Quoting plans Cont…" at bounding box center [784, 375] width 1568 height 751
paste input "D02323904"
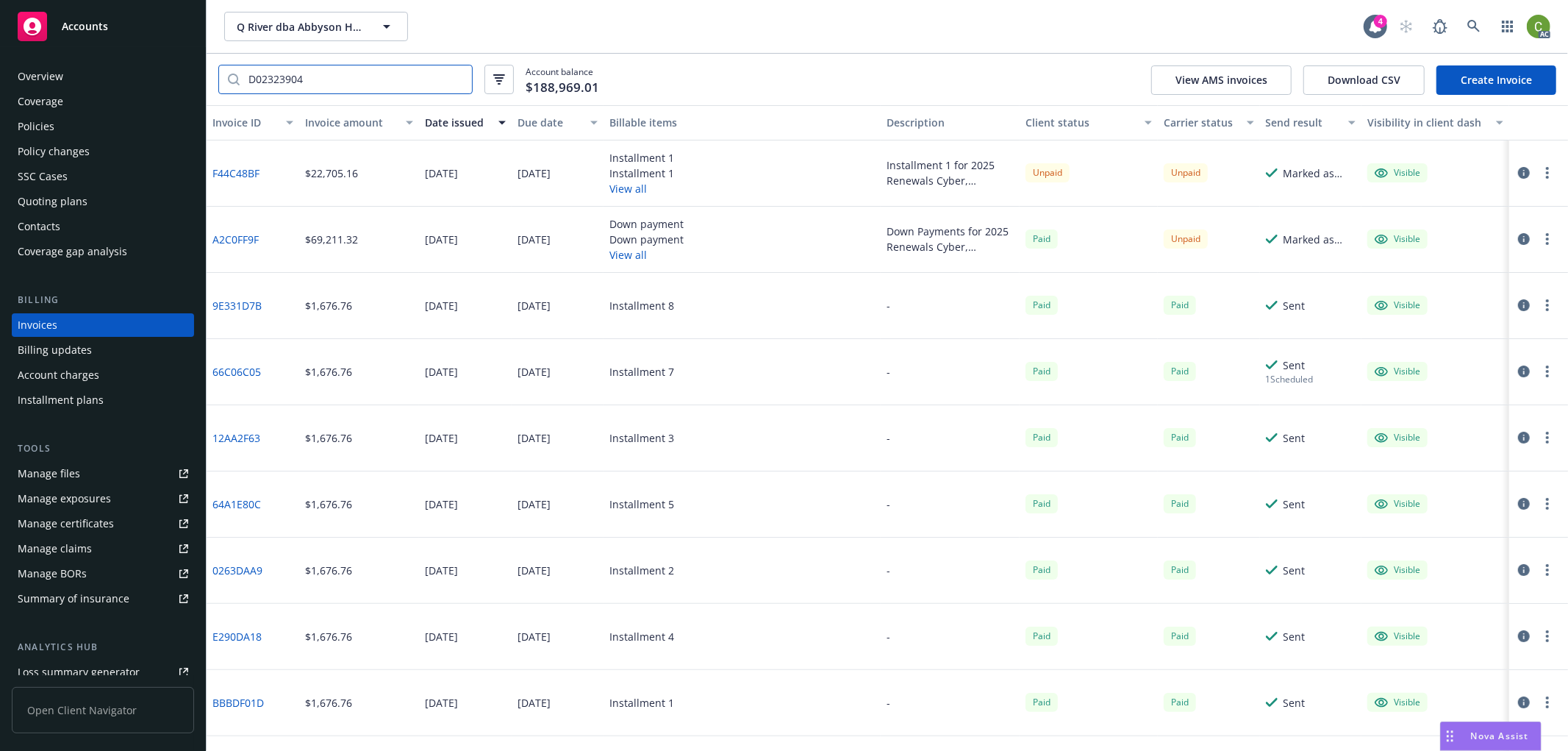
type input "D02323904"
drag, startPoint x: 260, startPoint y: 255, endPoint x: 213, endPoint y: 255, distance: 47.0
click at [213, 255] on div "A2C0FF9F" at bounding box center [252, 239] width 92 height 66
copy link "A2C0FF9F"
